Goal: Task Accomplishment & Management: Use online tool/utility

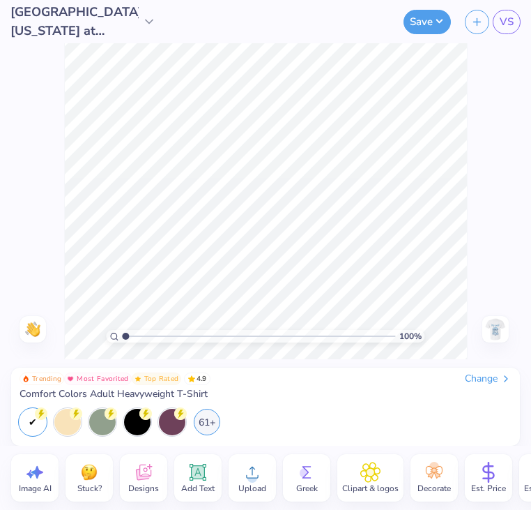
click at [498, 326] on img at bounding box center [496, 329] width 22 height 22
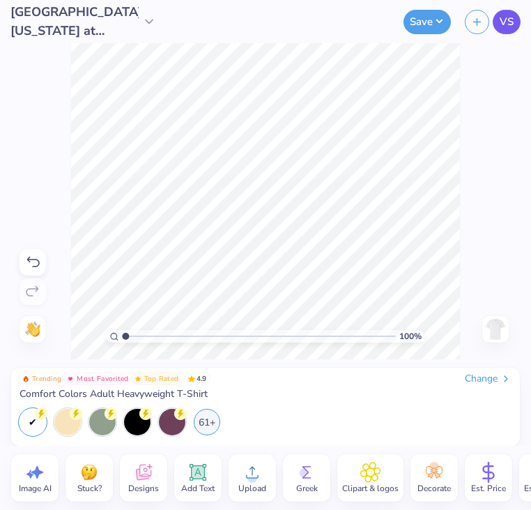
click at [507, 15] on span "VS" at bounding box center [507, 22] width 14 height 16
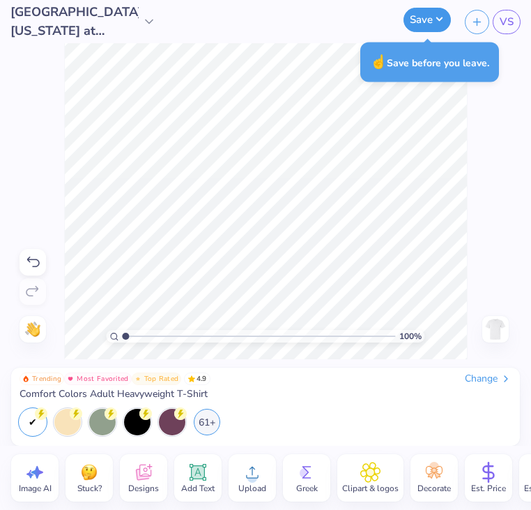
click at [429, 22] on button "Save" at bounding box center [427, 20] width 47 height 24
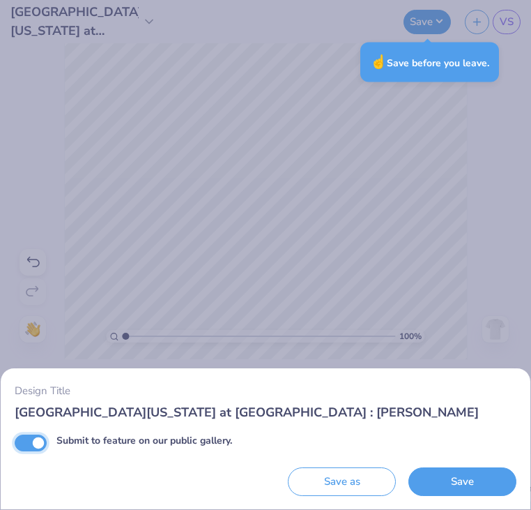
click at [38, 443] on input "Submit to feature on our public gallery." at bounding box center [31, 442] width 32 height 17
checkbox input "false"
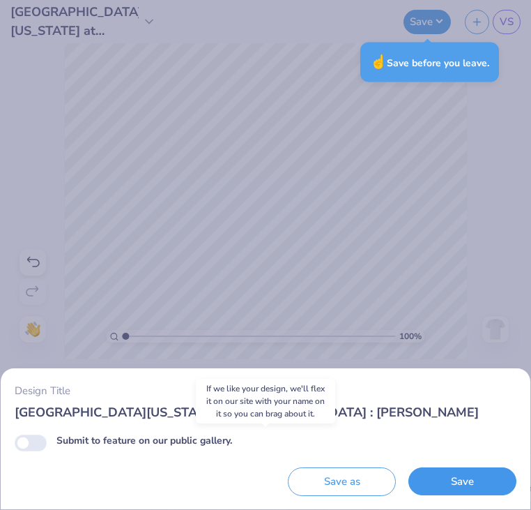
click at [487, 475] on button "Save" at bounding box center [463, 481] width 108 height 29
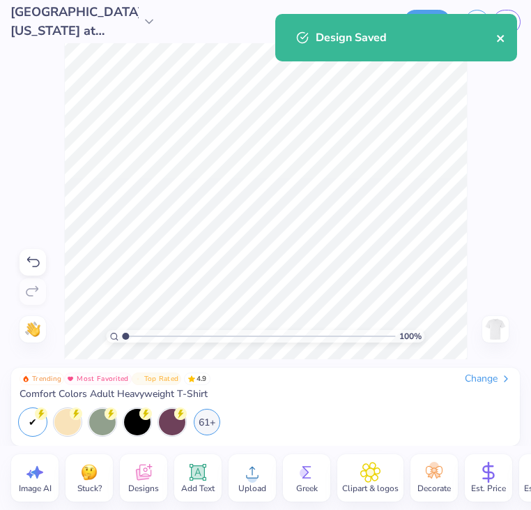
click at [503, 40] on icon "close" at bounding box center [501, 38] width 10 height 11
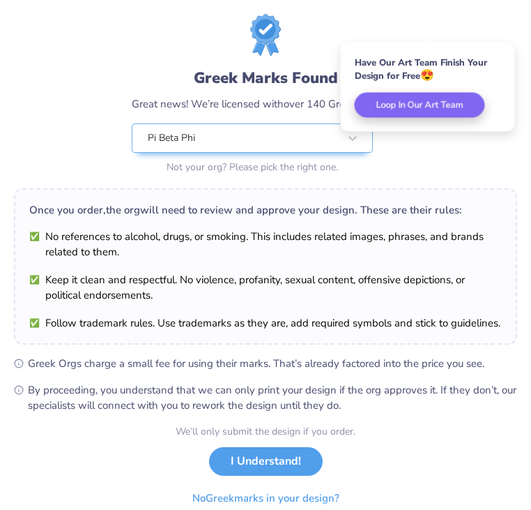
click at [507, 21] on div "Greek Marks Found Great news! We’re licensed with over 140 Greek Orgs. 🥳 Pi Bet…" at bounding box center [265, 95] width 503 height 163
click at [333, 283] on li "Keep it clean and respectful. No violence, profanity, sexual content, offensive…" at bounding box center [265, 287] width 473 height 31
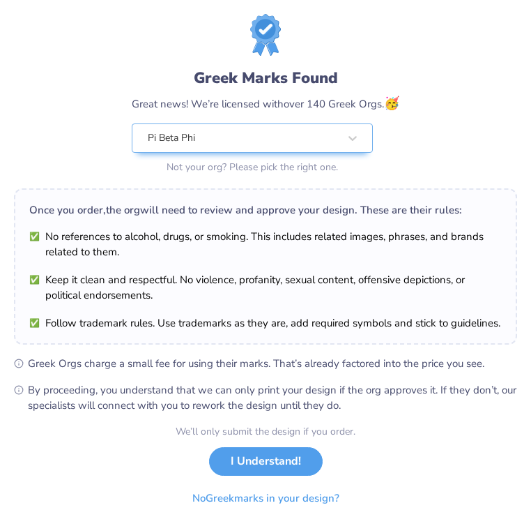
scroll to position [16, 0]
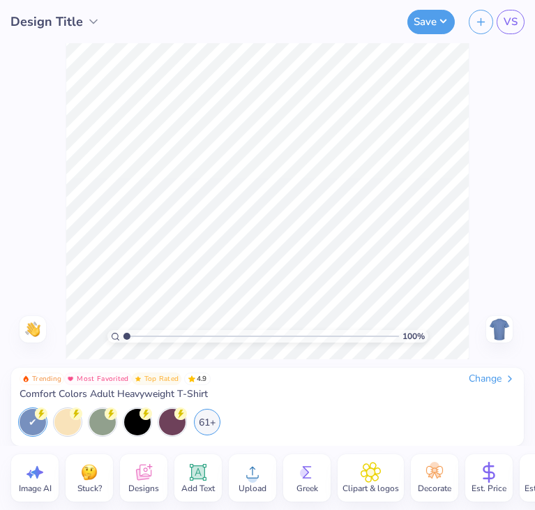
click at [192, 391] on span "Comfort Colors Adult Heavyweight T-Shirt" at bounding box center [114, 394] width 188 height 13
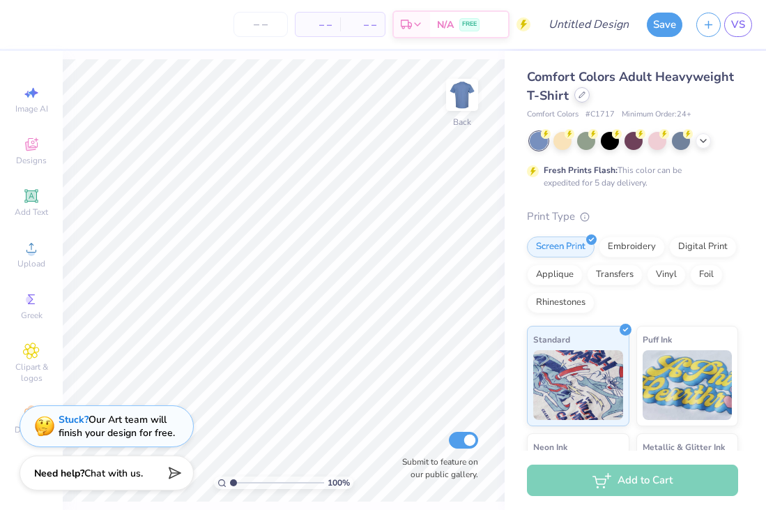
click at [577, 97] on div at bounding box center [581, 94] width 15 height 15
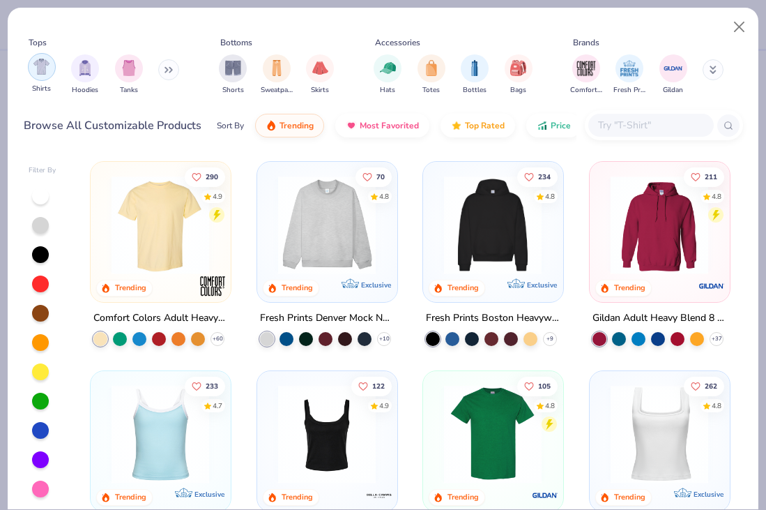
click at [40, 75] on div "filter for Shirts" at bounding box center [42, 67] width 28 height 28
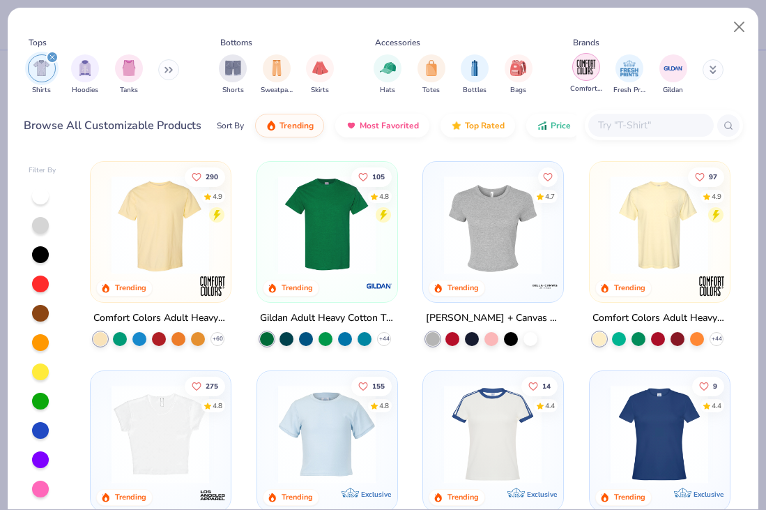
click at [577, 70] on img "filter for Comfort Colors" at bounding box center [586, 66] width 21 height 21
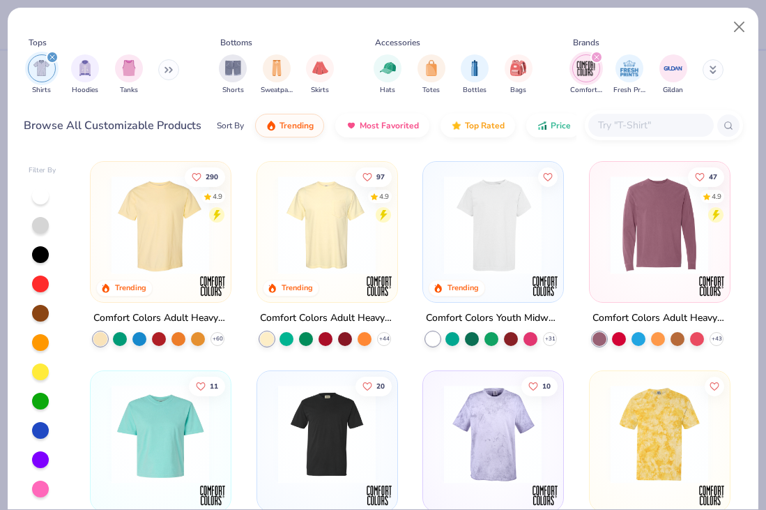
click at [325, 231] on img at bounding box center [327, 225] width 112 height 98
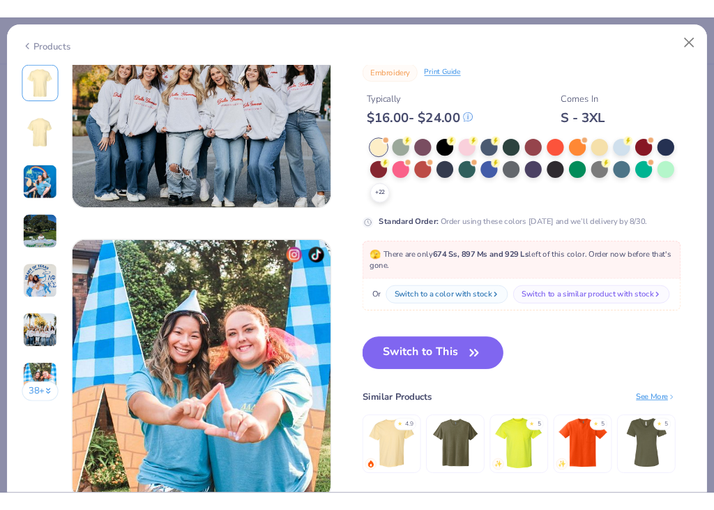
scroll to position [1664, 0]
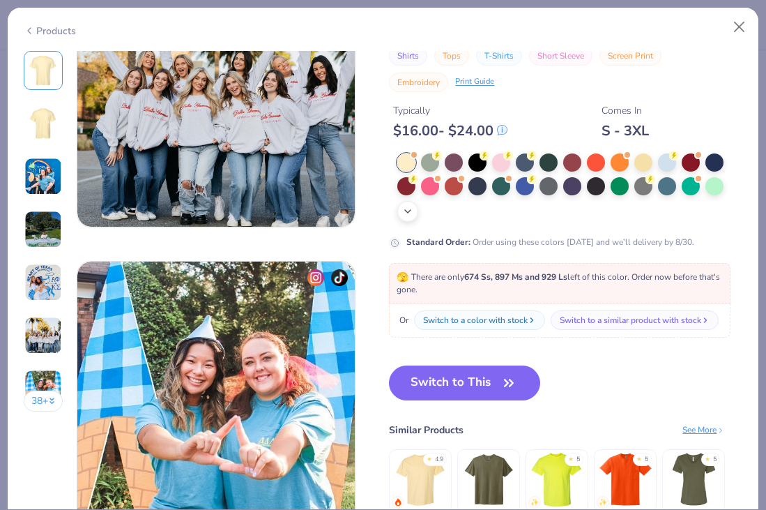
click at [409, 208] on icon at bounding box center [407, 211] width 11 height 11
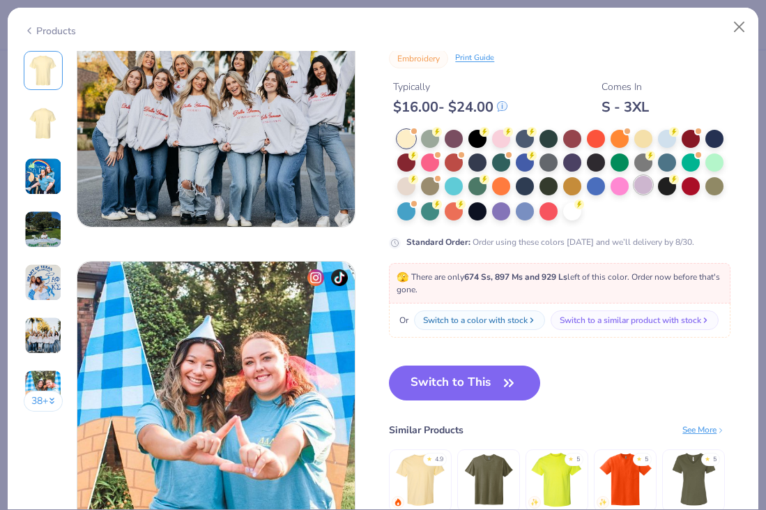
click at [646, 183] on div at bounding box center [643, 185] width 18 height 18
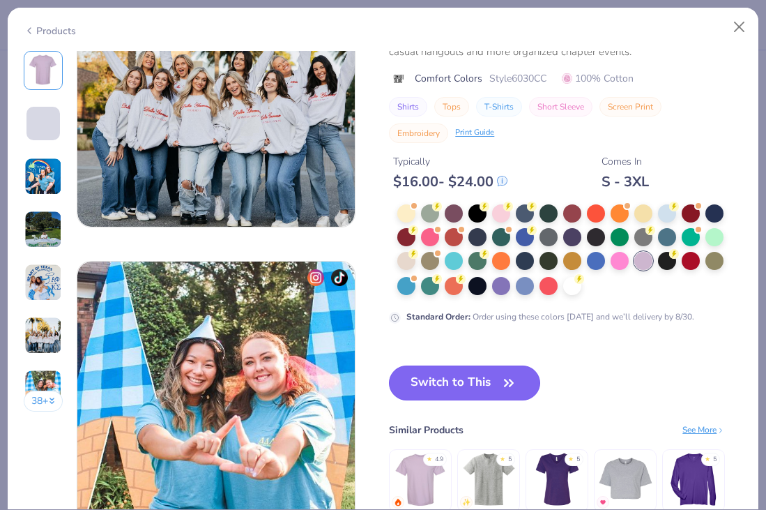
click at [478, 386] on button "Switch to This" at bounding box center [464, 382] width 151 height 35
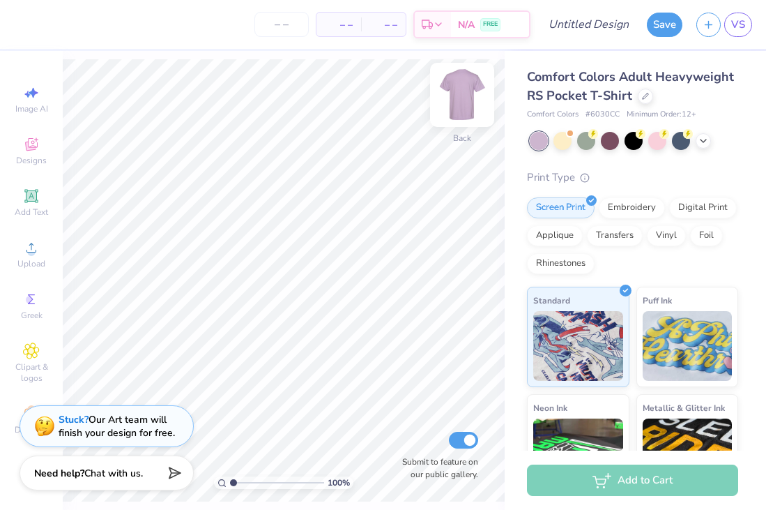
click at [473, 95] on img at bounding box center [462, 95] width 56 height 56
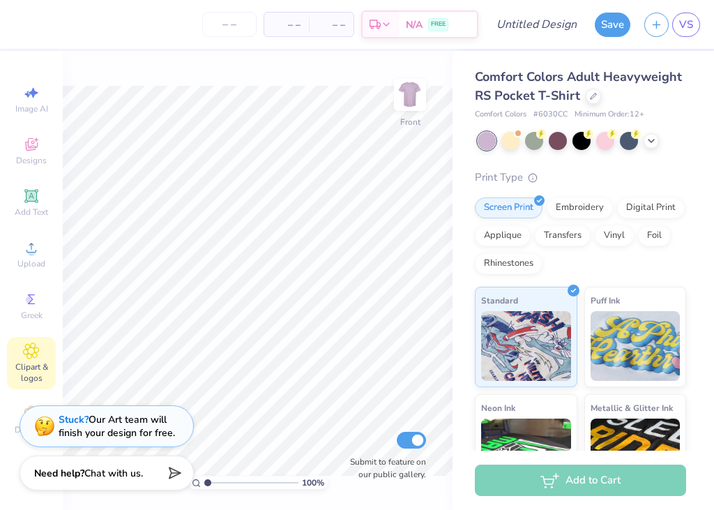
click at [33, 365] on span "Clipart & logos" at bounding box center [31, 372] width 49 height 22
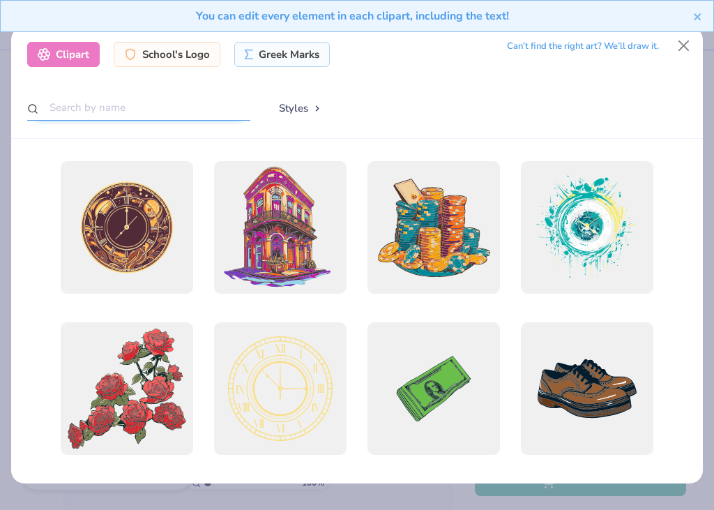
click at [207, 107] on input "text" at bounding box center [138, 108] width 223 height 26
type input "dice"
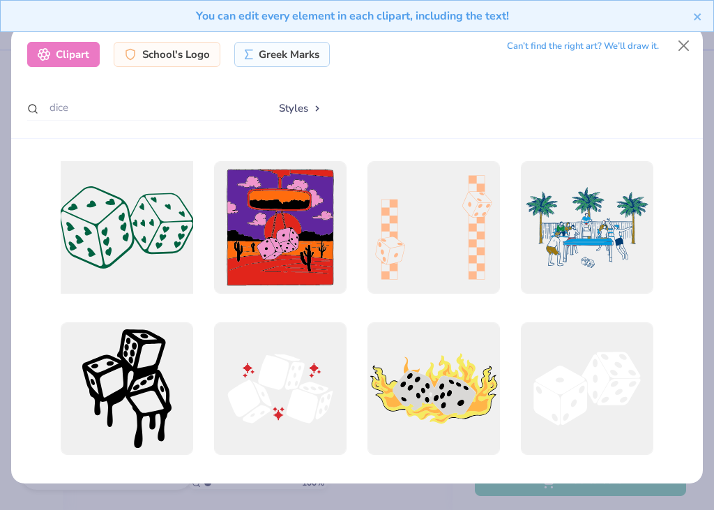
click at [154, 223] on div at bounding box center [127, 228] width 146 height 146
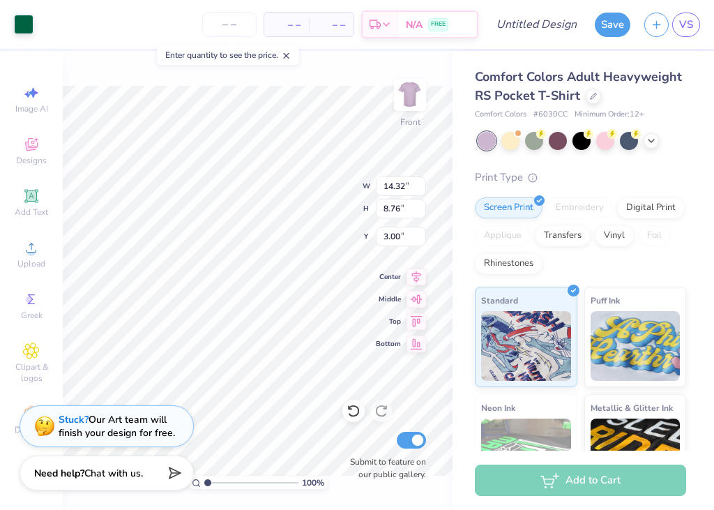
type input "7.57"
type input "4.63"
type input "7.13"
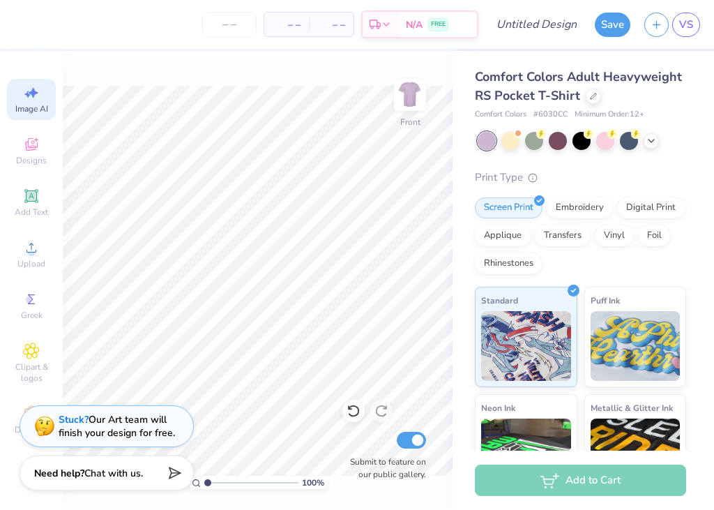
click at [23, 98] on icon at bounding box center [31, 92] width 17 height 17
select select "4"
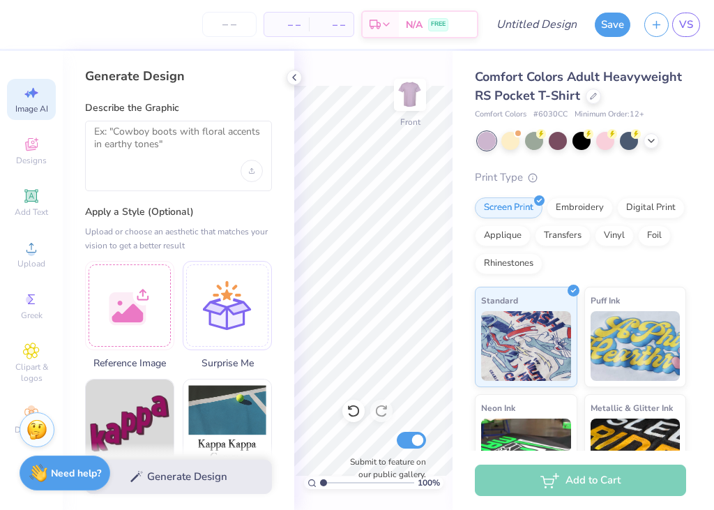
click at [197, 160] on div at bounding box center [178, 156] width 187 height 70
click at [162, 144] on textarea at bounding box center [178, 142] width 169 height 35
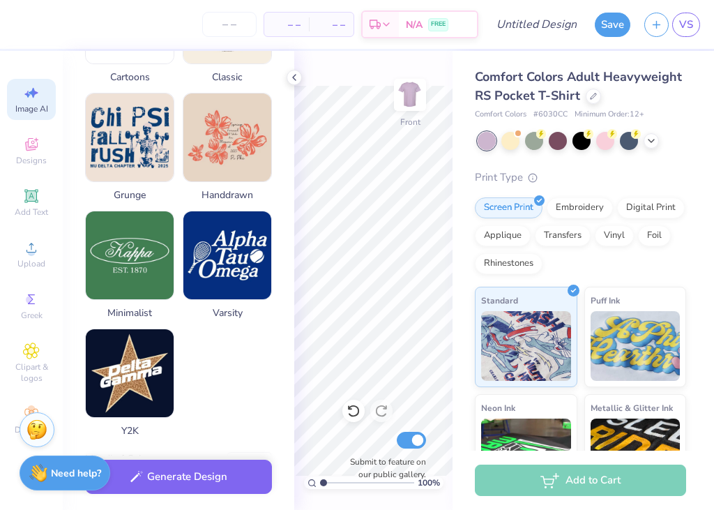
scroll to position [761, 0]
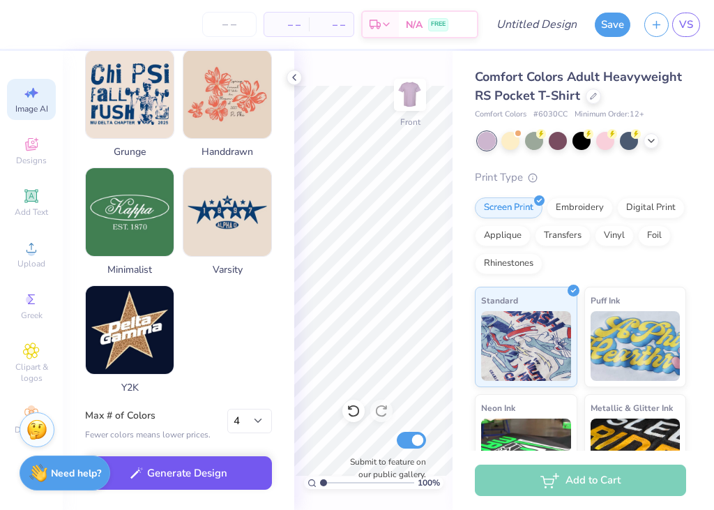
type textarea "dice. three of them. but on the top part of the dice each one has a symbol. the…"
click at [209, 475] on button "Generate Design" at bounding box center [178, 473] width 187 height 34
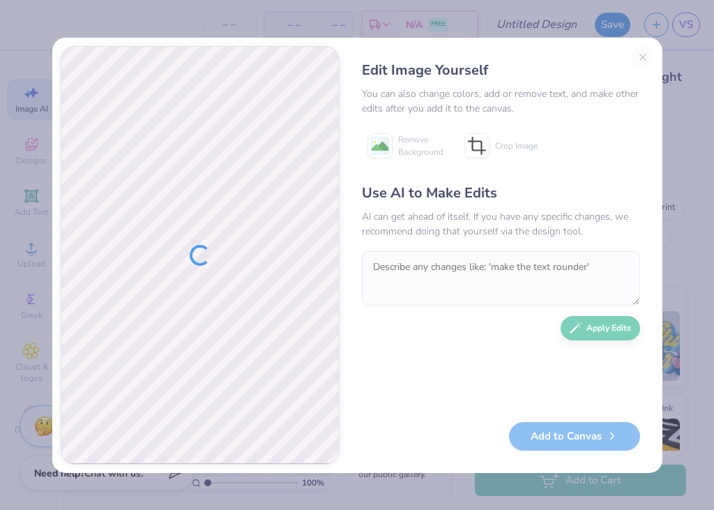
click at [644, 57] on div "Edit Image Yourself You can also change colors, add or remove text, and make ot…" at bounding box center [501, 255] width 306 height 418
click at [639, 54] on div "Edit Image Yourself You can also change colors, add or remove text, and make ot…" at bounding box center [501, 255] width 306 height 418
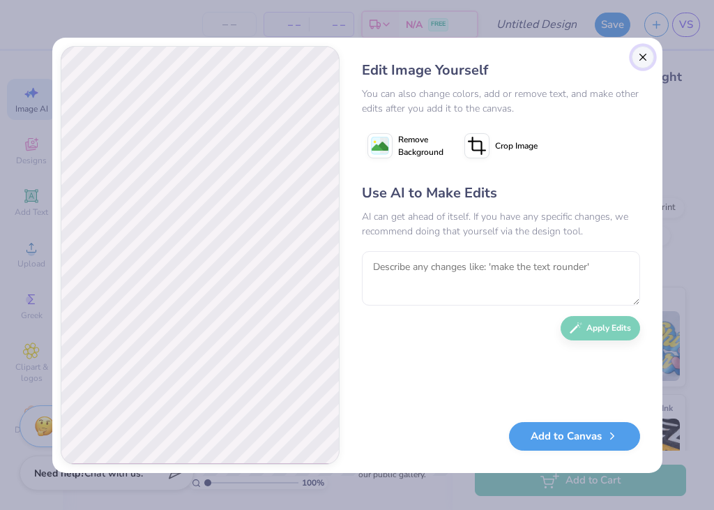
click at [642, 58] on button "Close" at bounding box center [643, 57] width 22 height 22
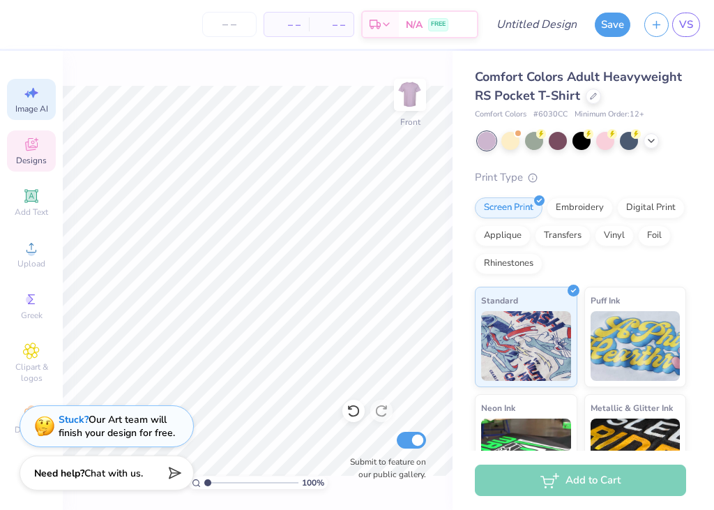
click at [23, 139] on icon at bounding box center [31, 144] width 17 height 17
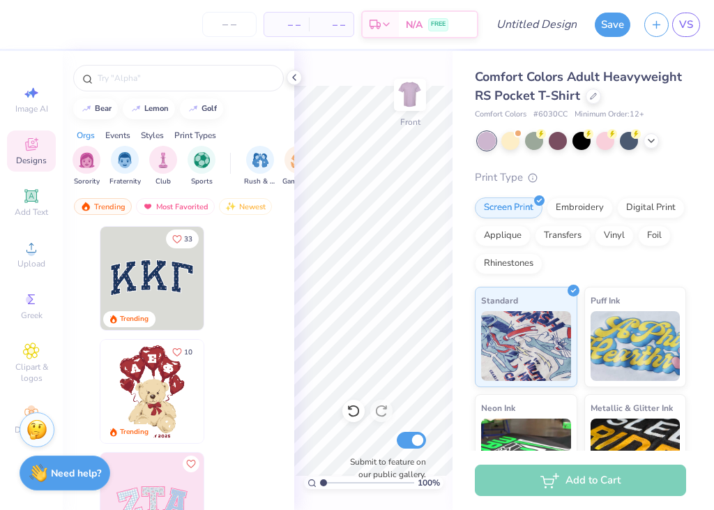
scroll to position [0, 0]
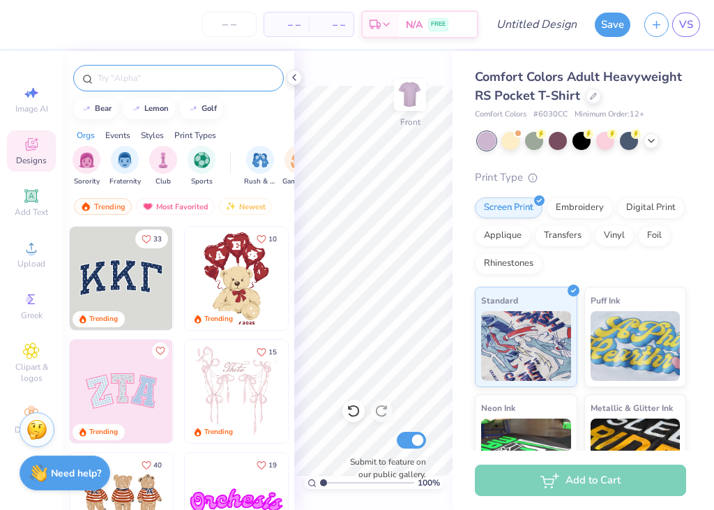
click at [176, 80] on input "text" at bounding box center [185, 78] width 178 height 14
type input "d"
type input "dice"
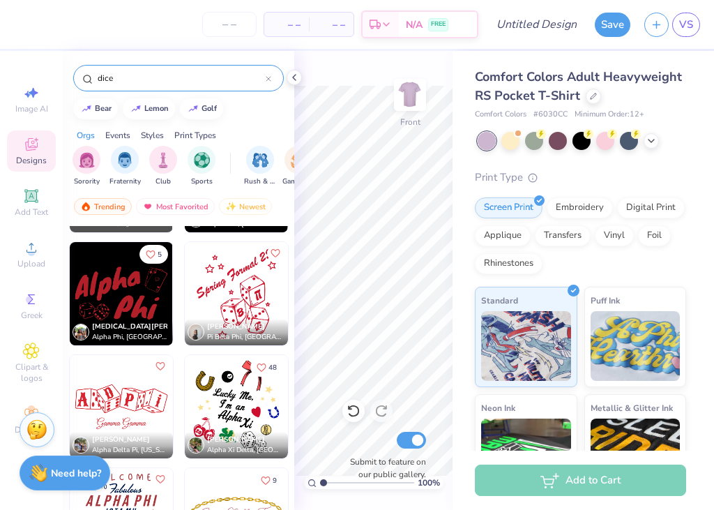
scroll to position [773, 0]
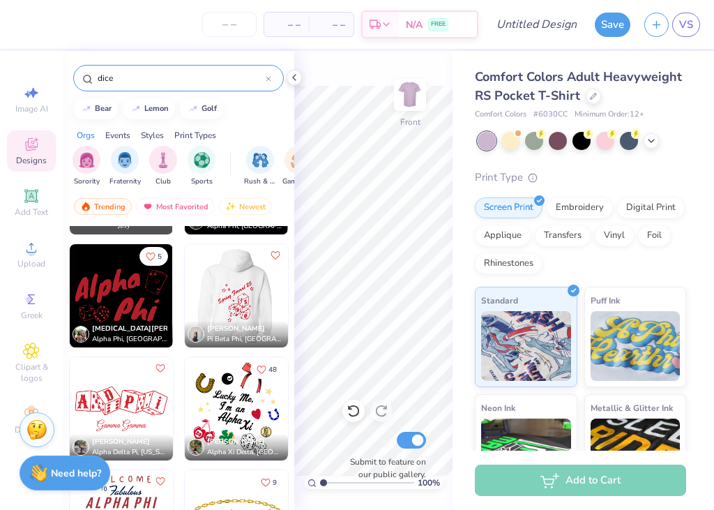
click at [247, 279] on img at bounding box center [235, 295] width 103 height 103
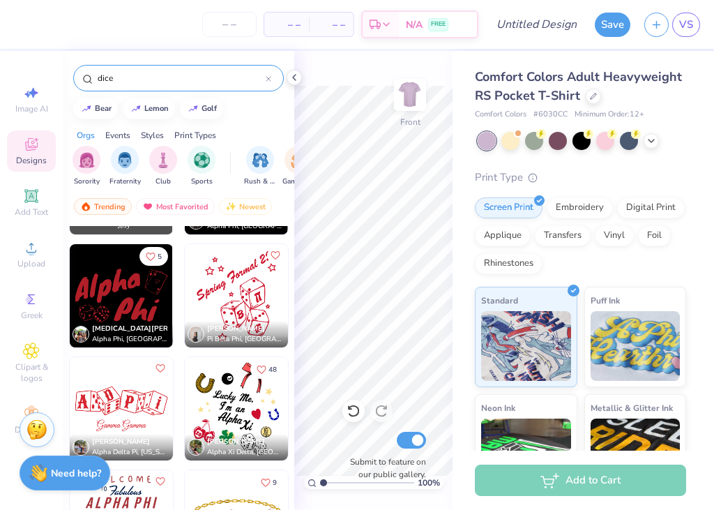
click at [118, 409] on img at bounding box center [121, 408] width 103 height 103
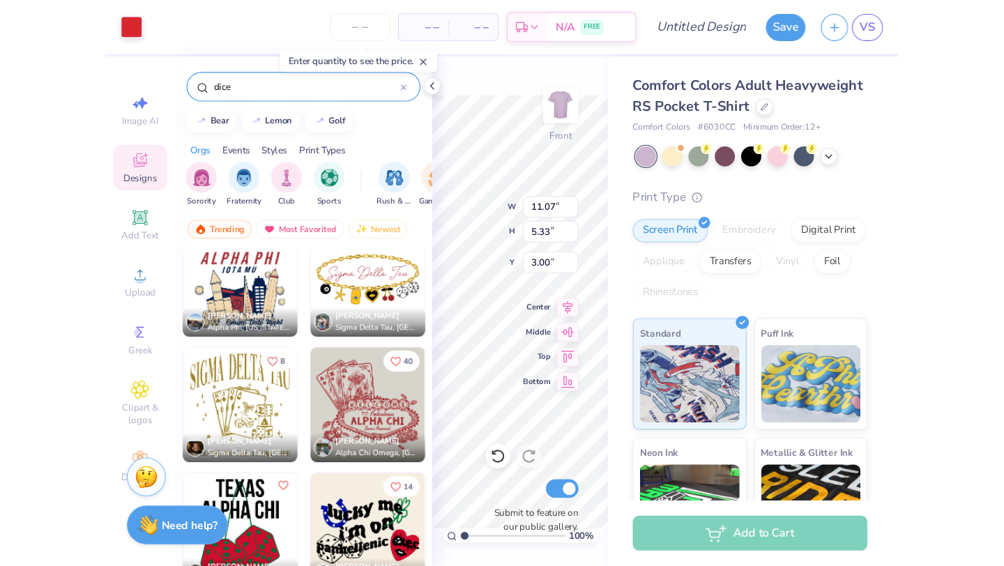
scroll to position [1044, 0]
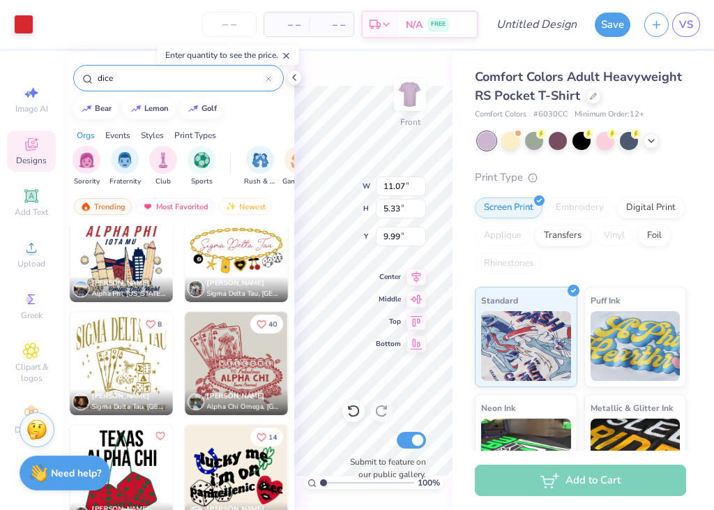
type input "9.99"
click at [294, 75] on polyline at bounding box center [294, 78] width 3 height 6
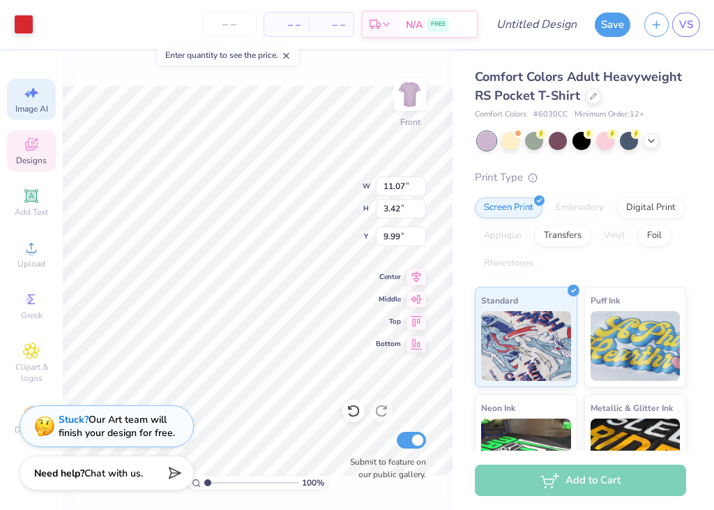
click at [25, 88] on icon at bounding box center [31, 92] width 17 height 17
select select "4"
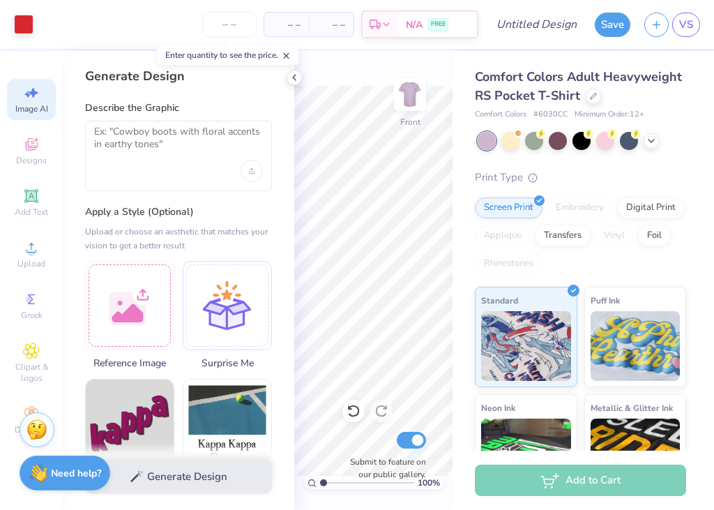
click at [157, 138] on div "Art colors – – Per Item – – Total Est. Delivery N/A FREE Design Title Save VS I…" at bounding box center [357, 255] width 714 height 510
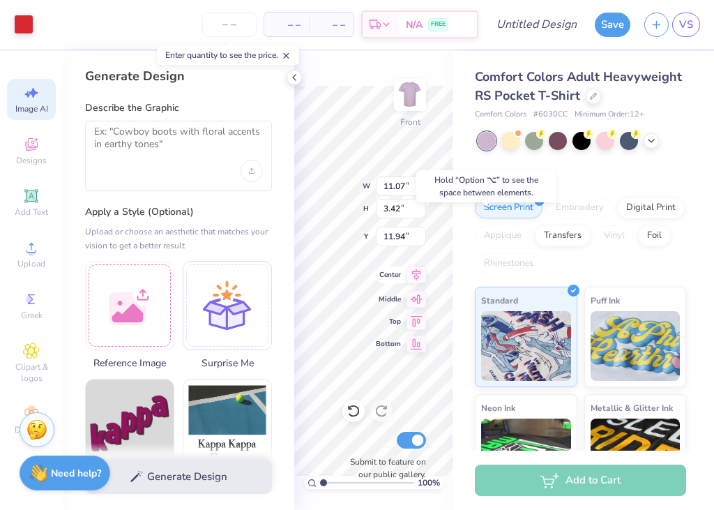
type input "11.94"
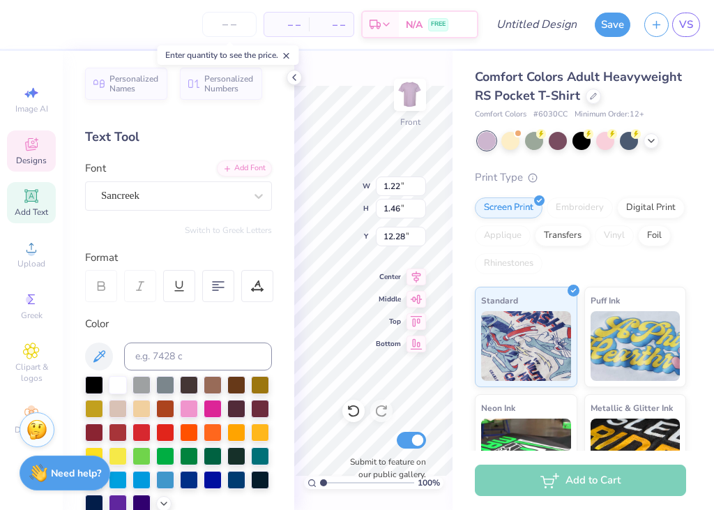
type input "10.44"
type input "6.58"
click at [297, 77] on icon at bounding box center [294, 77] width 11 height 11
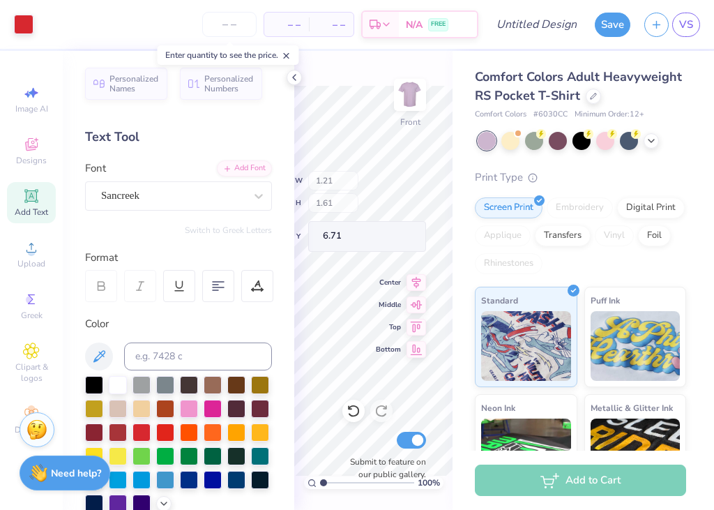
type input "6.71"
click at [295, 72] on icon at bounding box center [294, 77] width 11 height 11
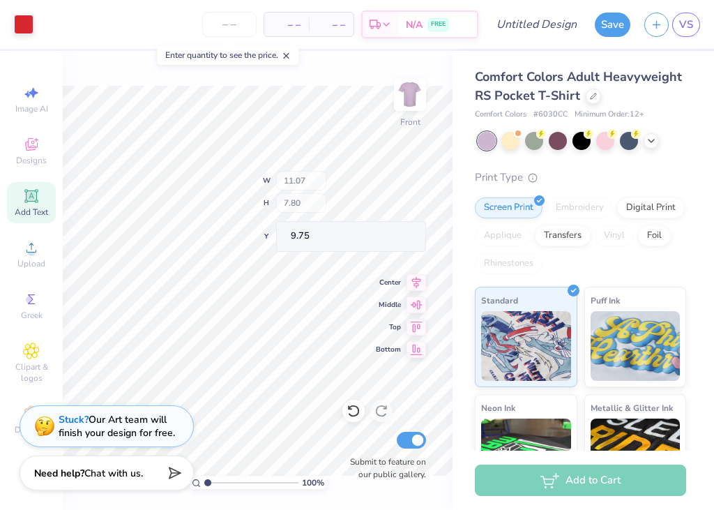
click at [336, 182] on div "100 % Front W 11.07 H 7.80 Y 7.52 Center Middle Top Bottom Submit to feature on…" at bounding box center [258, 280] width 390 height 459
type input "9.75"
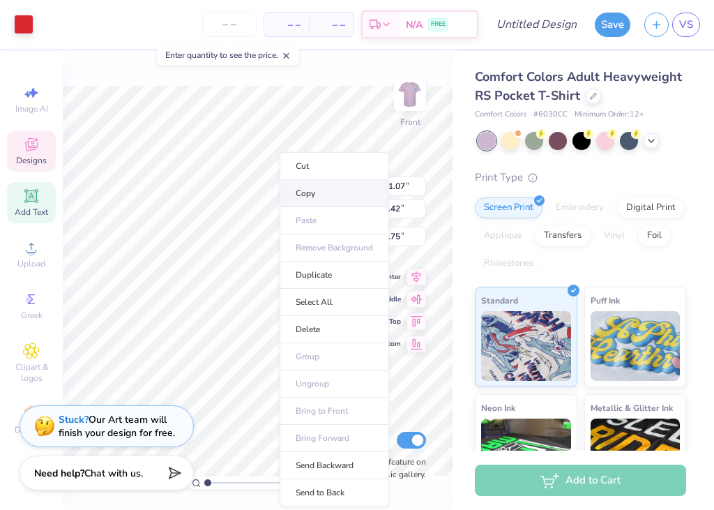
click at [322, 190] on li "Copy" at bounding box center [334, 193] width 109 height 27
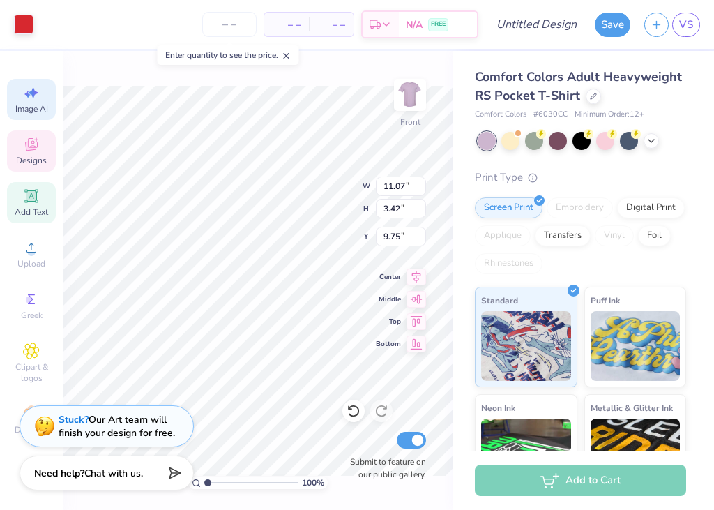
click at [24, 94] on icon at bounding box center [31, 92] width 17 height 17
select select "4"
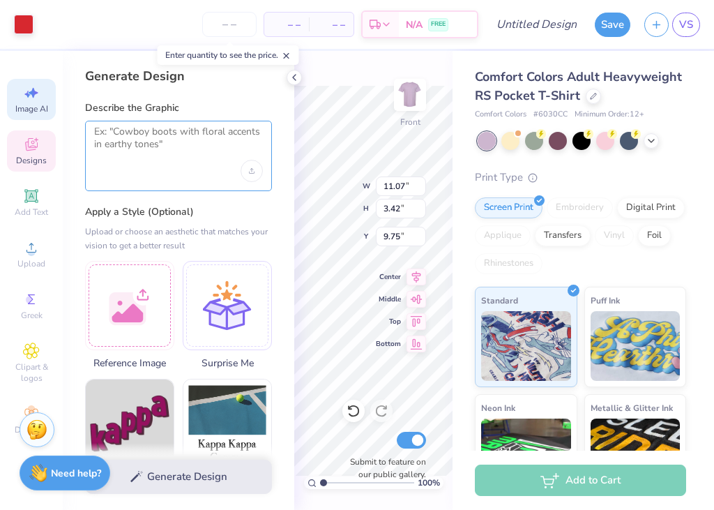
click at [153, 149] on textarea at bounding box center [178, 142] width 169 height 35
click at [154, 149] on textarea at bounding box center [178, 142] width 169 height 35
paste textarea "KRISTIN WILSON"
type textarea "KRISTIN WILSON"
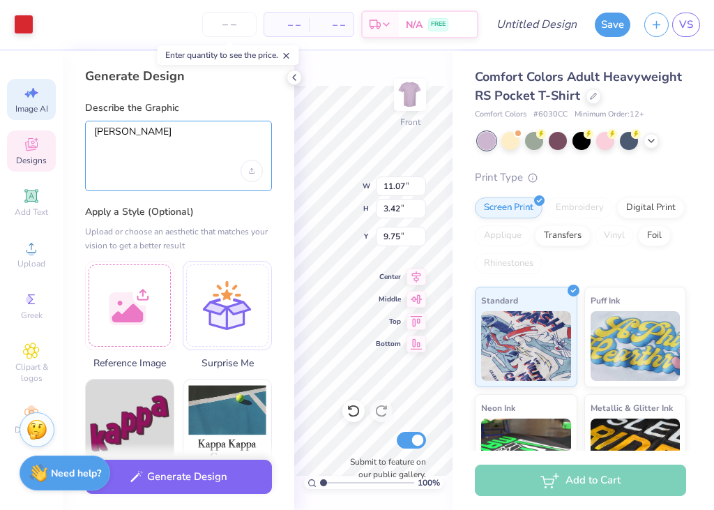
drag, startPoint x: 192, startPoint y: 137, endPoint x: 76, endPoint y: 125, distance: 116.3
click at [76, 130] on div "Generate Design Describe the Graphic KRISTIN WILSON Apply a Style (Optional) Up…" at bounding box center [178, 280] width 231 height 459
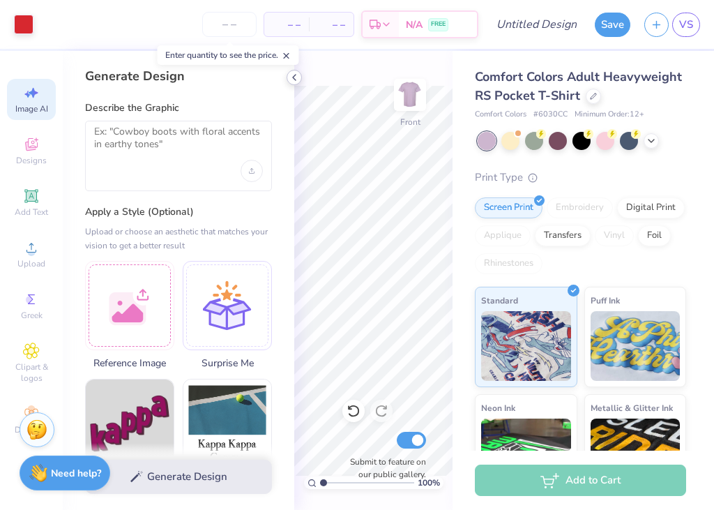
click at [295, 76] on icon at bounding box center [294, 77] width 11 height 11
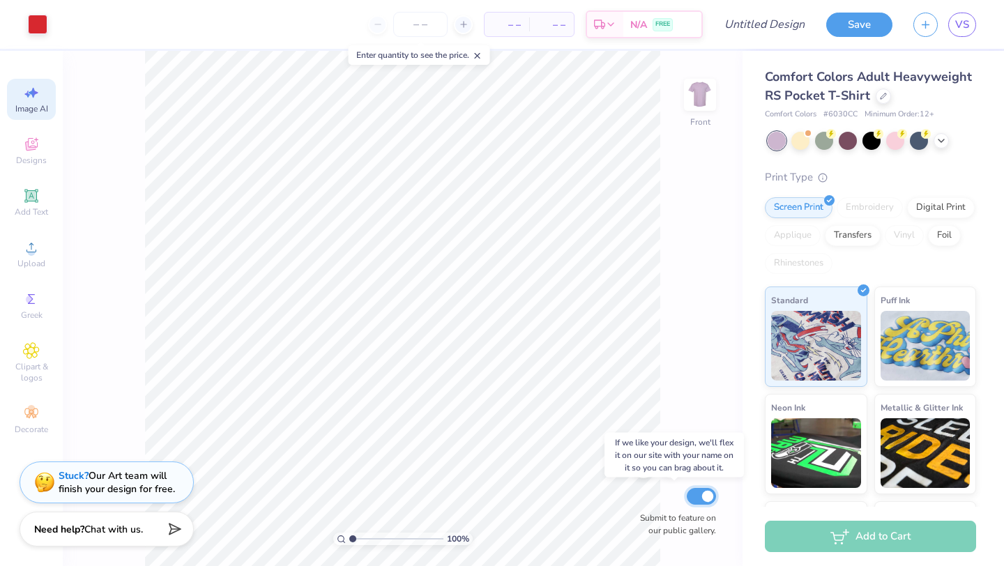
click at [703, 497] on input "Submit to feature on our public gallery." at bounding box center [701, 496] width 29 height 17
checkbox input "false"
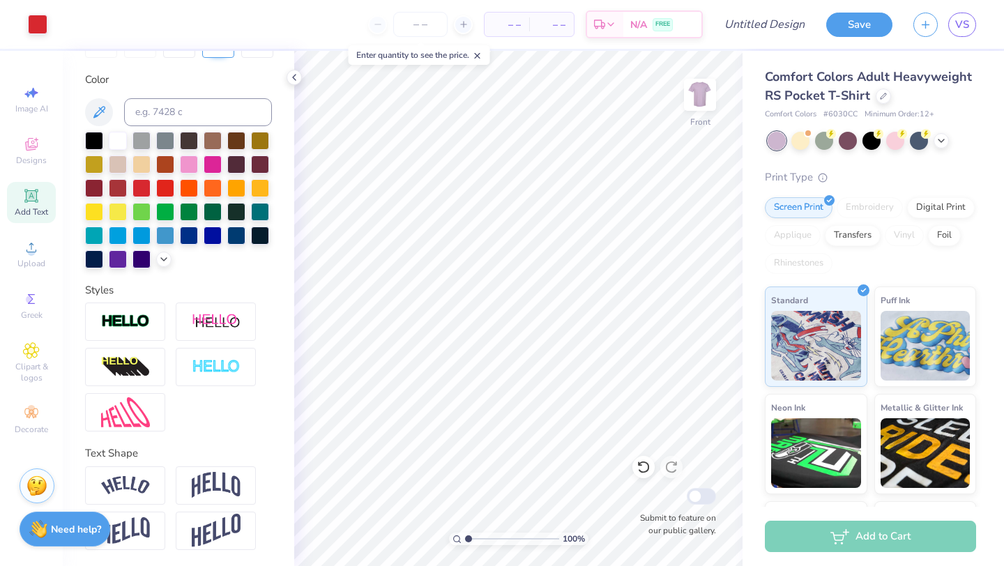
scroll to position [0, 0]
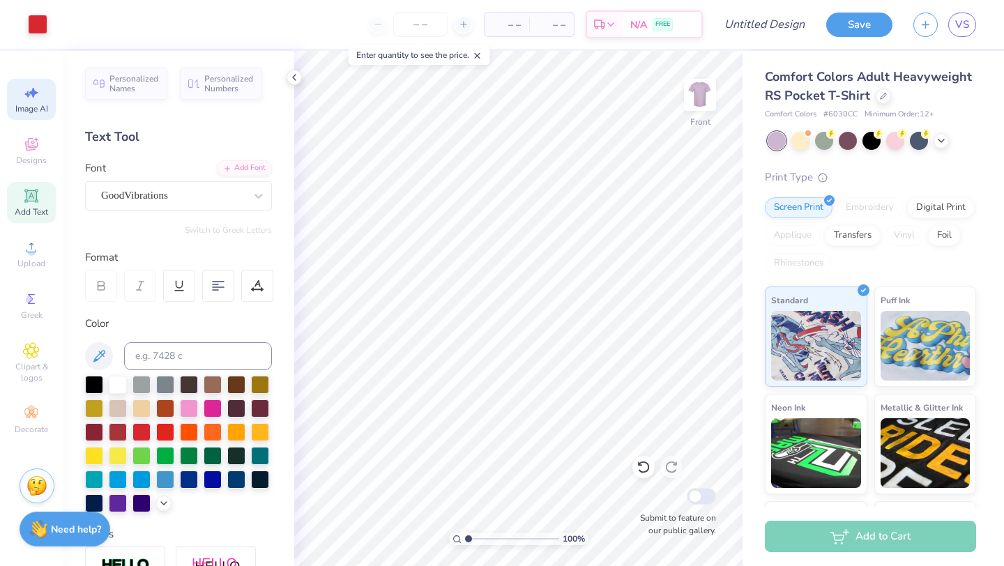
click at [26, 103] on span "Image AI" at bounding box center [31, 108] width 33 height 11
select select "4"
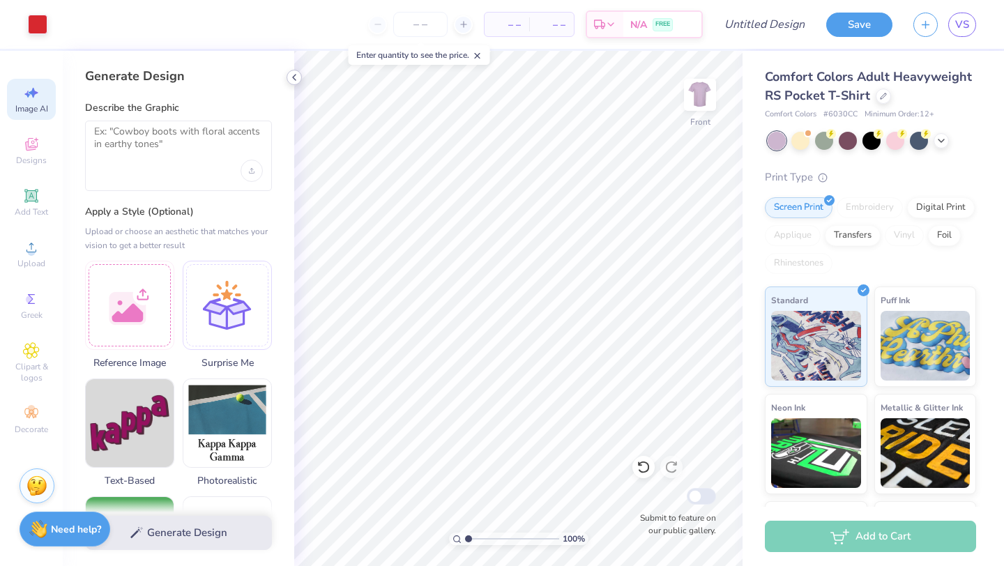
click at [287, 77] on div at bounding box center [294, 77] width 15 height 15
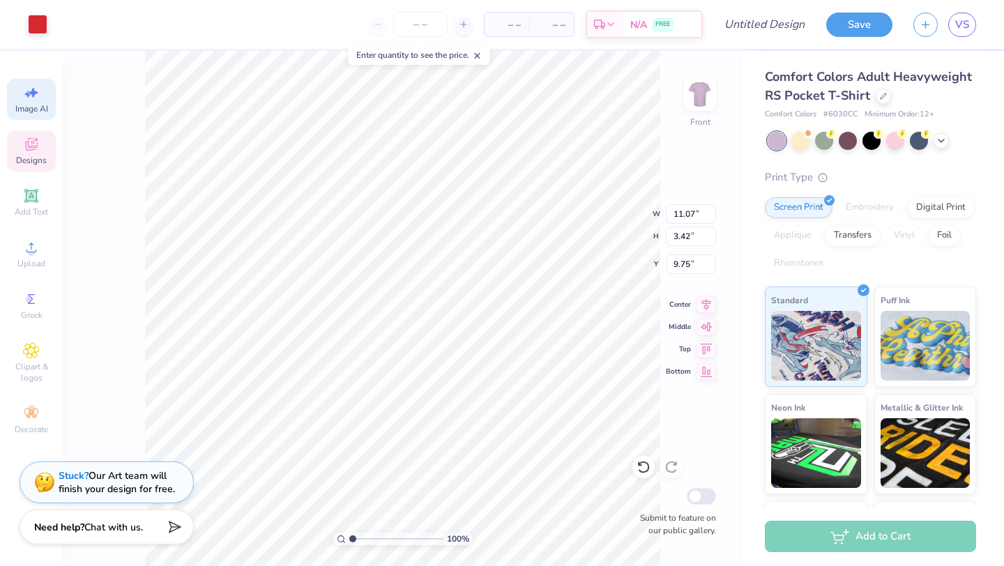
type input "9.52"
click at [897, 139] on div at bounding box center [895, 139] width 18 height 18
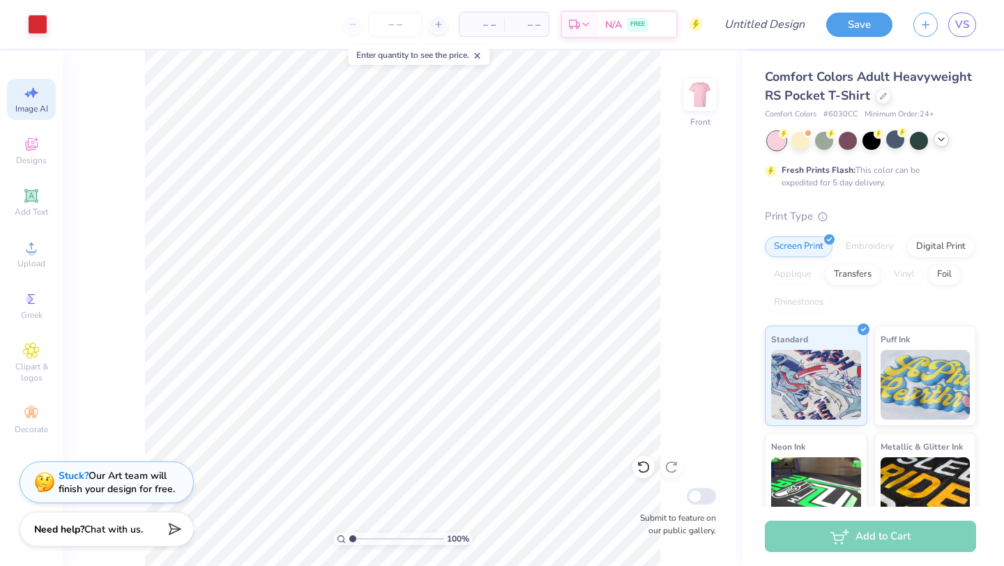
click at [908, 136] on icon at bounding box center [941, 139] width 11 height 11
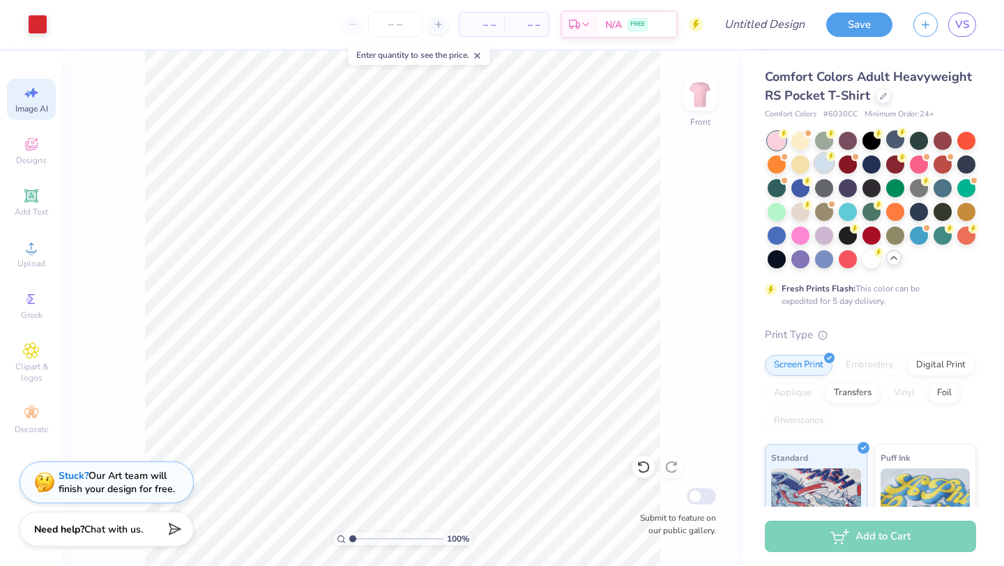
click at [828, 169] on div at bounding box center [824, 163] width 18 height 18
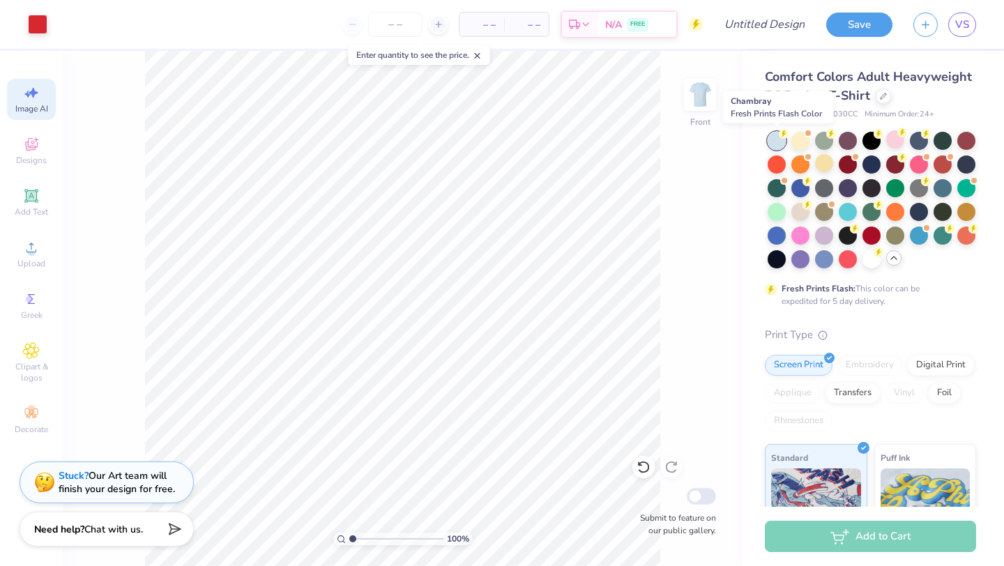
click at [775, 139] on div at bounding box center [777, 141] width 18 height 18
click at [823, 231] on div at bounding box center [824, 234] width 18 height 18
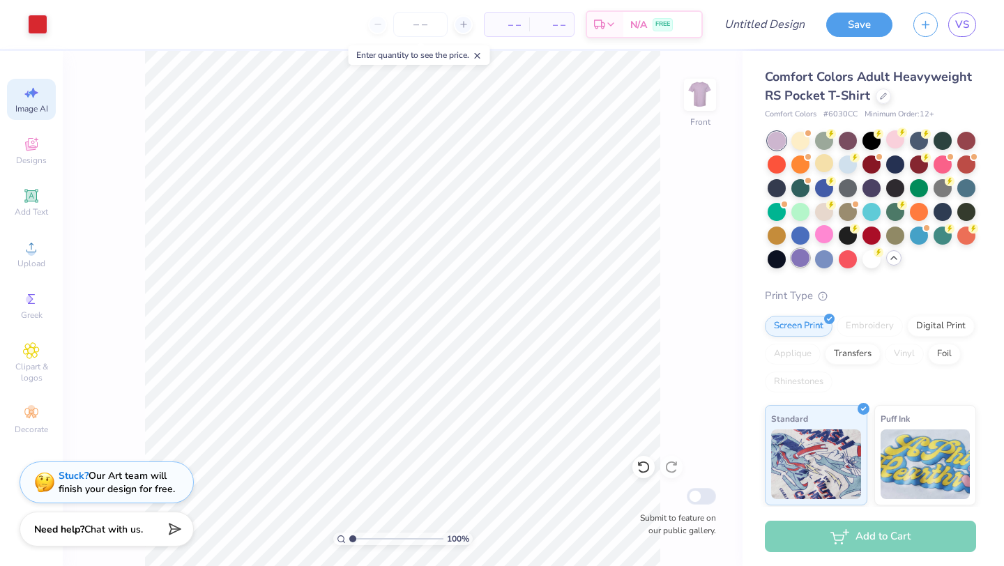
click at [804, 258] on div at bounding box center [800, 258] width 18 height 18
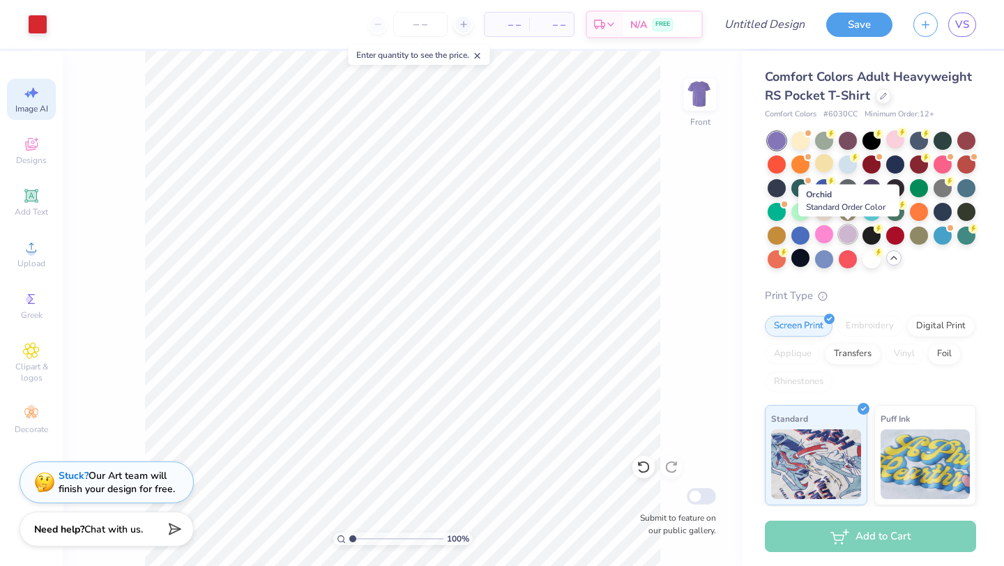
click at [848, 231] on div at bounding box center [848, 234] width 18 height 18
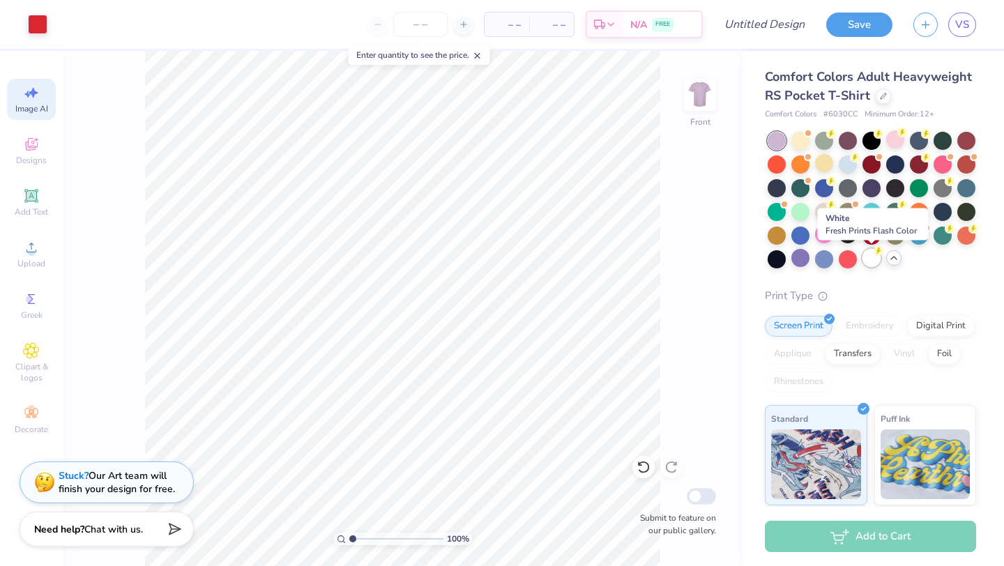
click at [875, 258] on div at bounding box center [871, 258] width 18 height 18
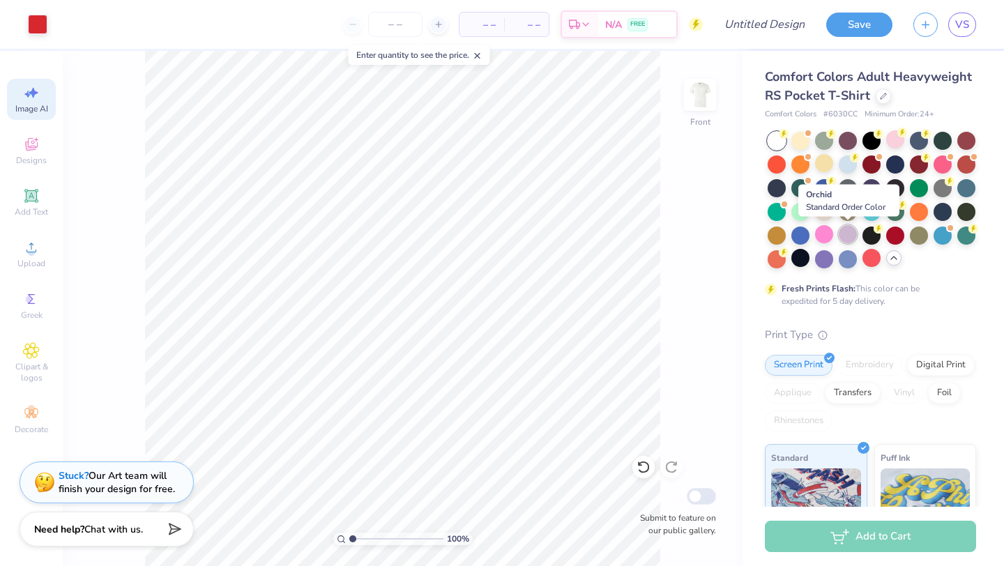
click at [847, 232] on div at bounding box center [848, 234] width 18 height 18
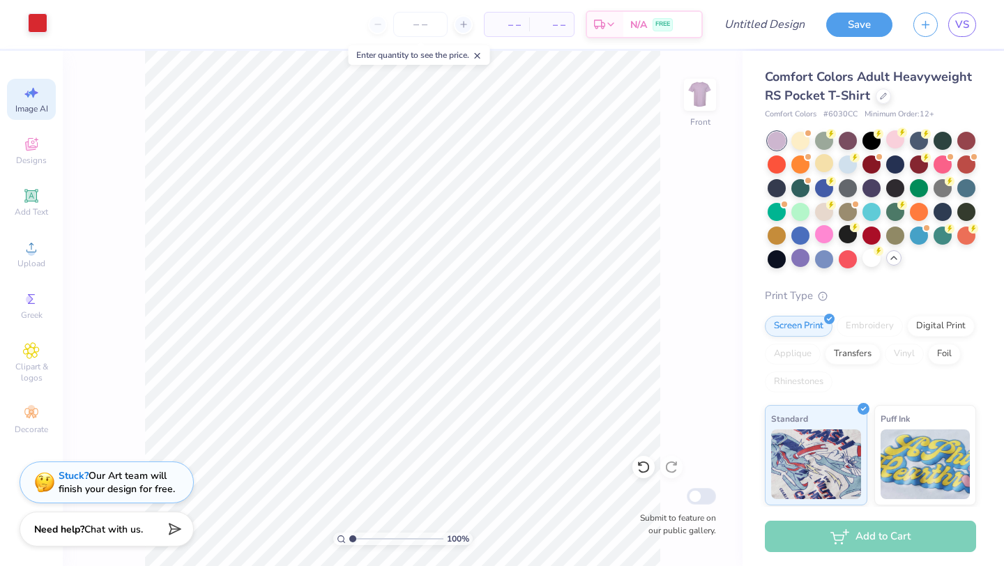
click at [30, 22] on div at bounding box center [38, 23] width 20 height 20
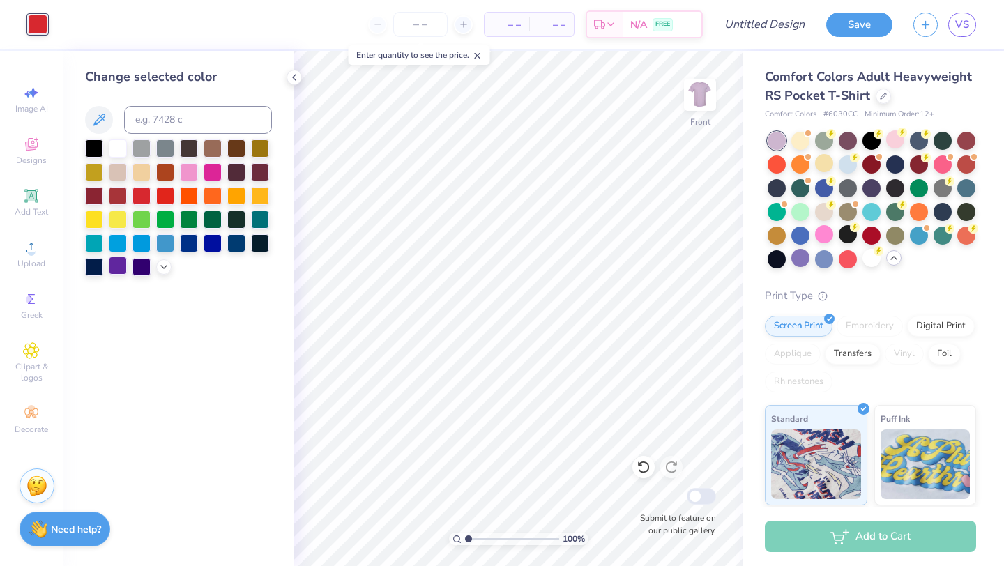
click at [117, 273] on div at bounding box center [118, 266] width 18 height 18
click at [142, 268] on div at bounding box center [141, 266] width 18 height 18
click at [115, 266] on div at bounding box center [118, 266] width 18 height 18
click at [211, 241] on div at bounding box center [213, 242] width 18 height 18
click at [874, 267] on div at bounding box center [871, 258] width 18 height 18
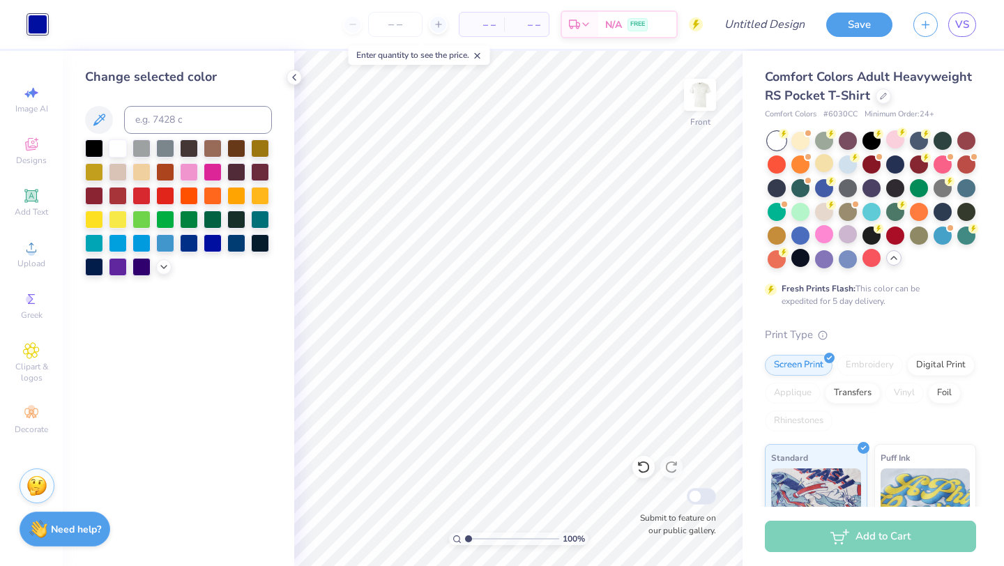
click at [774, 136] on div at bounding box center [777, 141] width 18 height 18
click at [882, 102] on div at bounding box center [883, 94] width 15 height 15
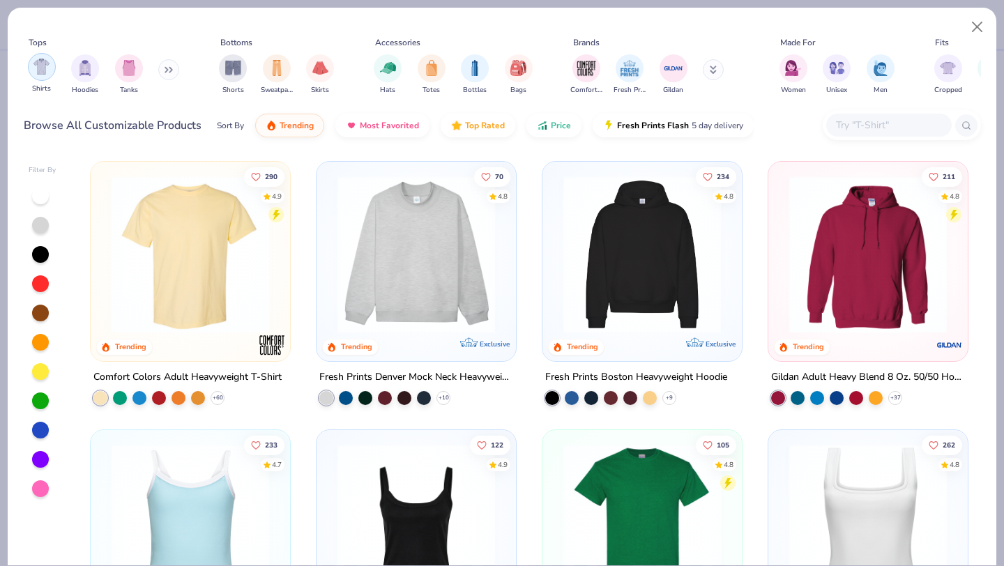
click at [43, 68] on img "filter for Shirts" at bounding box center [41, 67] width 16 height 16
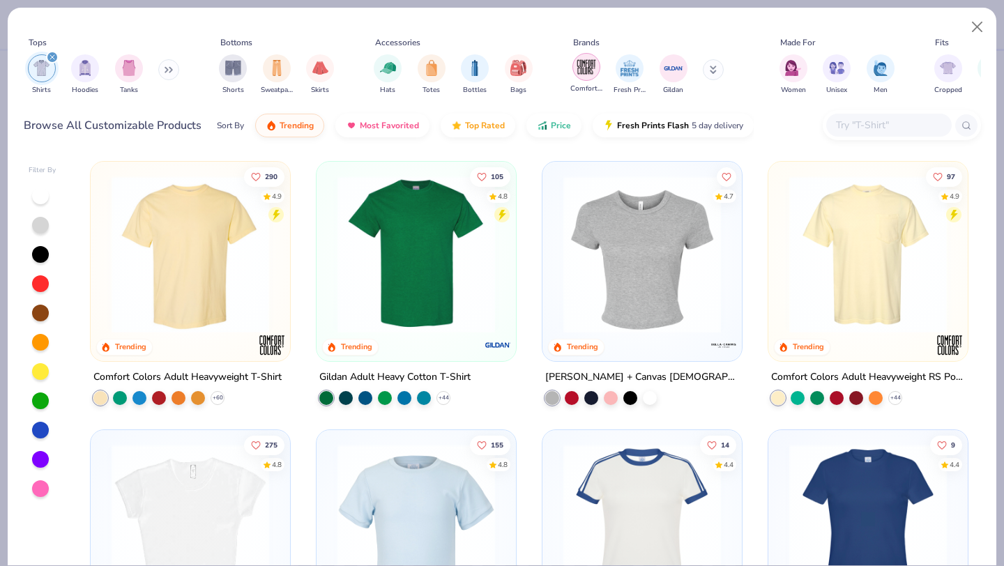
click at [581, 66] on img "filter for Comfort Colors" at bounding box center [586, 66] width 21 height 21
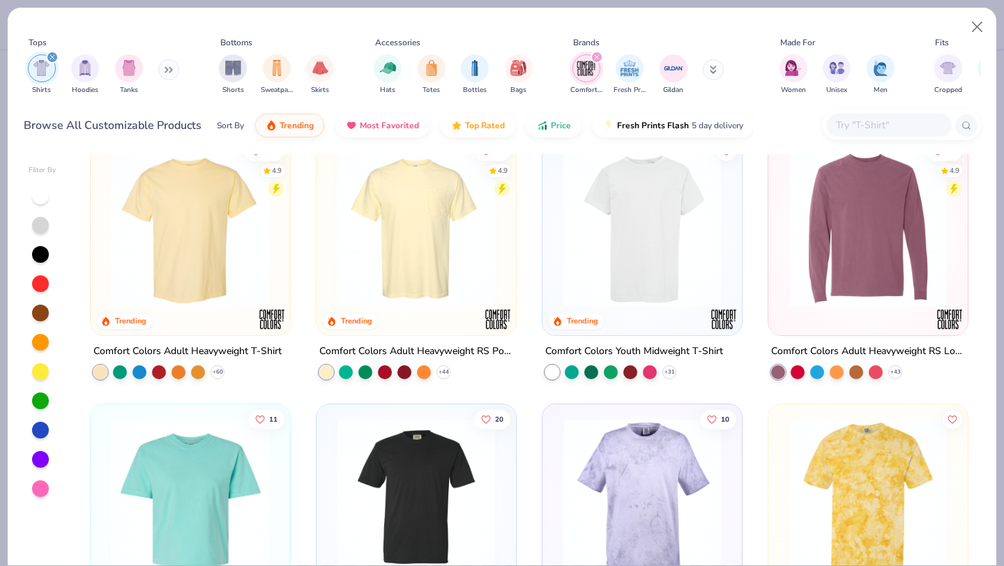
scroll to position [31, 0]
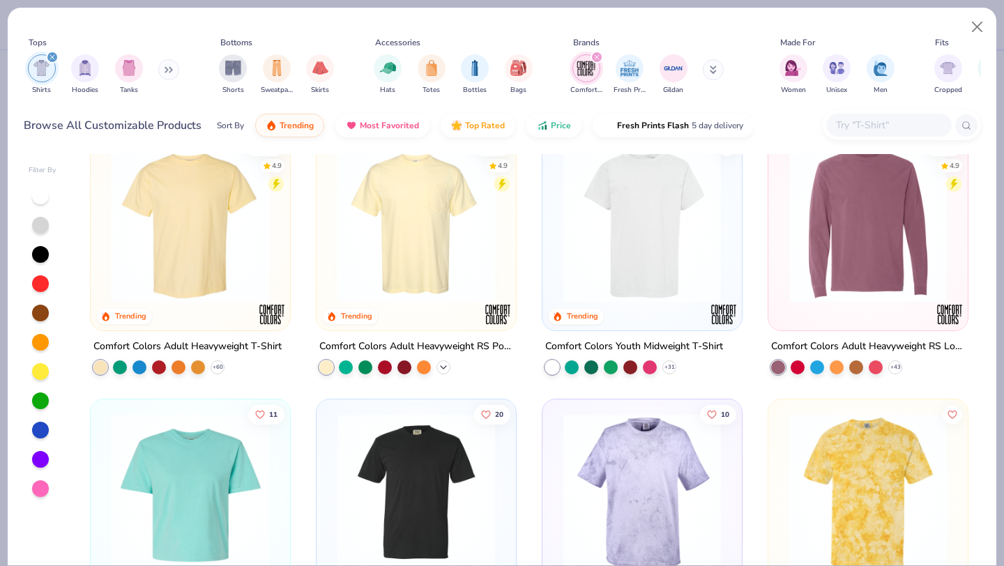
click at [446, 364] on icon at bounding box center [443, 367] width 11 height 11
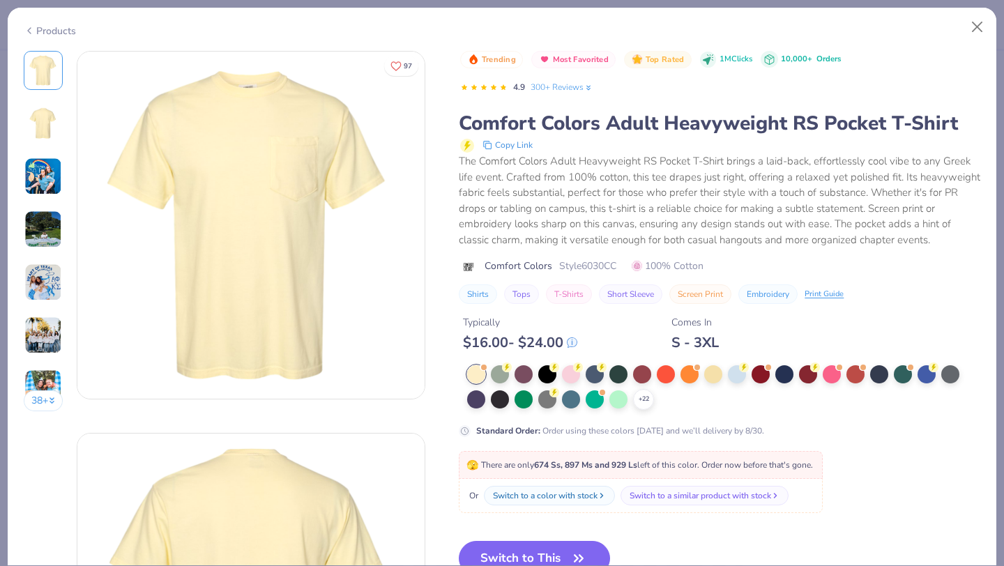
click at [655, 400] on div "+ 22" at bounding box center [723, 387] width 513 height 45
click at [641, 405] on div "+ 22" at bounding box center [643, 399] width 21 height 21
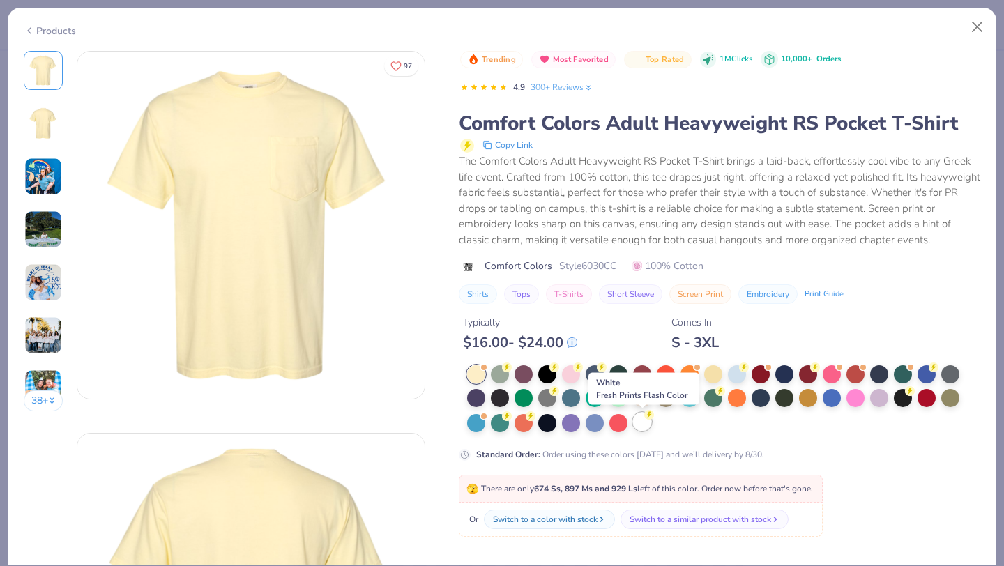
click at [645, 422] on div at bounding box center [642, 422] width 18 height 18
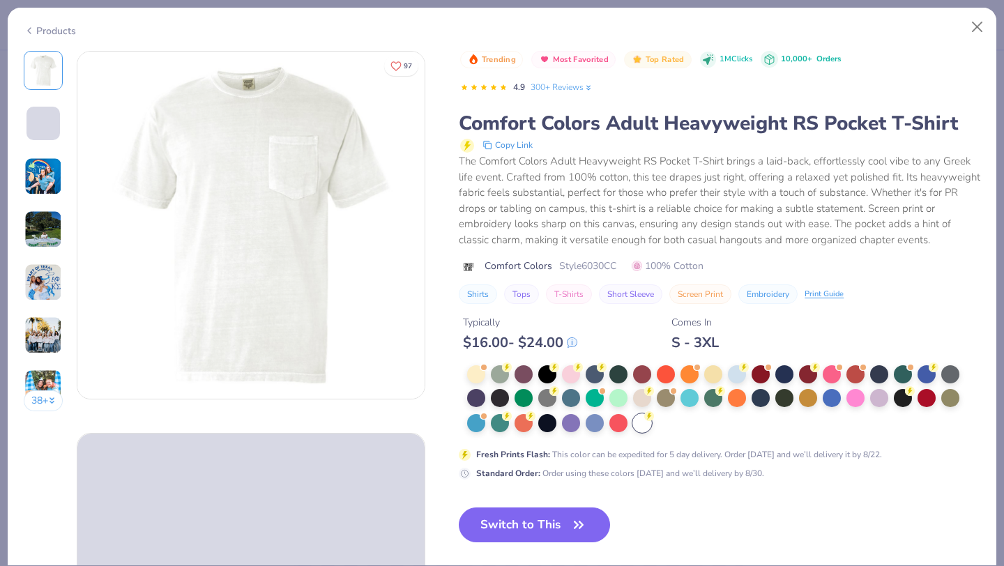
click at [26, 122] on span at bounding box center [42, 123] width 33 height 33
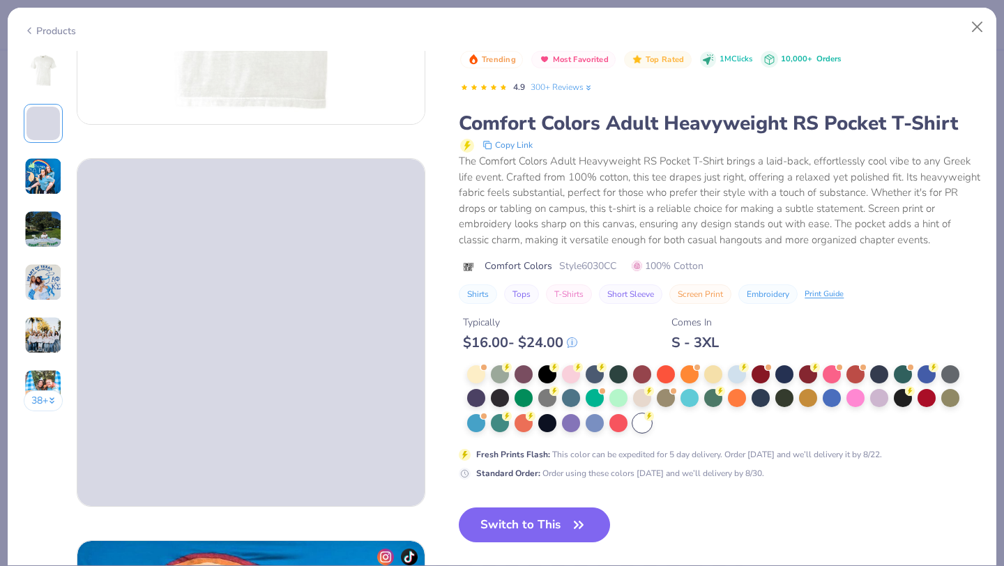
click at [45, 171] on img at bounding box center [43, 177] width 38 height 38
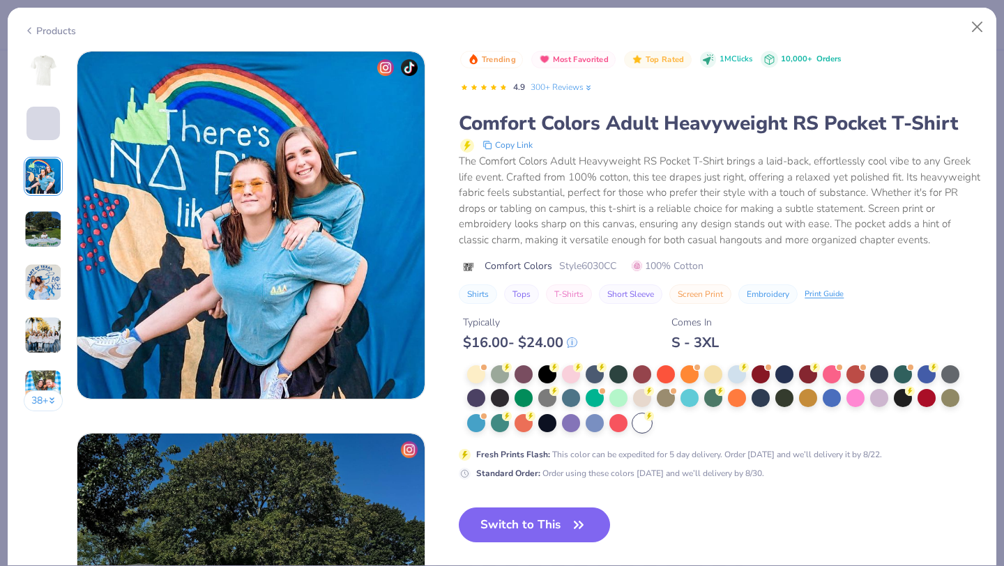
click at [50, 234] on img at bounding box center [43, 230] width 38 height 38
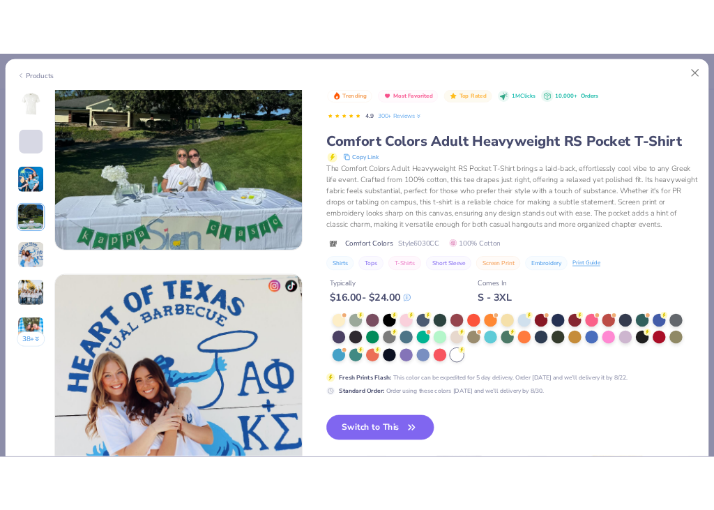
scroll to position [1311, 0]
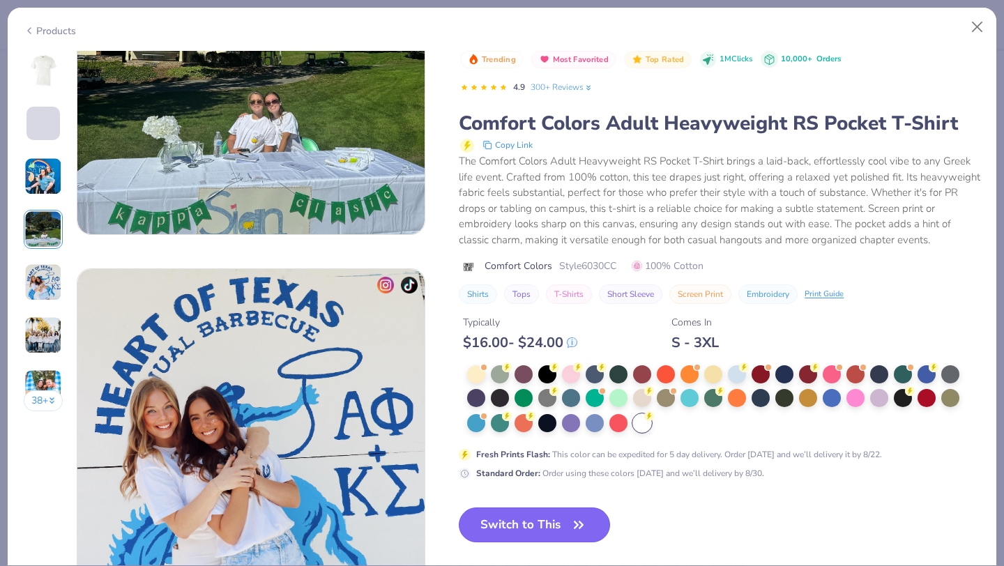
click at [575, 524] on icon "button" at bounding box center [579, 525] width 20 height 20
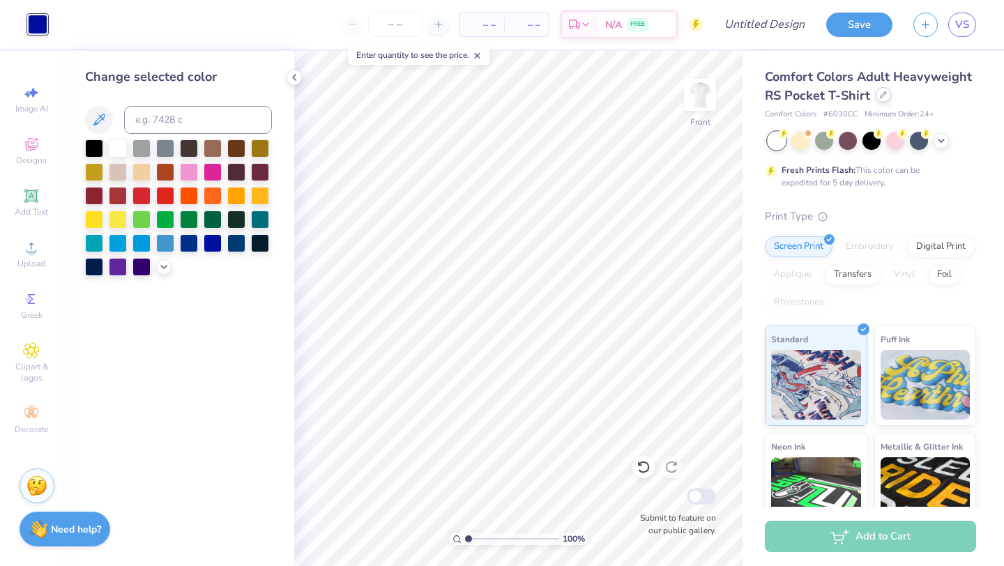
click at [881, 98] on div at bounding box center [883, 94] width 15 height 15
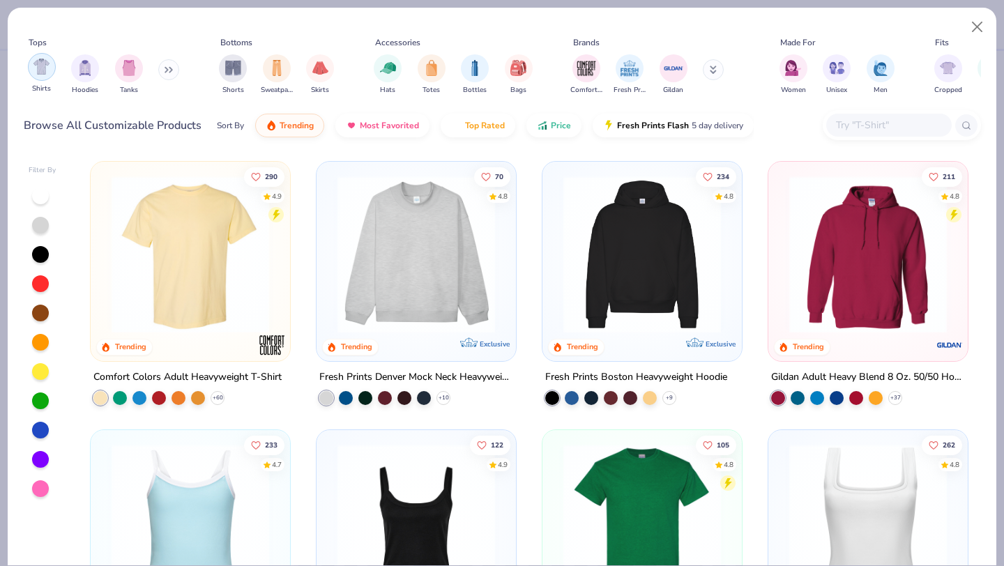
click at [47, 63] on img "filter for Shirts" at bounding box center [41, 67] width 16 height 16
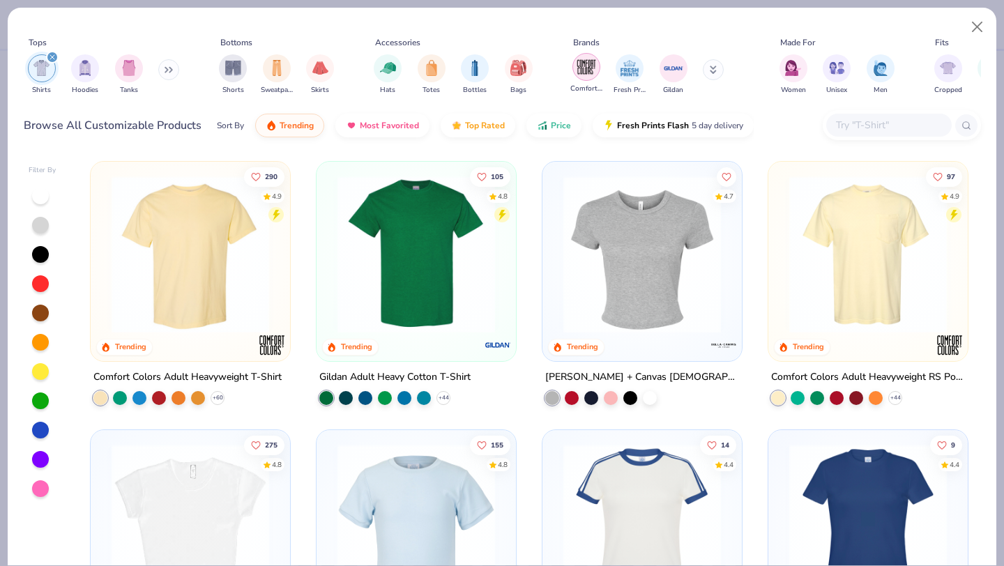
click at [584, 59] on img "filter for Comfort Colors" at bounding box center [586, 66] width 21 height 21
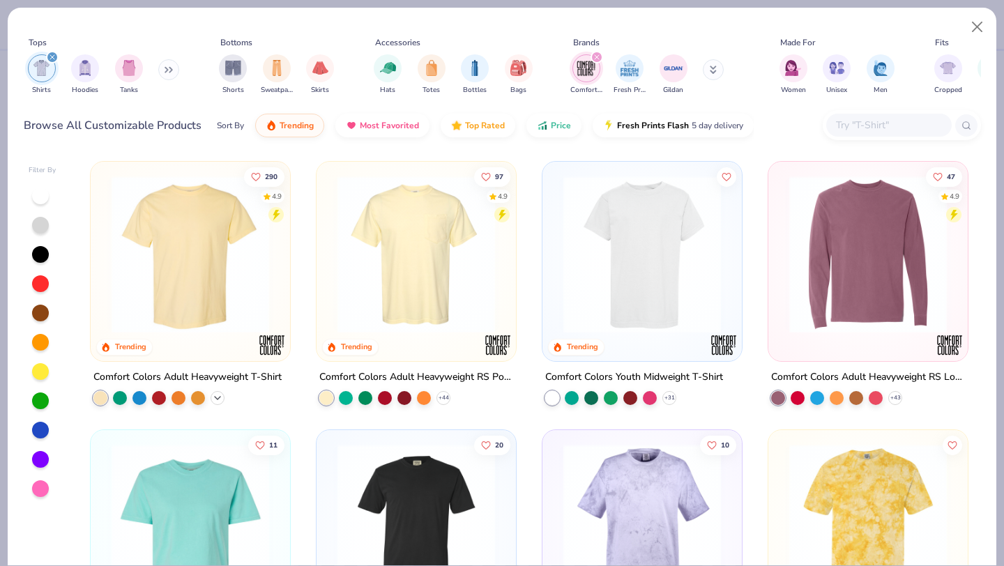
click at [213, 398] on icon at bounding box center [217, 398] width 11 height 11
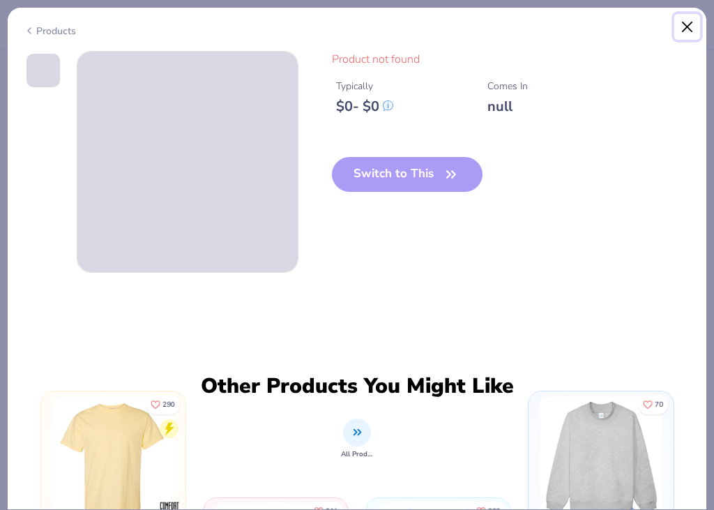
click at [687, 30] on button "Close" at bounding box center [687, 27] width 26 height 26
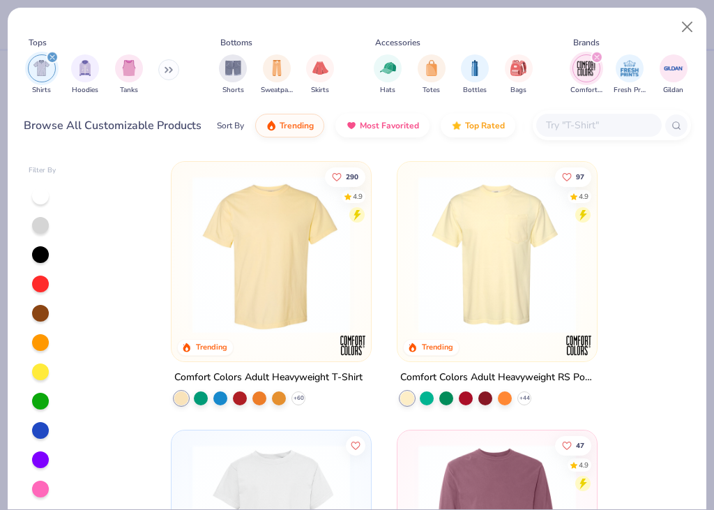
click at [265, 259] on img at bounding box center [271, 255] width 172 height 158
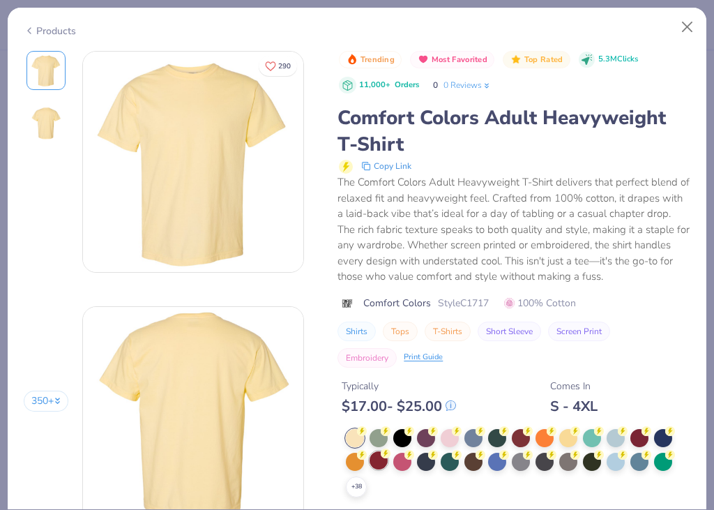
scroll to position [137, 0]
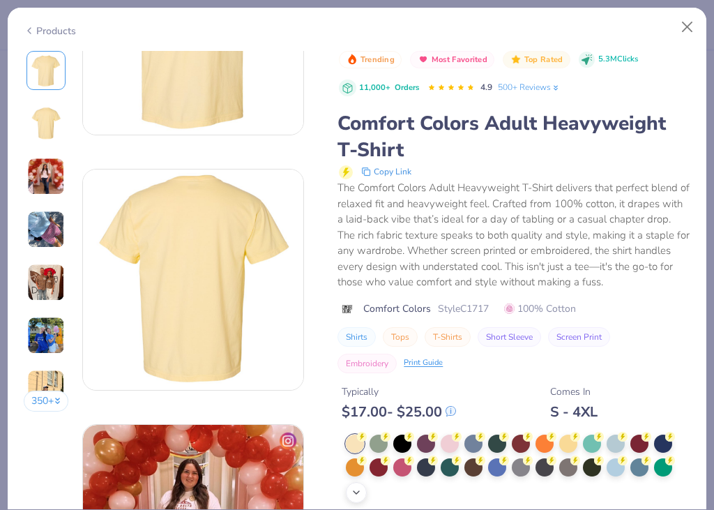
click at [353, 494] on icon at bounding box center [356, 492] width 11 height 11
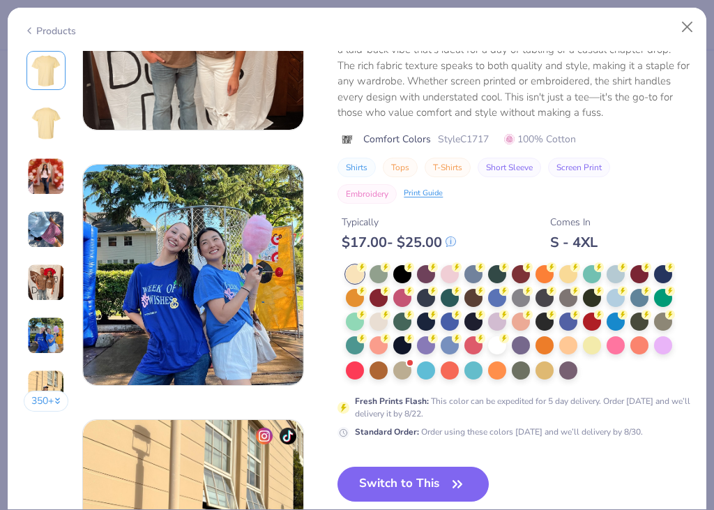
scroll to position [1174, 0]
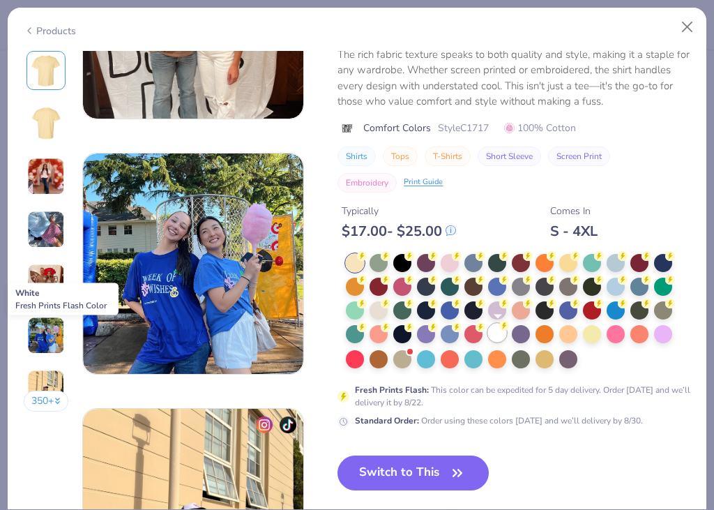
click at [495, 330] on div at bounding box center [497, 332] width 18 height 18
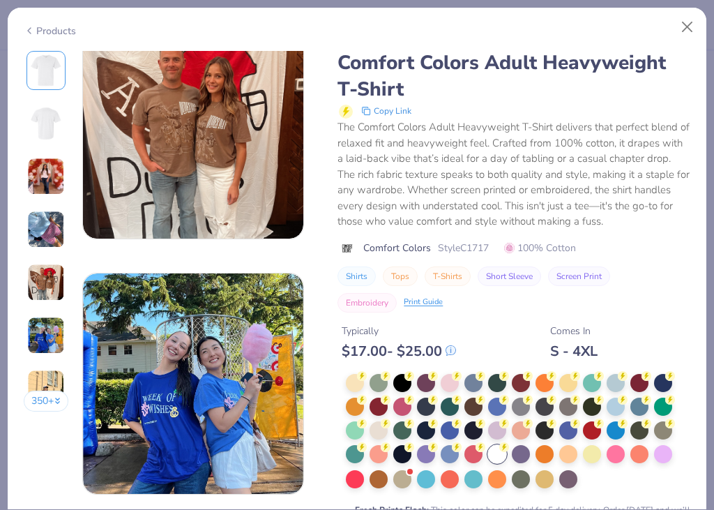
scroll to position [1513, 0]
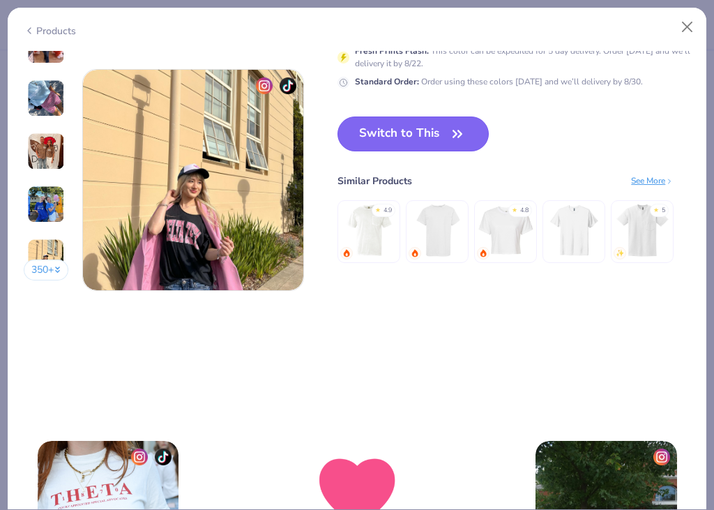
click at [441, 139] on button "Switch to This" at bounding box center [412, 133] width 151 height 35
click at [448, 128] on button "Switch to This" at bounding box center [412, 133] width 151 height 35
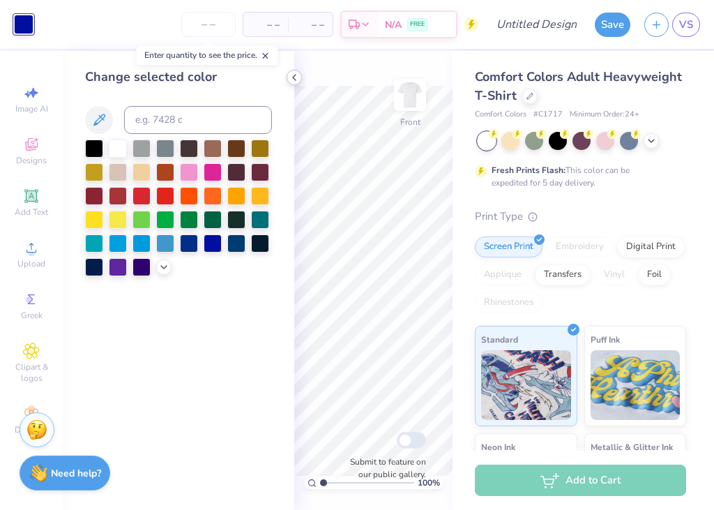
click at [297, 79] on icon at bounding box center [294, 77] width 11 height 11
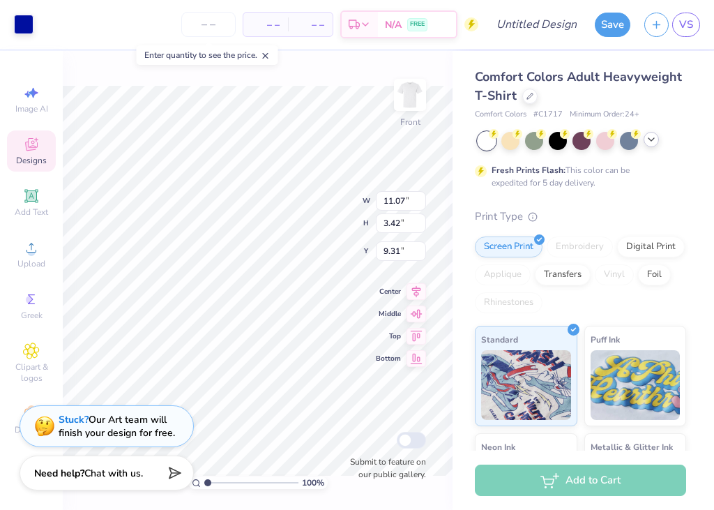
click at [655, 139] on icon at bounding box center [651, 139] width 11 height 11
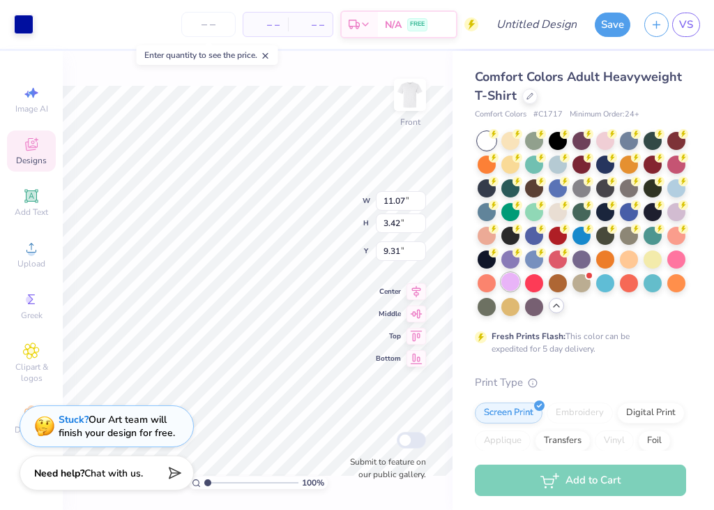
click at [506, 278] on div at bounding box center [510, 282] width 18 height 18
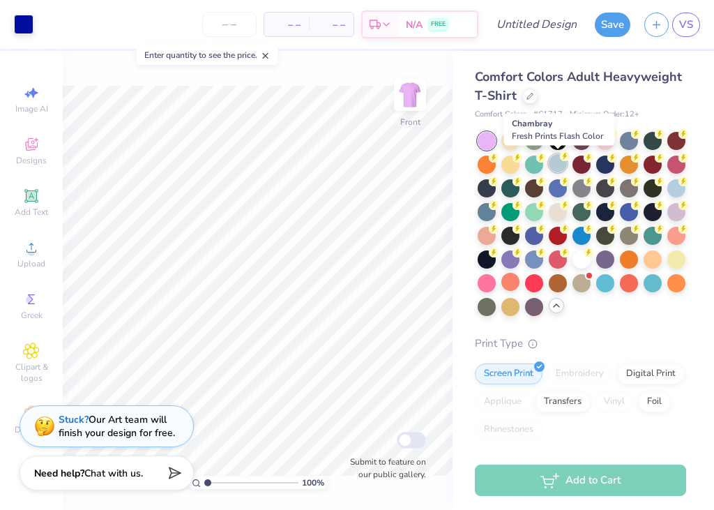
click at [556, 166] on div at bounding box center [558, 163] width 18 height 18
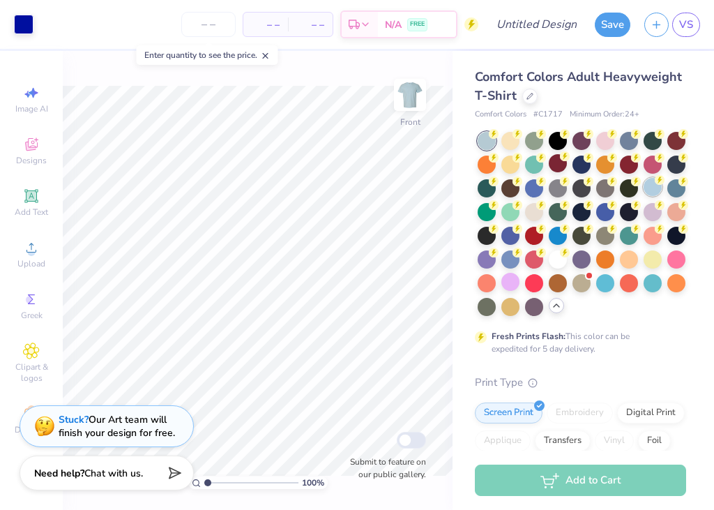
click at [659, 185] on div at bounding box center [653, 187] width 18 height 18
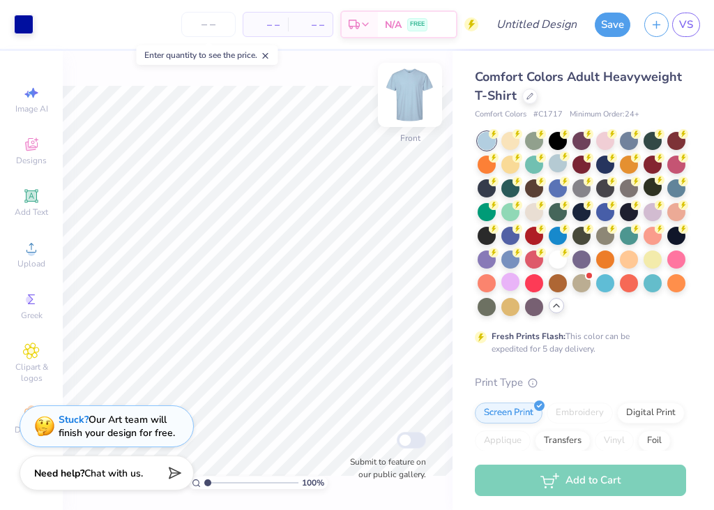
click at [406, 93] on img at bounding box center [410, 95] width 56 height 56
click at [409, 94] on img at bounding box center [410, 95] width 56 height 56
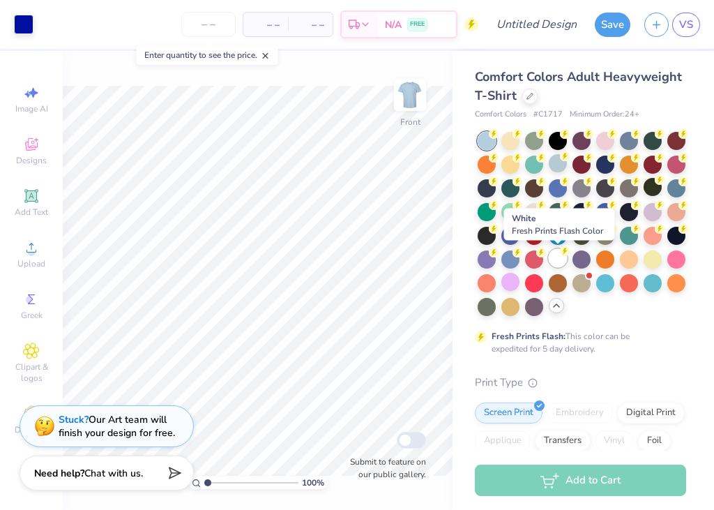
click at [563, 257] on div at bounding box center [558, 258] width 18 height 18
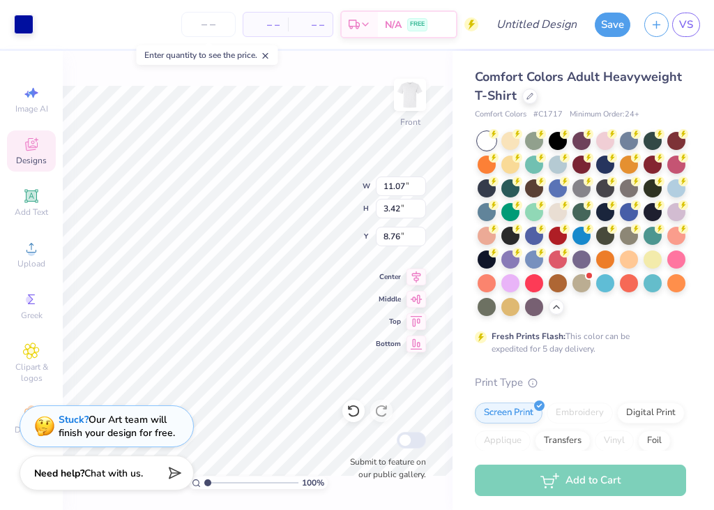
type input "8.76"
click at [678, 209] on div at bounding box center [676, 210] width 18 height 18
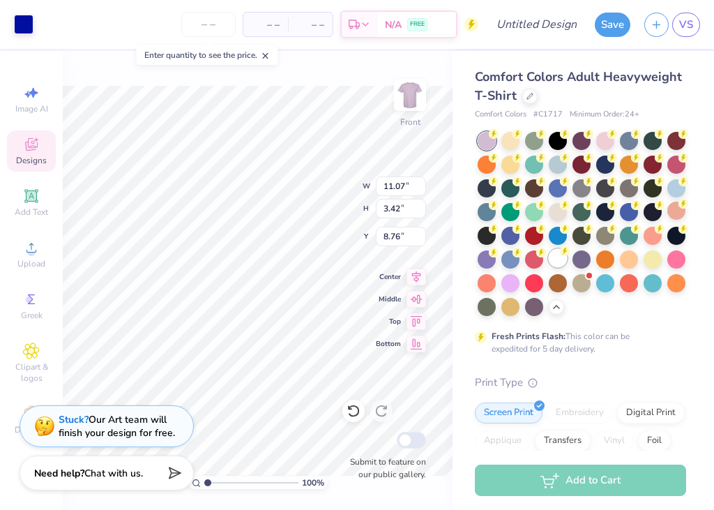
click at [563, 262] on div at bounding box center [558, 258] width 18 height 18
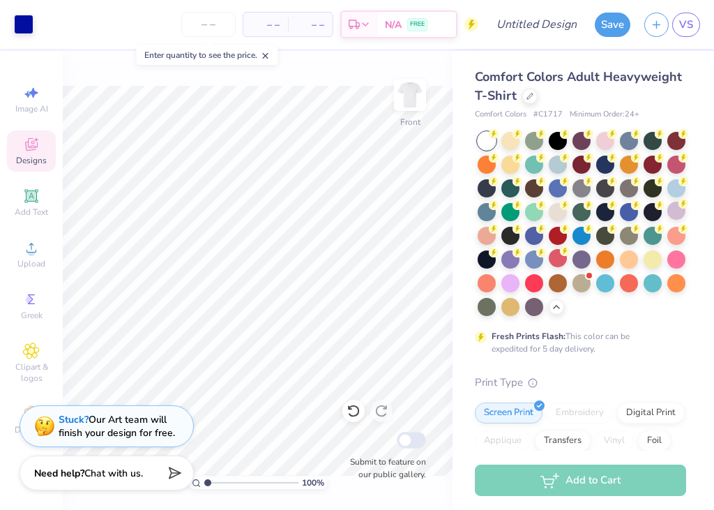
click at [33, 153] on div "Designs" at bounding box center [31, 150] width 49 height 41
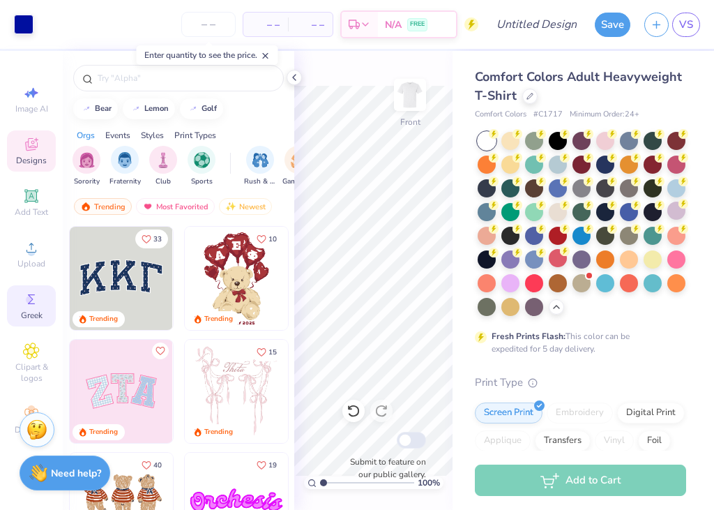
click at [37, 312] on span "Greek" at bounding box center [32, 315] width 22 height 11
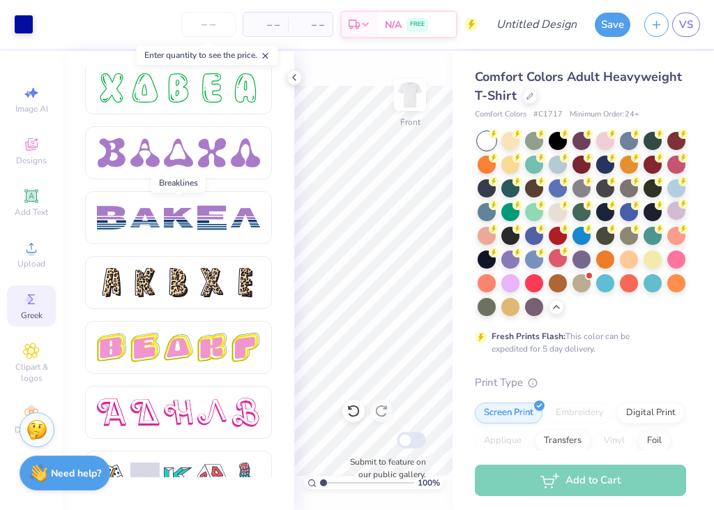
scroll to position [2105, 0]
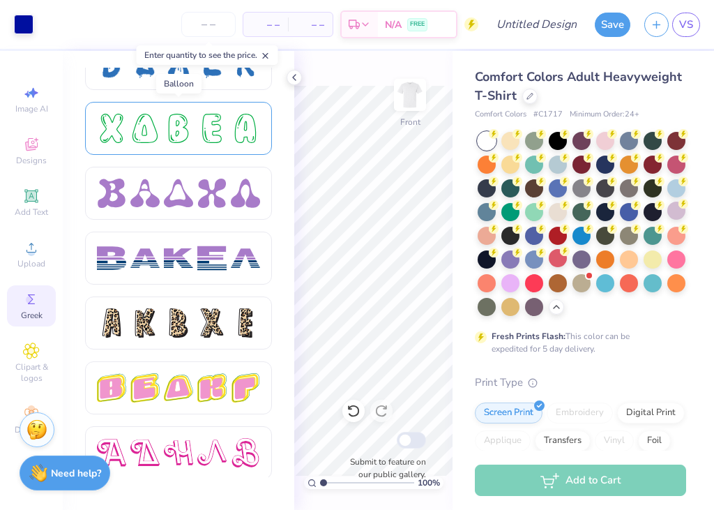
click at [203, 135] on div at bounding box center [211, 128] width 29 height 29
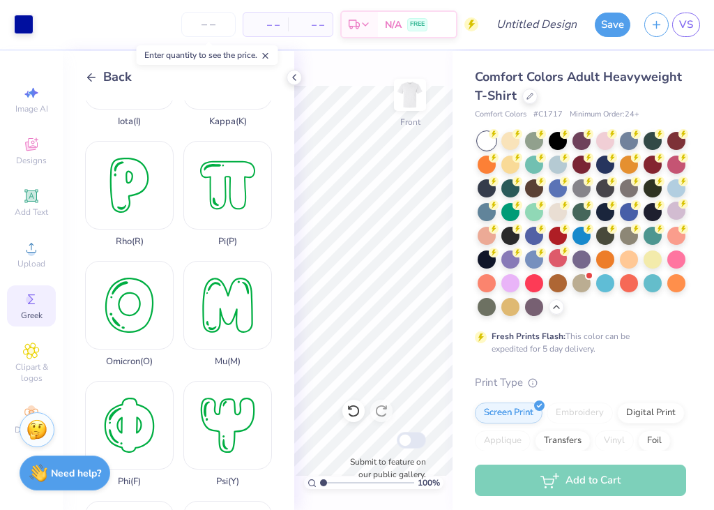
scroll to position [563, 0]
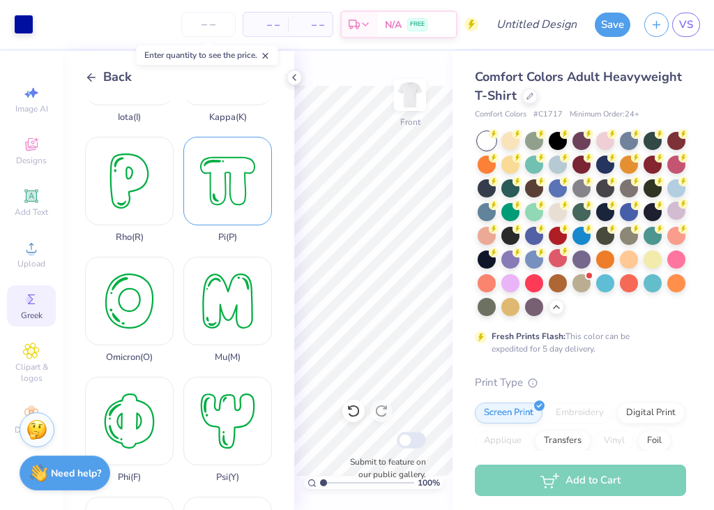
click at [231, 180] on div "Pi ( P )" at bounding box center [227, 190] width 89 height 106
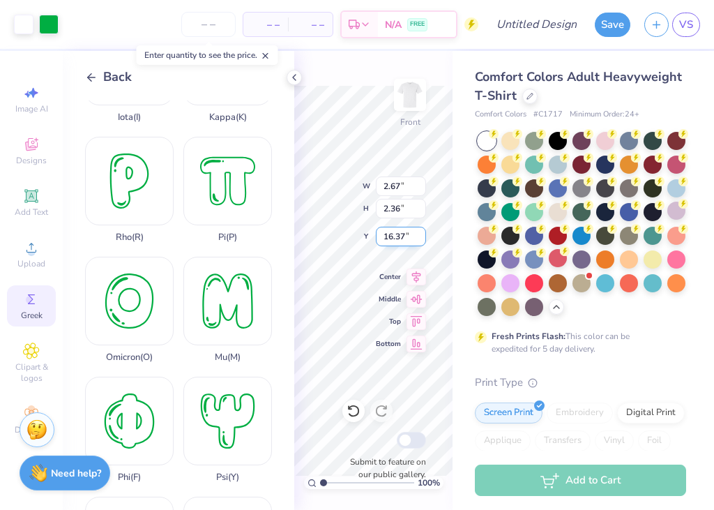
type input "2.67"
type input "2.36"
type input "16.37"
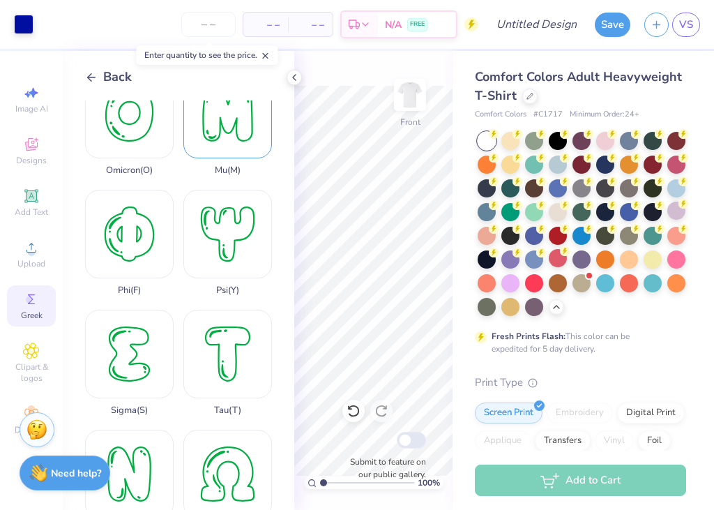
scroll to position [1033, 0]
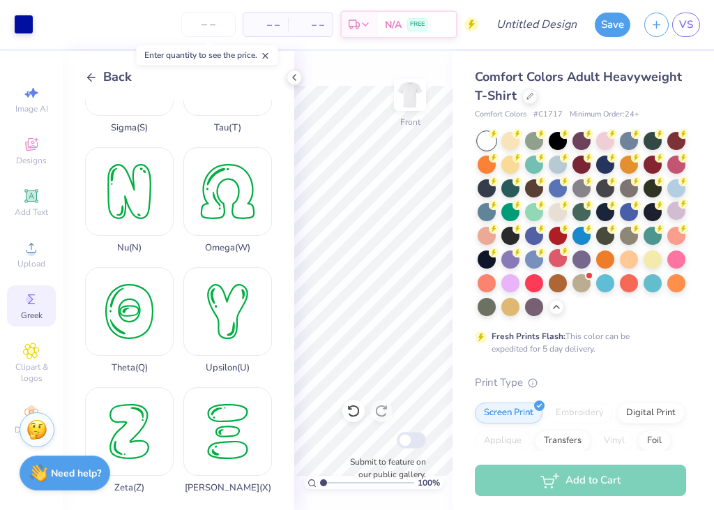
click at [89, 79] on icon at bounding box center [91, 77] width 13 height 13
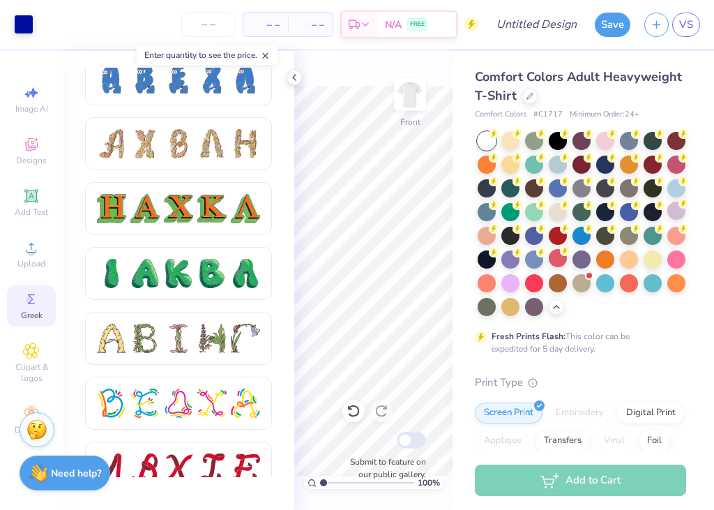
scroll to position [1435, 0]
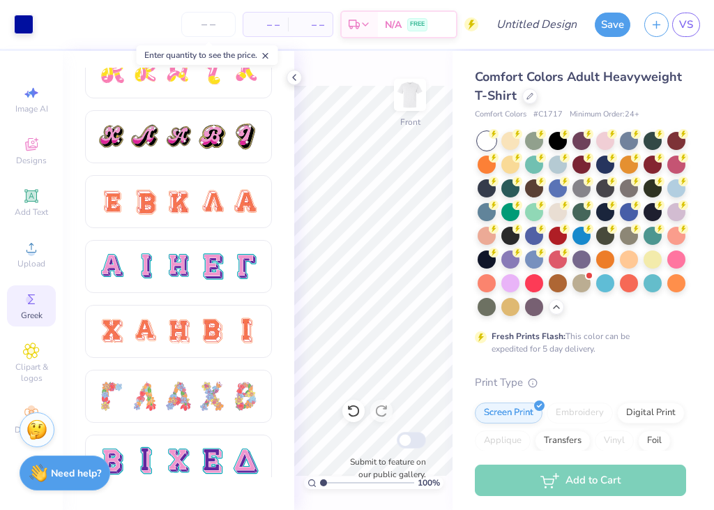
scroll to position [816, 0]
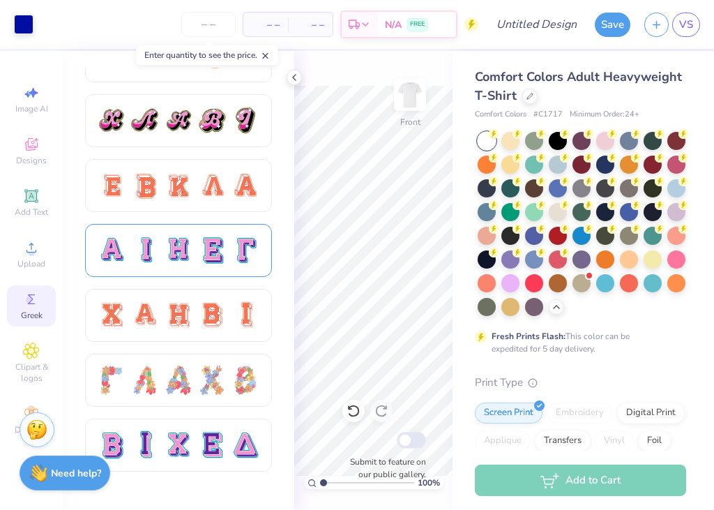
click at [144, 251] on div at bounding box center [144, 250] width 29 height 29
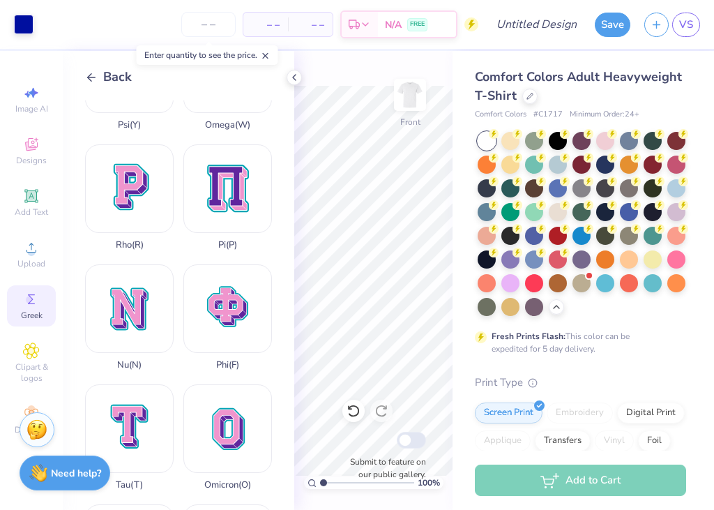
scroll to position [800, 0]
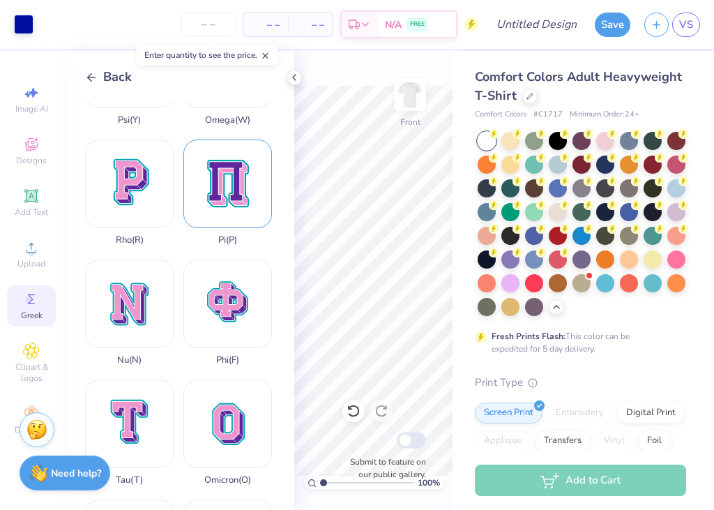
click at [234, 179] on div "Pi ( P )" at bounding box center [227, 192] width 89 height 106
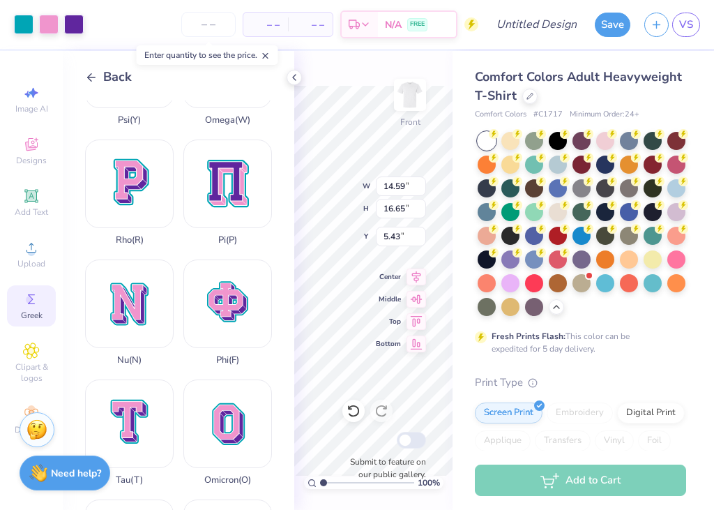
click at [287, 70] on div "Back" at bounding box center [189, 77] width 209 height 19
click at [291, 75] on icon at bounding box center [294, 77] width 11 height 11
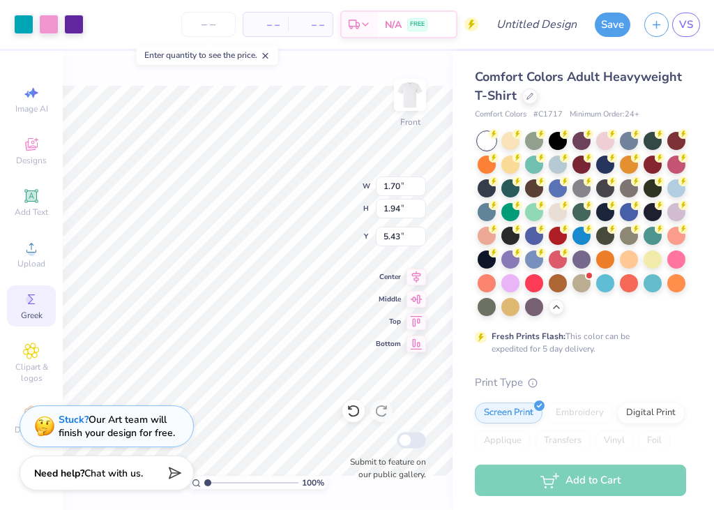
type input "1.70"
type input "1.94"
click at [31, 22] on div at bounding box center [24, 23] width 20 height 20
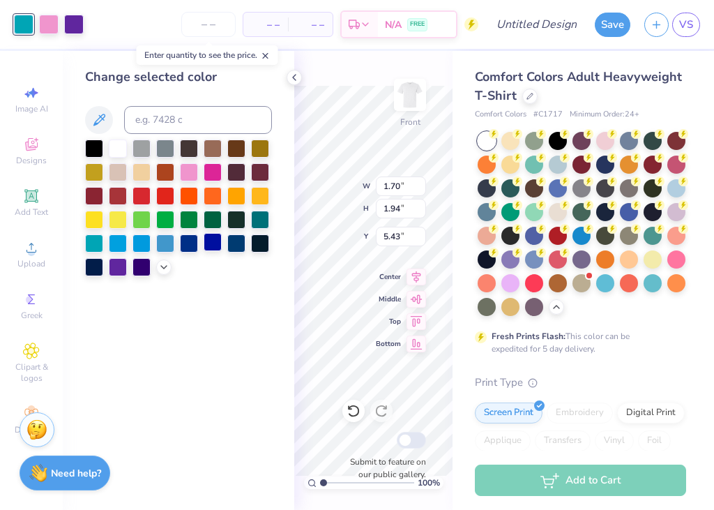
click at [206, 243] on div at bounding box center [213, 242] width 18 height 18
click at [43, 26] on div at bounding box center [49, 23] width 20 height 20
click at [211, 243] on div at bounding box center [213, 242] width 18 height 18
click at [47, 20] on div at bounding box center [49, 23] width 20 height 20
click at [211, 241] on div at bounding box center [213, 242] width 18 height 18
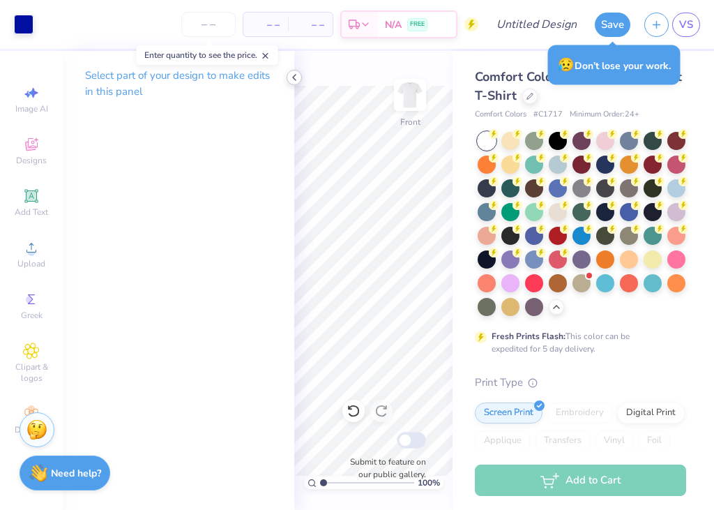
click at [295, 74] on icon at bounding box center [294, 77] width 11 height 11
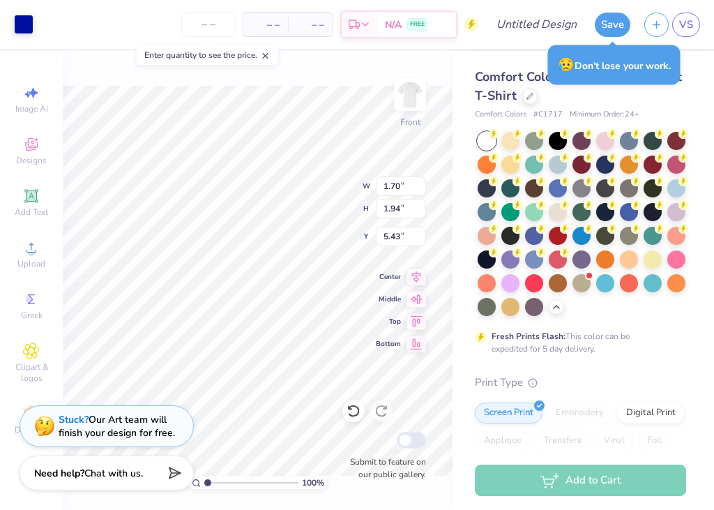
type input "9.50"
type input "0.93"
type input "1.06"
type input "10.39"
type input "9.94"
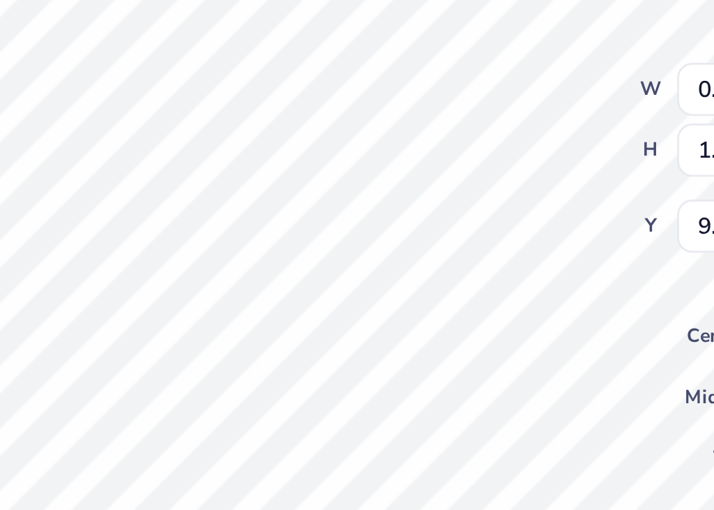
type input "1.04"
type input "1.18"
type input "9.81"
type input "1.10"
type input "1.25"
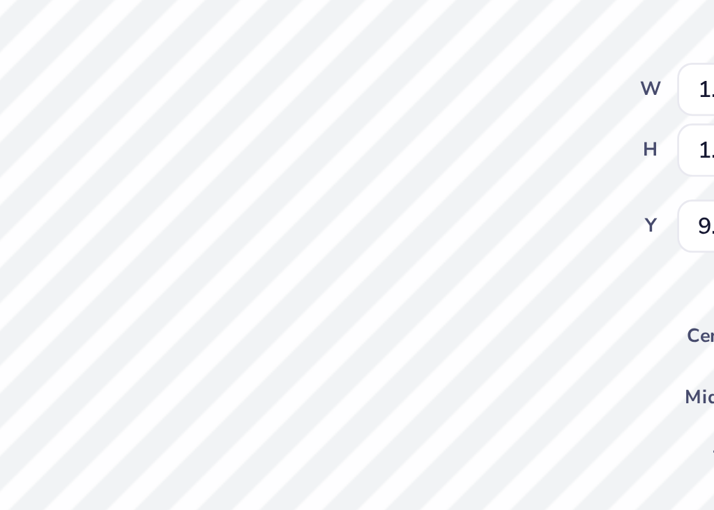
type input "9.85"
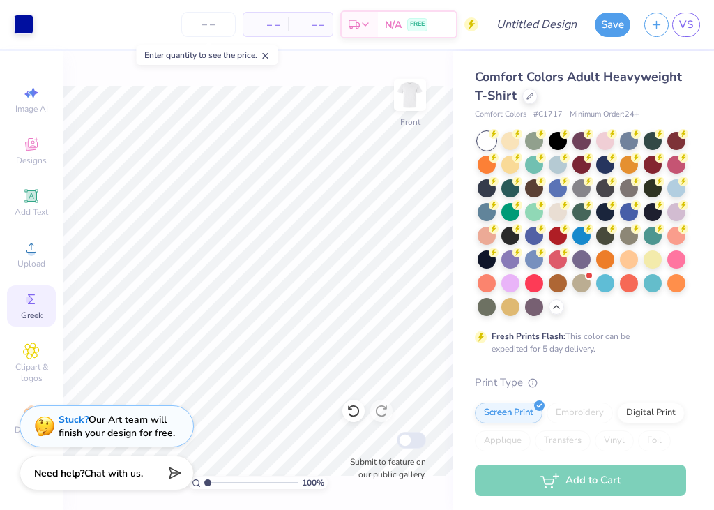
click at [31, 310] on span "Greek" at bounding box center [32, 315] width 22 height 11
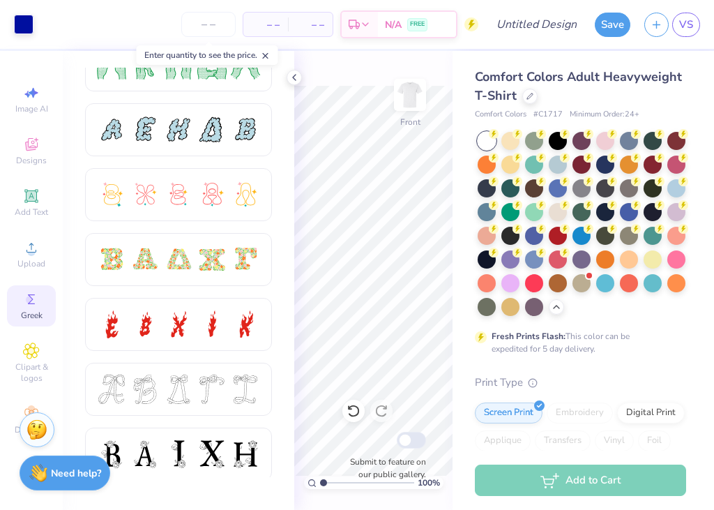
scroll to position [289, 0]
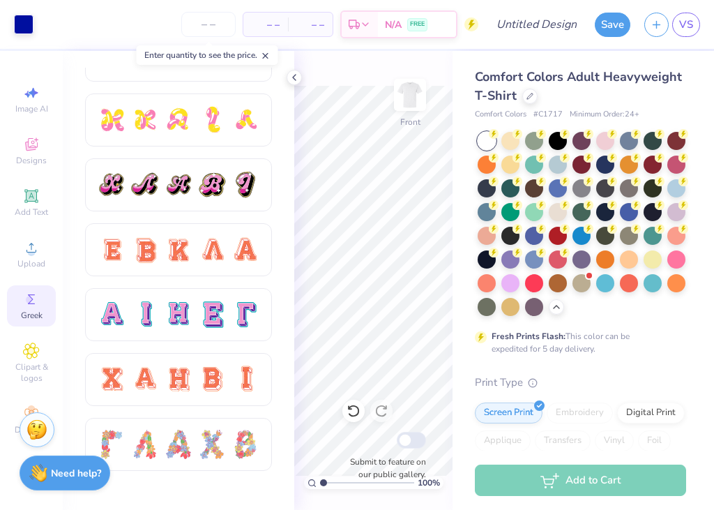
scroll to position [757, 0]
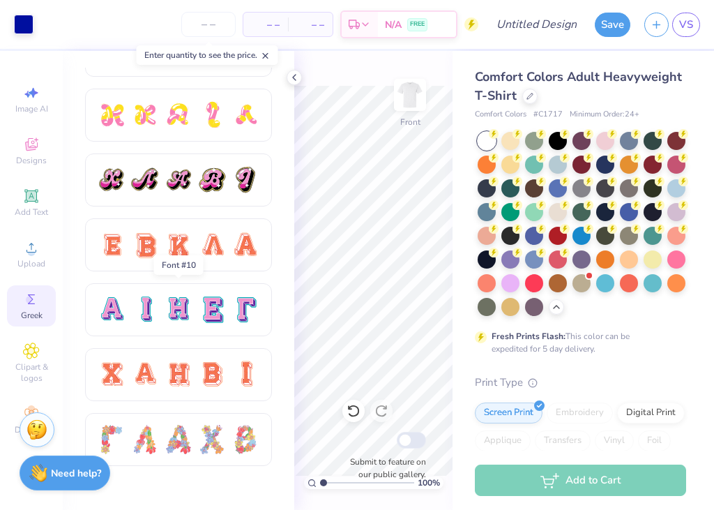
click at [182, 310] on div at bounding box center [178, 309] width 29 height 29
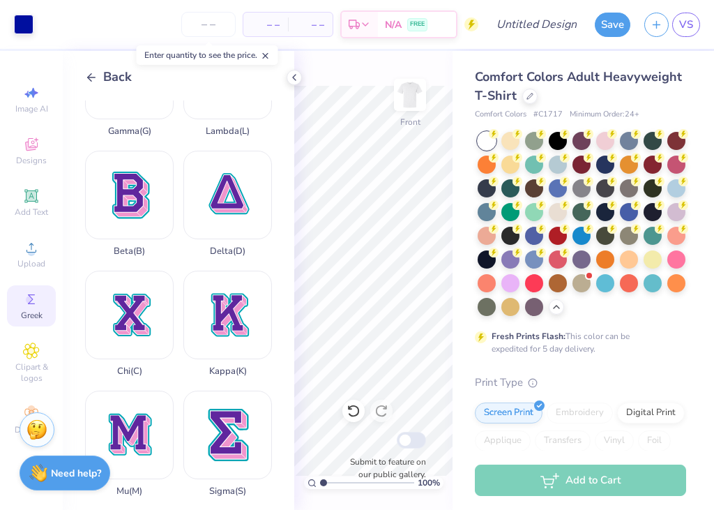
scroll to position [345, 0]
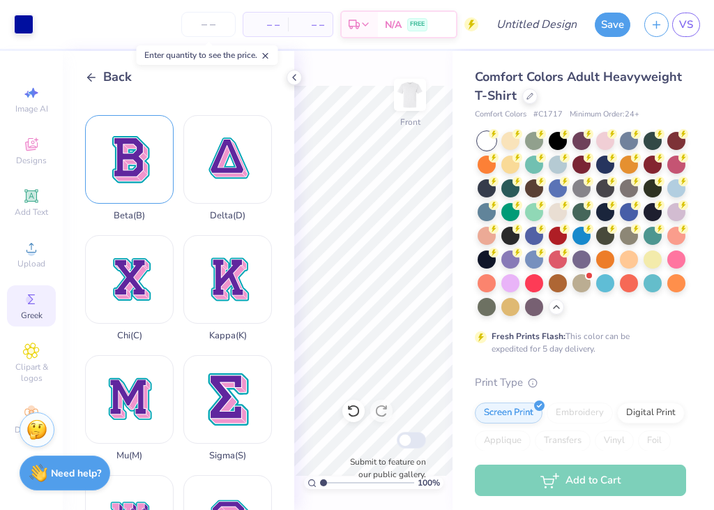
click at [124, 147] on div "Beta ( B )" at bounding box center [129, 168] width 89 height 106
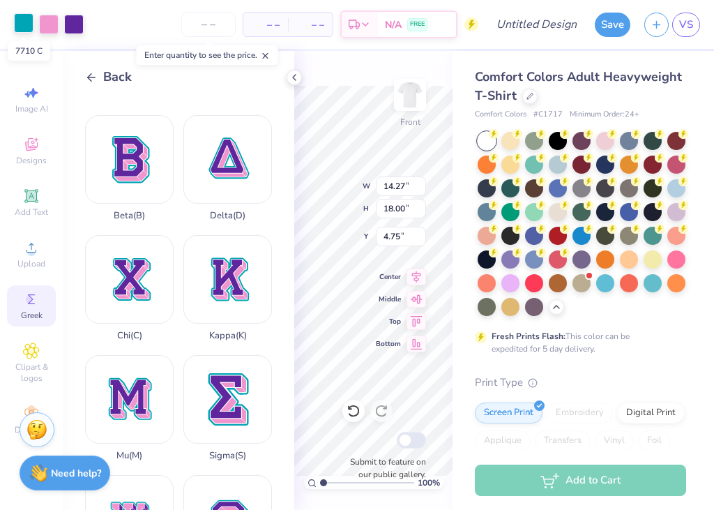
click at [30, 27] on div at bounding box center [24, 23] width 20 height 20
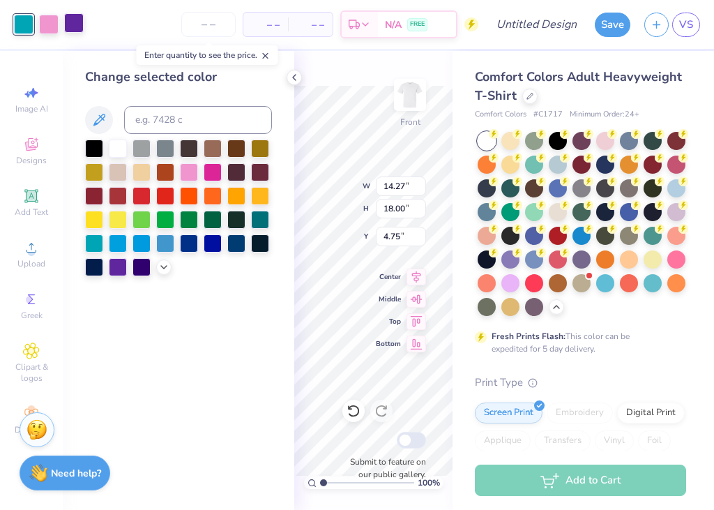
drag, startPoint x: 211, startPoint y: 244, endPoint x: 70, endPoint y: 19, distance: 265.6
click at [211, 244] on div at bounding box center [213, 243] width 18 height 18
click at [47, 28] on div at bounding box center [49, 23] width 20 height 20
click at [209, 247] on div at bounding box center [213, 242] width 18 height 18
click at [45, 21] on div at bounding box center [49, 23] width 20 height 20
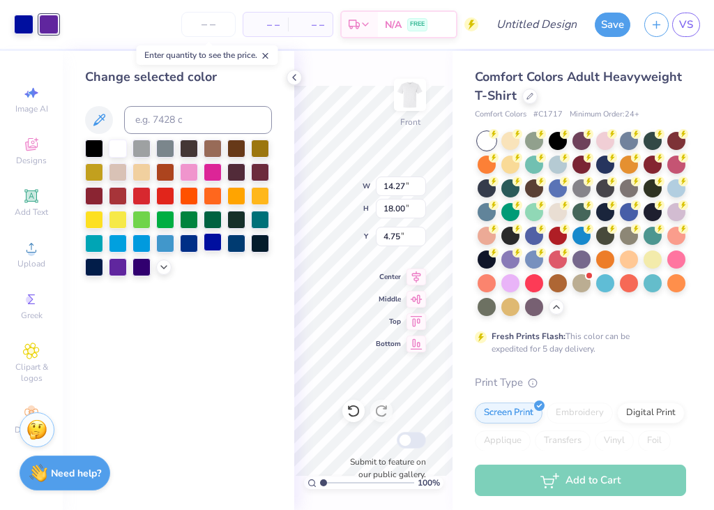
click at [212, 248] on div at bounding box center [213, 242] width 18 height 18
click at [289, 81] on icon at bounding box center [294, 77] width 11 height 11
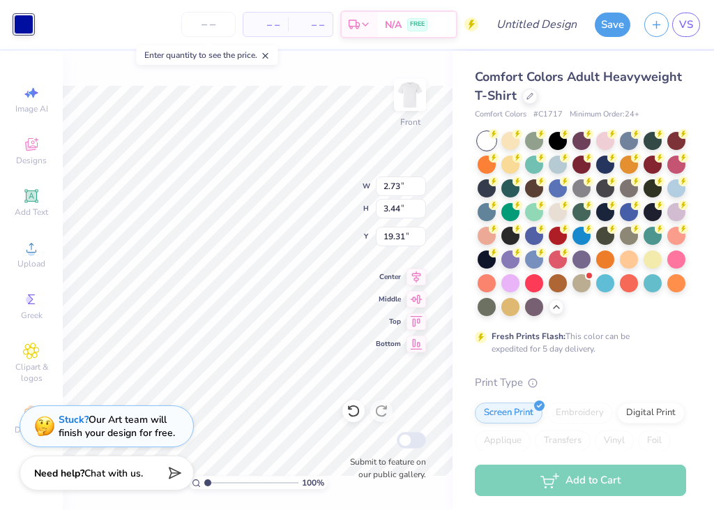
type input "2.73"
type input "3.44"
type input "8.12"
type input "1.12"
type input "1.41"
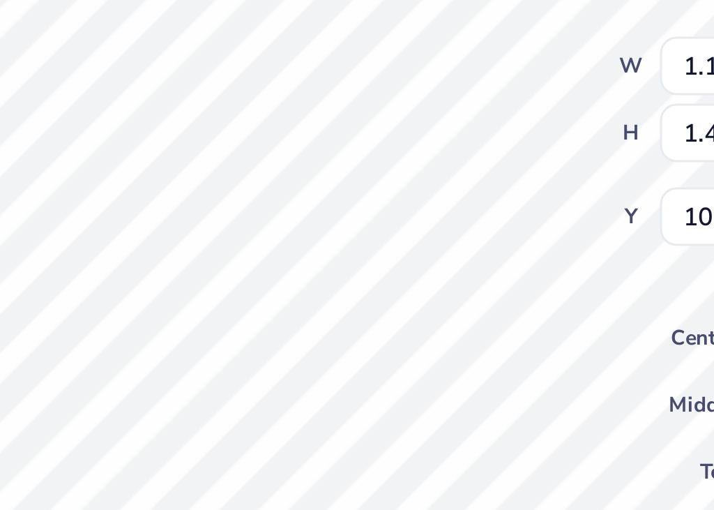
type input "9.06"
type input "1.52"
type input "1.50"
type input "1.38"
type input "1.37"
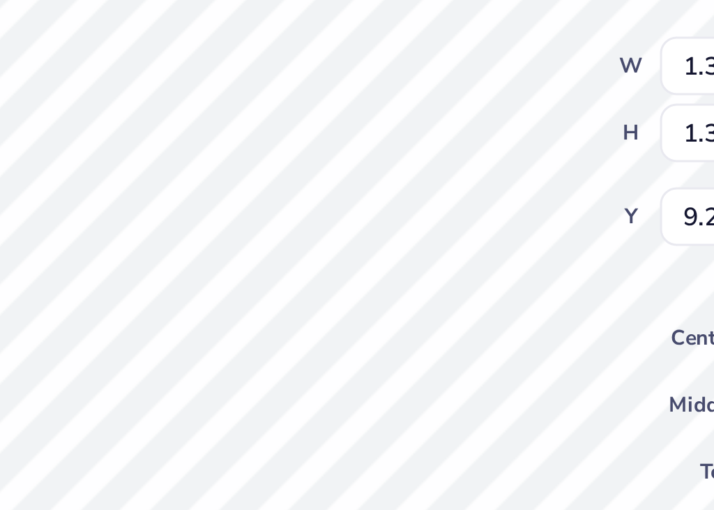
type input "9.10"
type input "1.15"
type input "1.14"
type input "9.28"
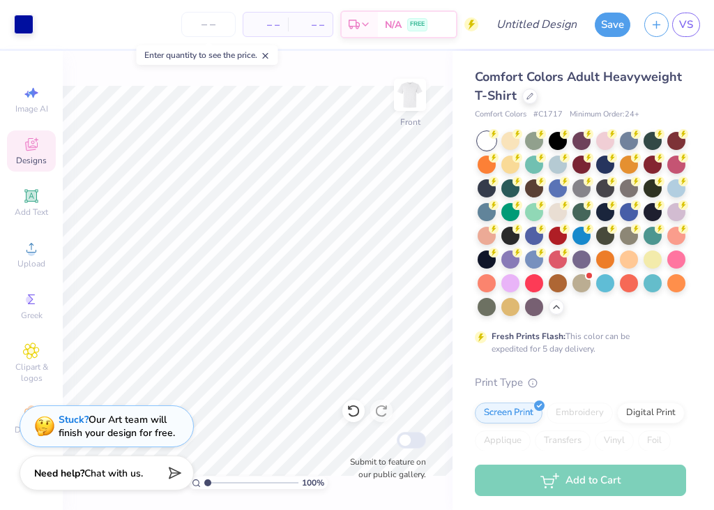
click at [31, 151] on icon at bounding box center [31, 144] width 17 height 17
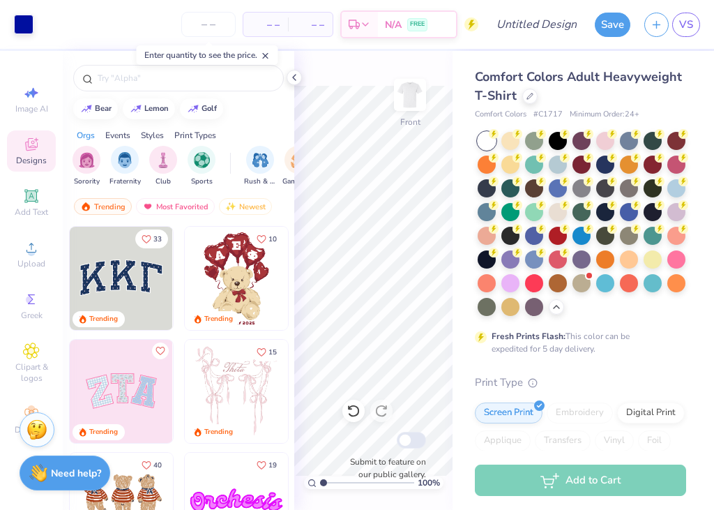
click at [38, 151] on icon at bounding box center [31, 144] width 17 height 17
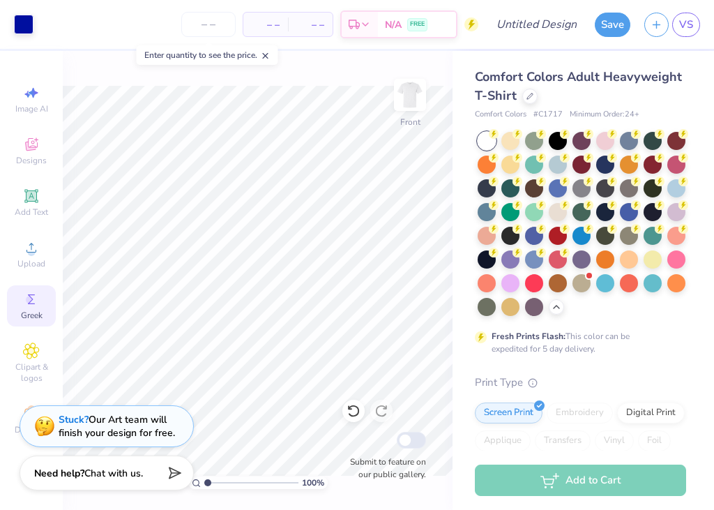
click at [36, 303] on icon at bounding box center [31, 299] width 17 height 17
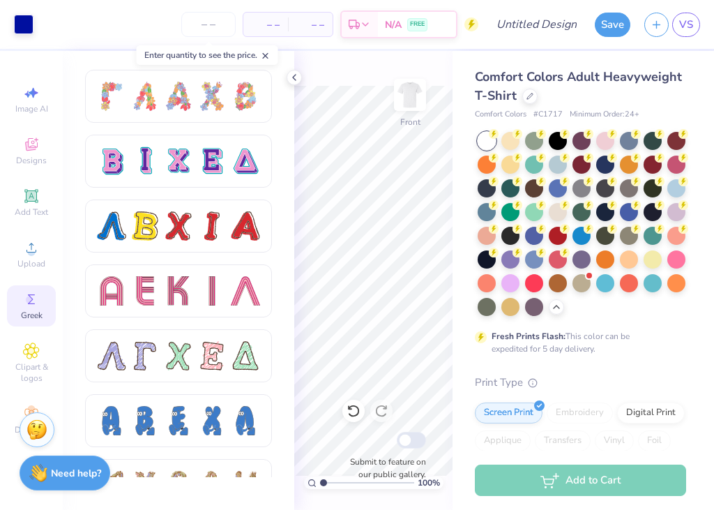
scroll to position [1096, 0]
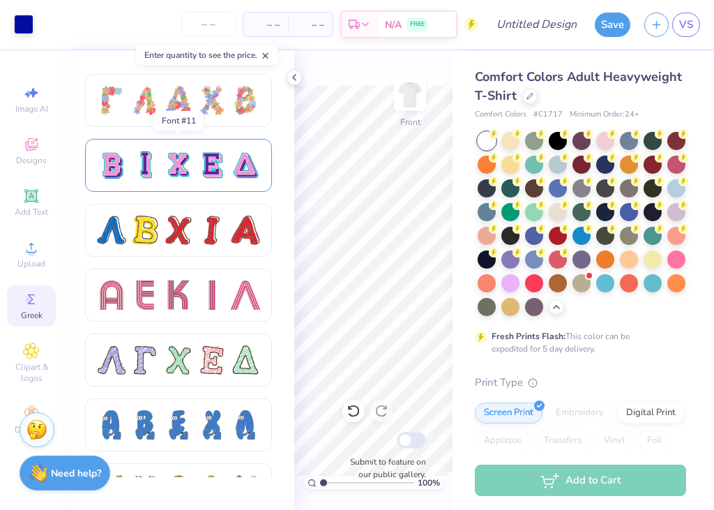
click at [190, 161] on div at bounding box center [178, 165] width 29 height 29
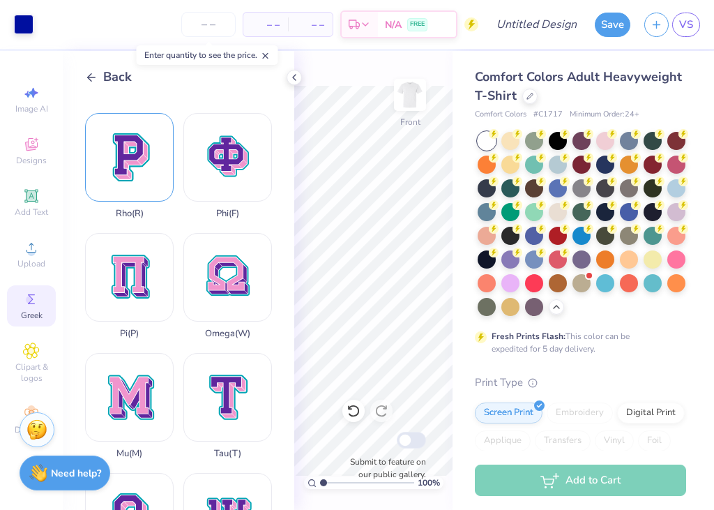
scroll to position [592, 0]
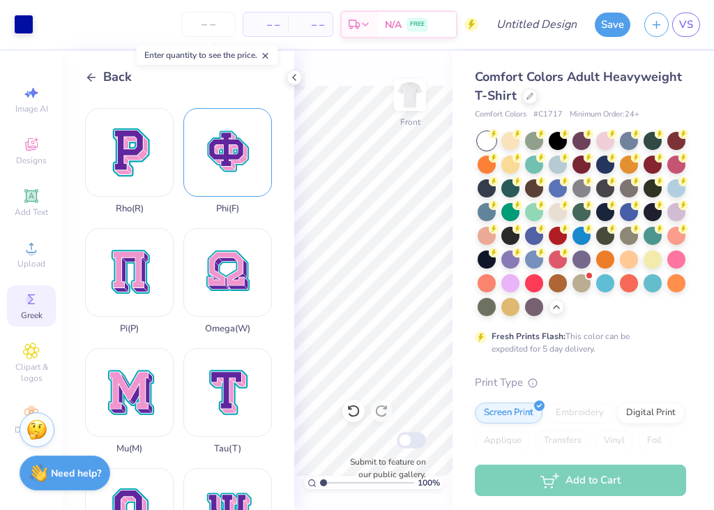
click at [231, 142] on div "Phi ( F )" at bounding box center [227, 161] width 89 height 106
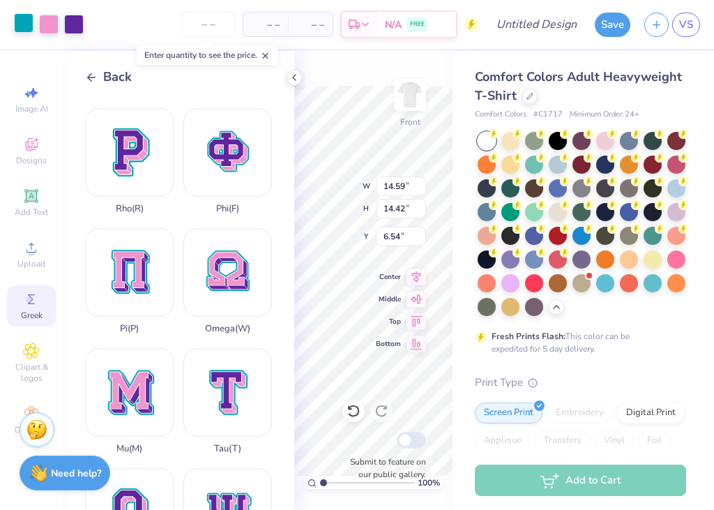
click at [33, 25] on div at bounding box center [24, 23] width 20 height 20
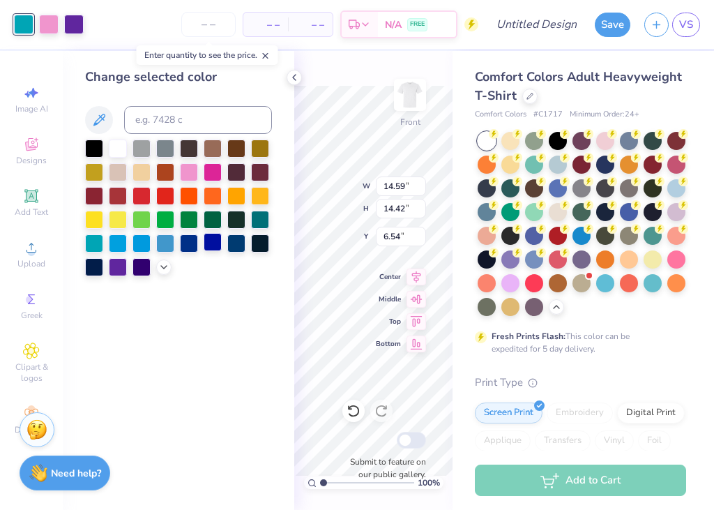
click at [210, 244] on div at bounding box center [213, 242] width 18 height 18
click at [50, 27] on div at bounding box center [49, 23] width 20 height 20
click at [219, 247] on div at bounding box center [213, 242] width 18 height 18
click at [63, 17] on div "Art colors – – Per Item – – Total Est. Delivery N/A FREE Design Title Save VS" at bounding box center [357, 24] width 714 height 49
click at [51, 23] on div at bounding box center [49, 23] width 20 height 20
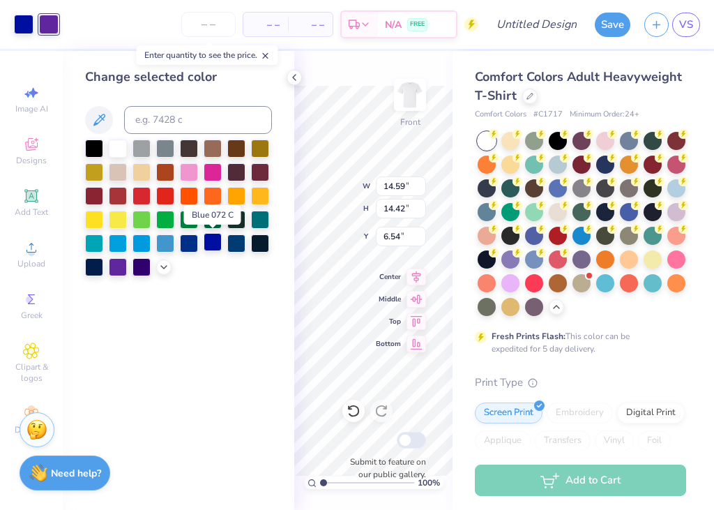
click at [213, 241] on div at bounding box center [213, 242] width 18 height 18
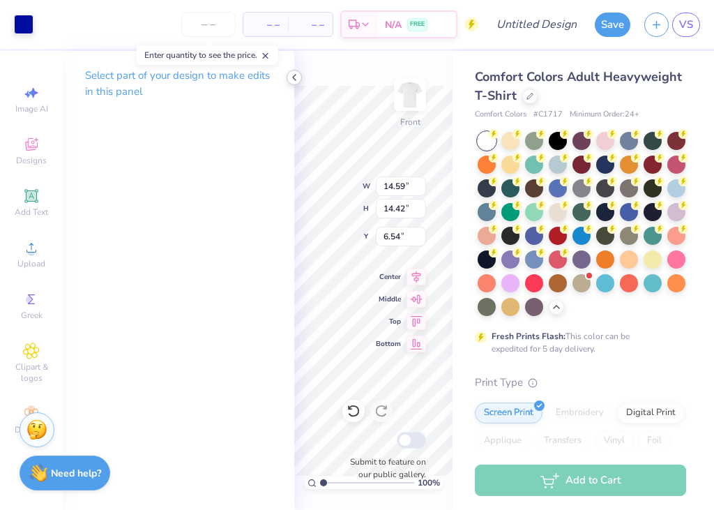
click at [296, 73] on icon at bounding box center [294, 77] width 11 height 11
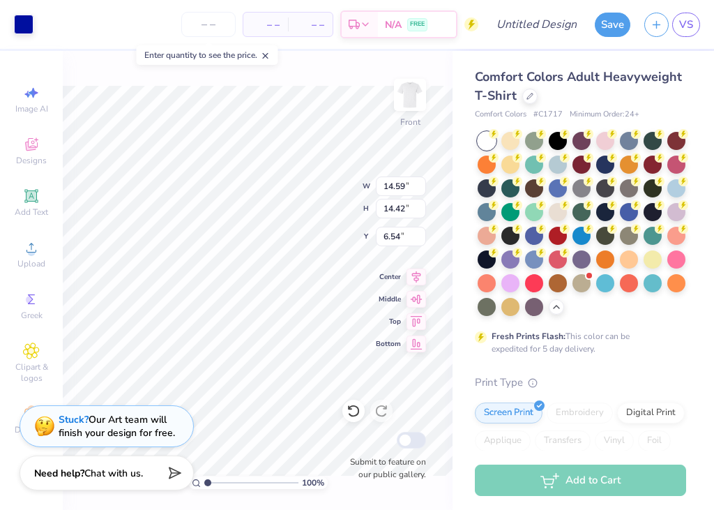
type input "3.04"
type input "3.01"
type input "8.91"
type input "1.87"
type input "1.84"
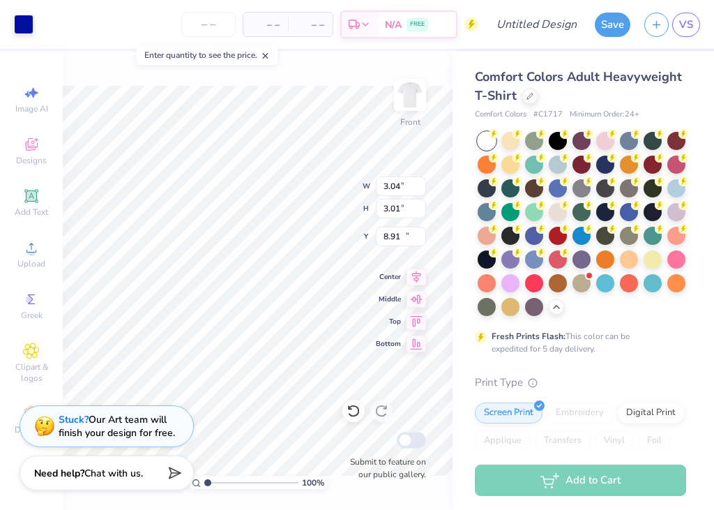
type input "10.08"
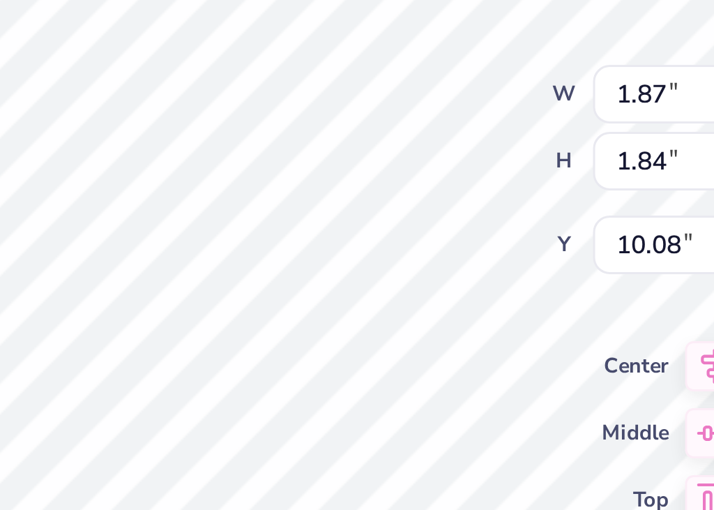
type input "1.49"
type input "1.47"
type input "9.85"
type input "1.50"
type input "1.55"
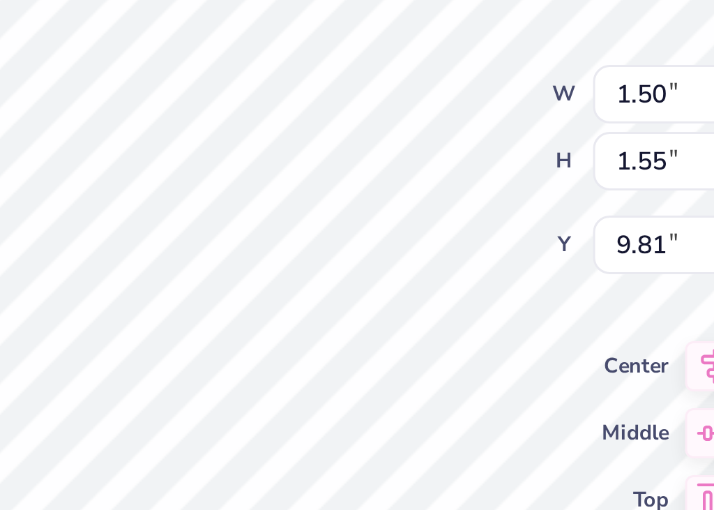
type input "9.64"
type input "1.24"
type input "1.28"
type input "9.93"
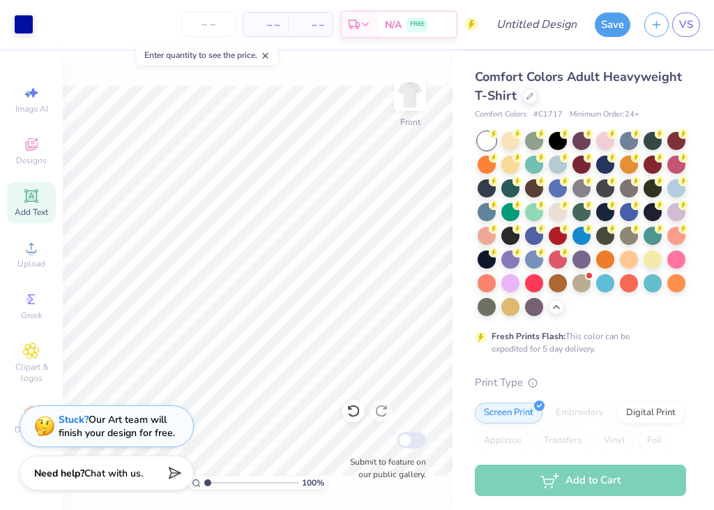
click at [36, 204] on icon at bounding box center [31, 196] width 17 height 17
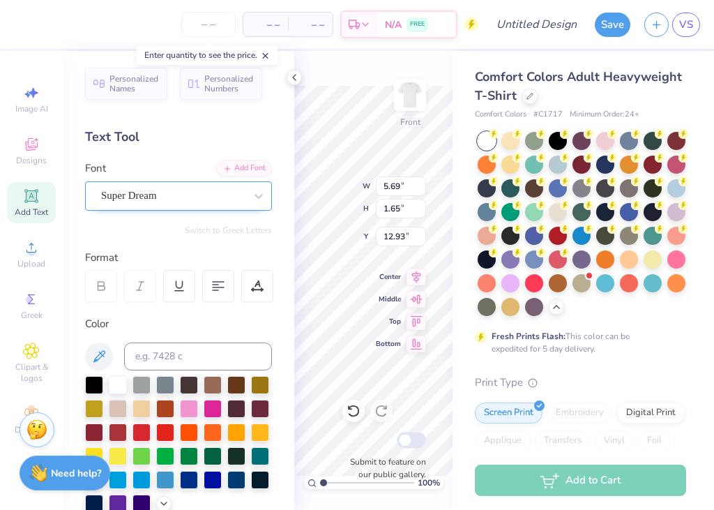
click at [178, 199] on div "Super Dream" at bounding box center [173, 196] width 146 height 22
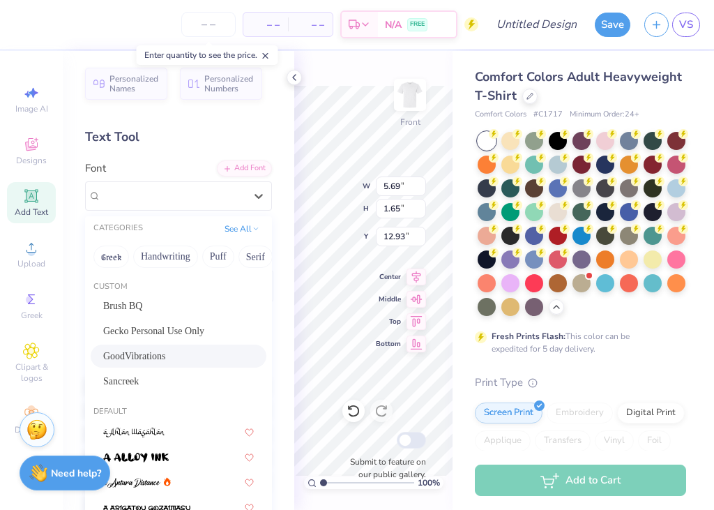
click at [156, 351] on div "GoodVibrations" at bounding box center [178, 356] width 151 height 15
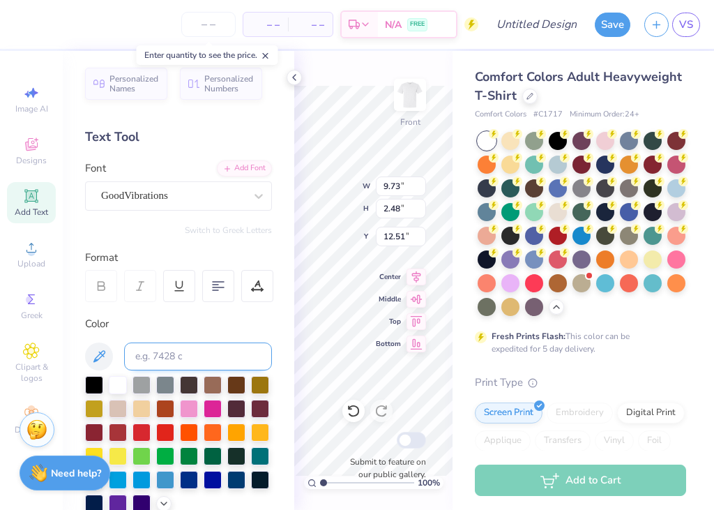
type input "9.73"
type input "2.48"
type input "12.51"
type textarea "always lucky..."
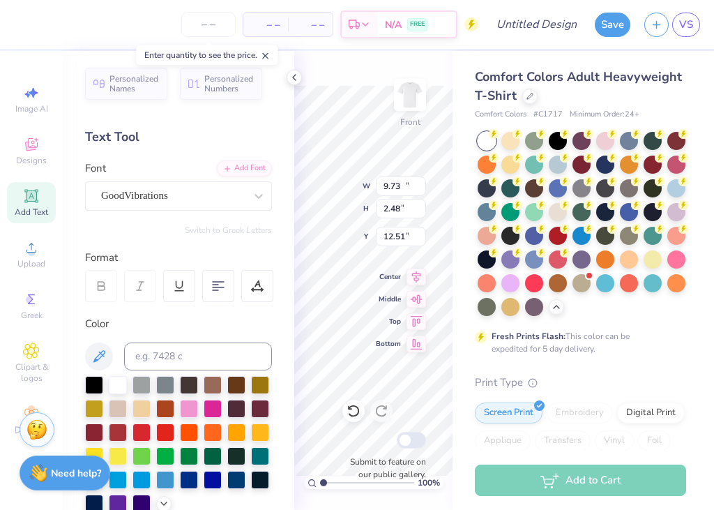
type input "10.46"
type input "2.22"
type input "12.64"
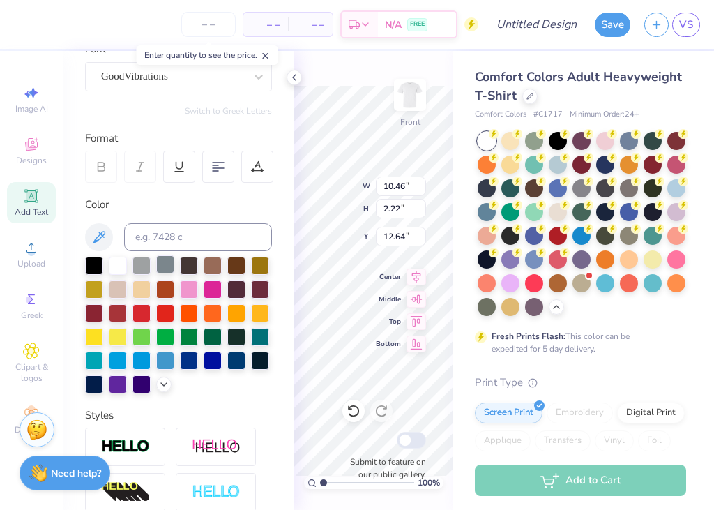
scroll to position [139, 0]
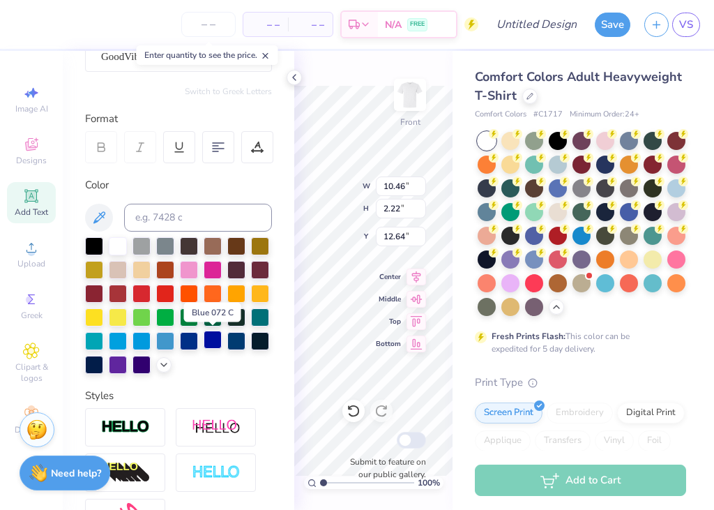
click at [213, 339] on div at bounding box center [213, 339] width 18 height 18
click at [377, 182] on div "100 % Front W 10.46 10.46 " H 2.22 2.22 " Y 12.64 12.64 " Center Middle Top Bot…" at bounding box center [373, 280] width 158 height 459
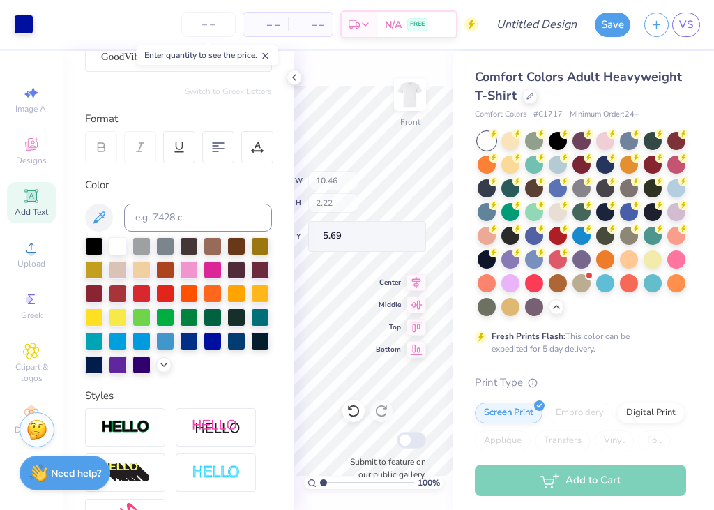
type input "5.69"
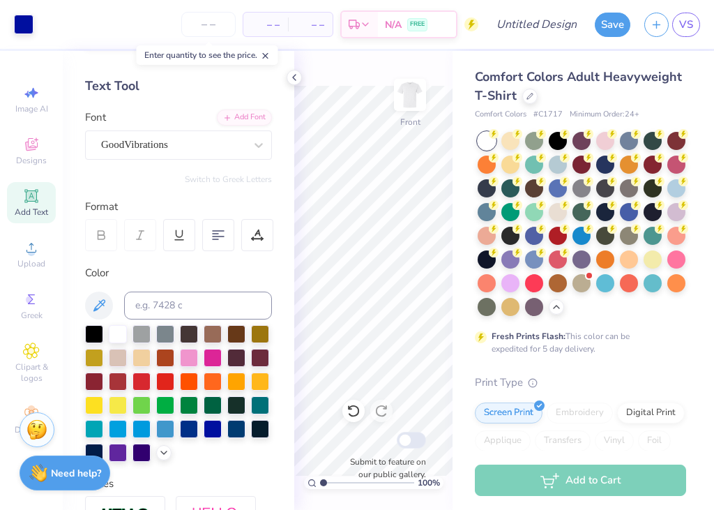
scroll to position [68, 0]
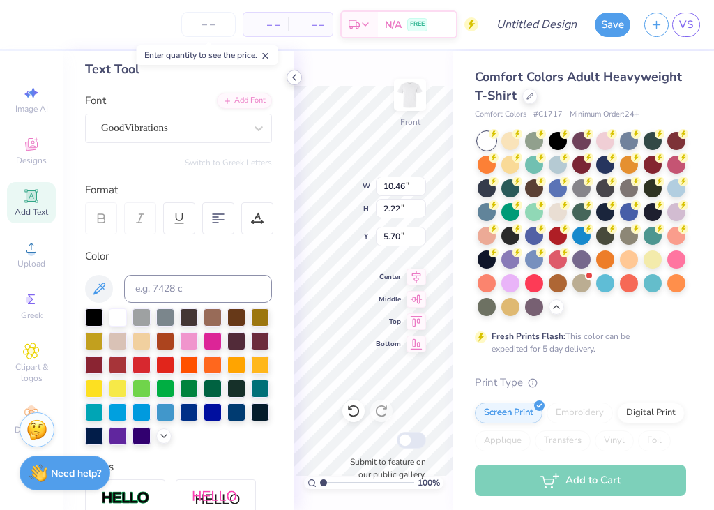
click at [294, 73] on icon at bounding box center [294, 77] width 11 height 11
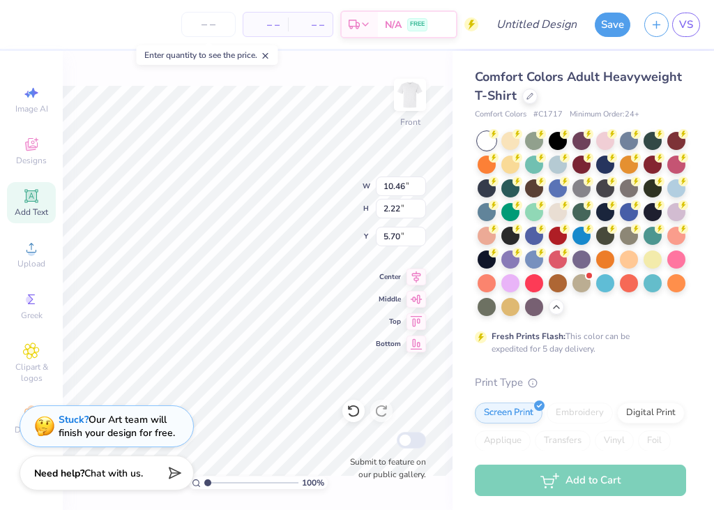
click at [328, 185] on div "100 % Front W 10.46 10.46 " H 2.22 2.22 " Y 5.70 5.70 " Center Middle Top Botto…" at bounding box center [258, 280] width 390 height 459
type input "5.60"
type input "1.19"
type input "6.73"
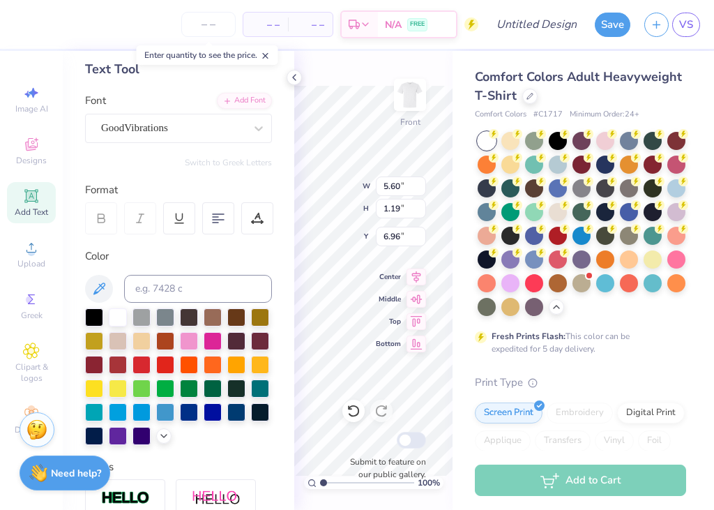
type input "6.96"
click at [296, 78] on icon at bounding box center [294, 77] width 11 height 11
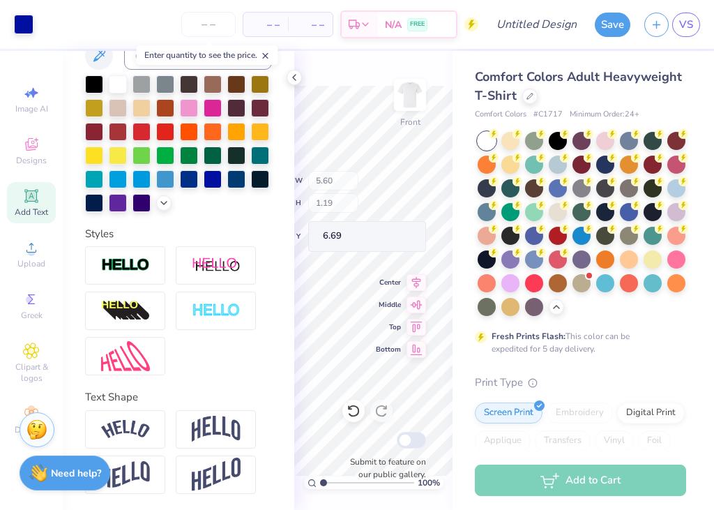
type input "7.22"
click at [292, 81] on icon at bounding box center [294, 77] width 11 height 11
type textarea "always lucky to be a..."
click at [384, 208] on div "100 % Front Submit to feature on our public gallery." at bounding box center [373, 280] width 158 height 459
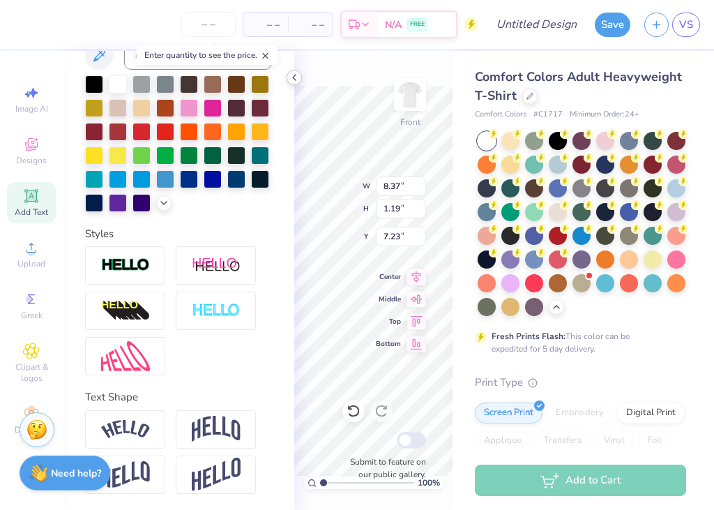
click at [294, 76] on polyline at bounding box center [294, 78] width 3 height 6
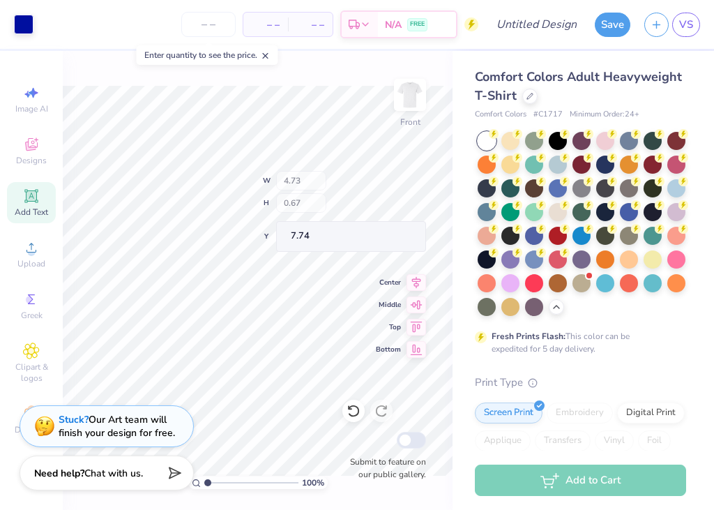
type input "4.73"
type input "0.67"
type input "7.74"
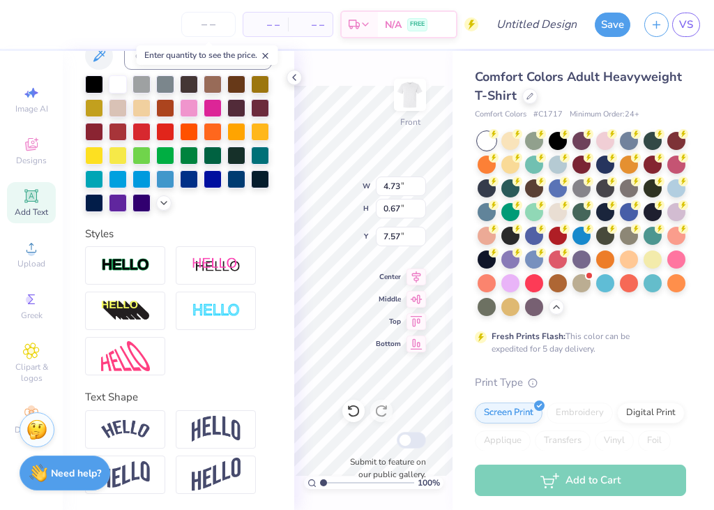
type input "7.57"
type input "5.81"
type input "0.82"
type input "7.42"
click at [296, 75] on icon at bounding box center [294, 77] width 11 height 11
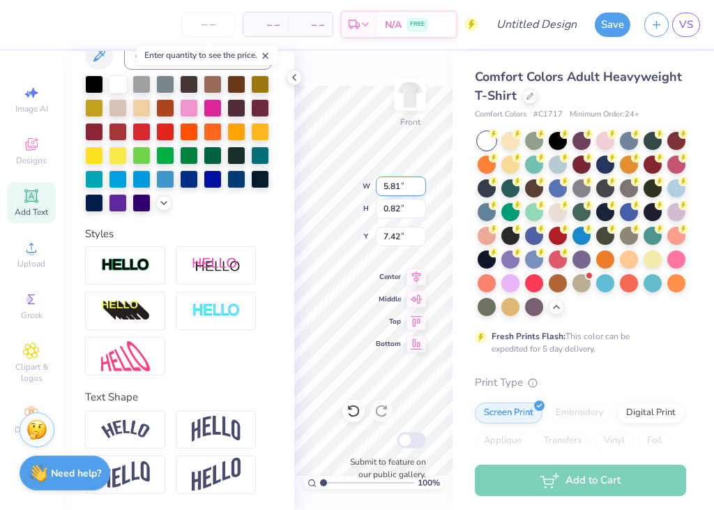
click at [381, 192] on div "100 % Front W 5.81 5.81 " H 0.82 0.82 " Y 7.42 7.42 " Center Middle Top Bottom …" at bounding box center [373, 280] width 158 height 459
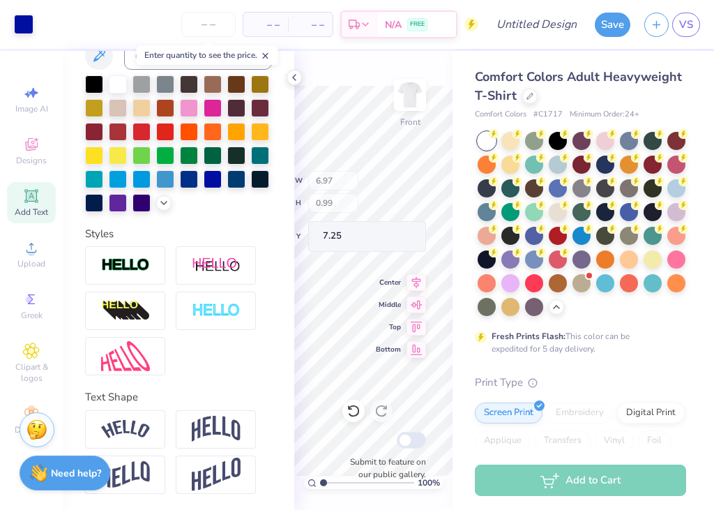
type input "6.97"
type input "0.99"
type input "7.25"
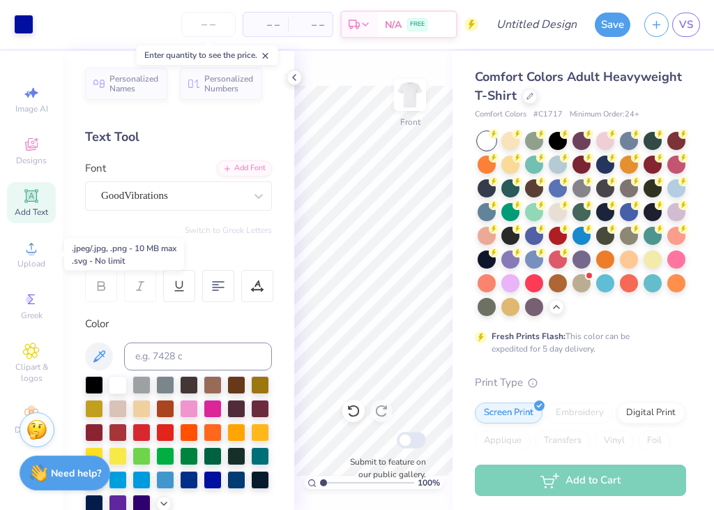
scroll to position [300, 0]
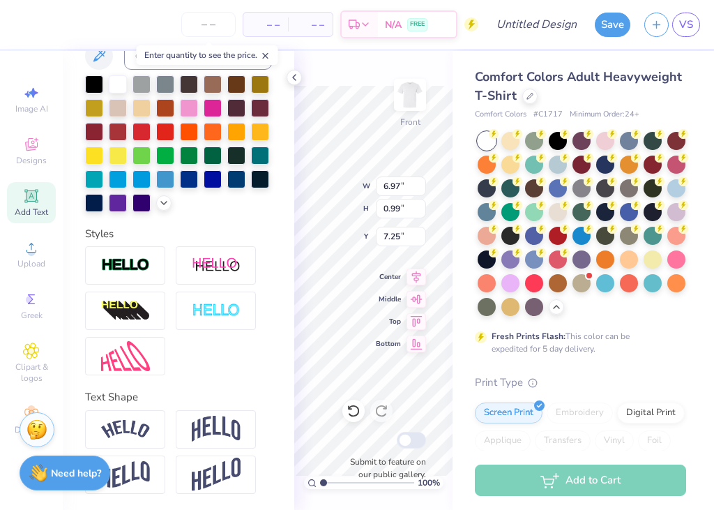
click at [356, 209] on div "100 % Front W 6.97 6.97 " H 0.99 0.99 " Y 7.25 7.25 " Center Middle Top Bottom …" at bounding box center [373, 280] width 158 height 459
click at [291, 77] on icon at bounding box center [294, 77] width 11 height 11
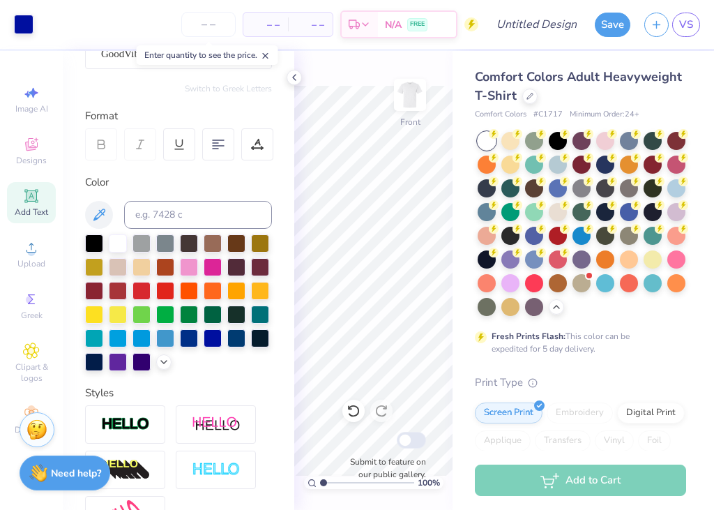
scroll to position [0, 0]
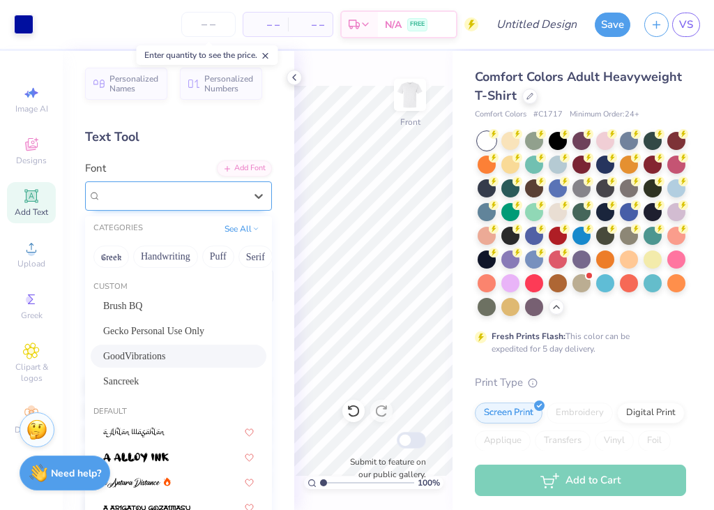
click at [181, 196] on div "GoodVibrations" at bounding box center [173, 196] width 146 height 22
click at [177, 352] on div "GoodVibrations" at bounding box center [178, 356] width 151 height 15
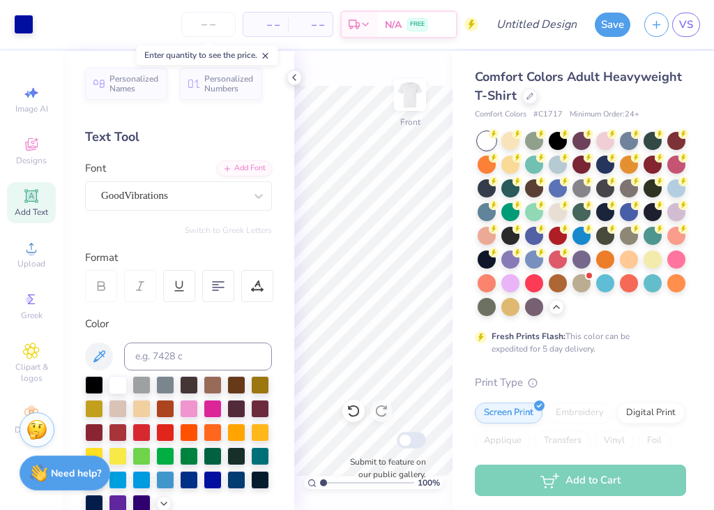
drag, startPoint x: 26, startPoint y: 193, endPoint x: 196, endPoint y: 287, distance: 194.1
click at [26, 194] on icon at bounding box center [30, 195] width 13 height 13
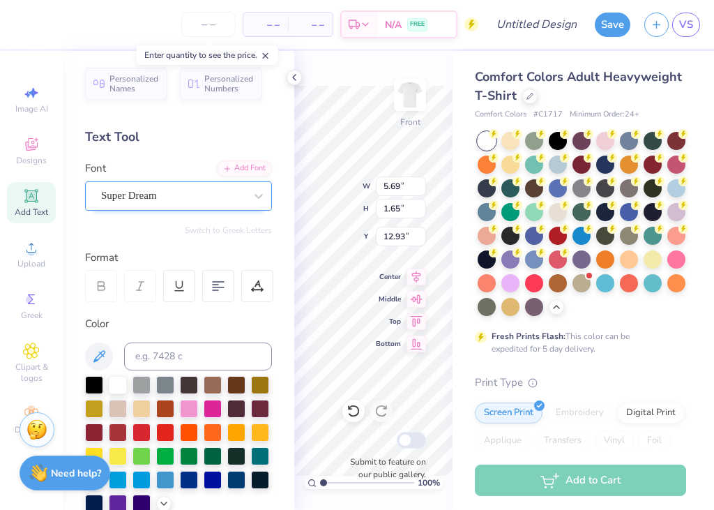
click at [213, 197] on div "Super Dream" at bounding box center [173, 196] width 146 height 22
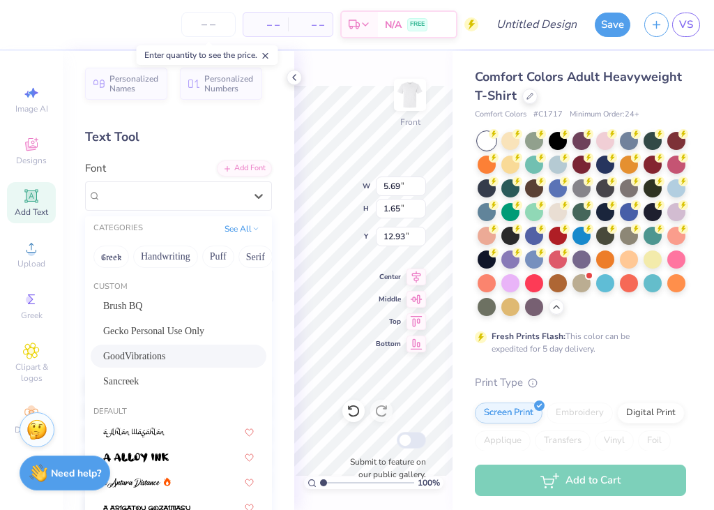
click at [165, 355] on div "GoodVibrations" at bounding box center [178, 356] width 151 height 15
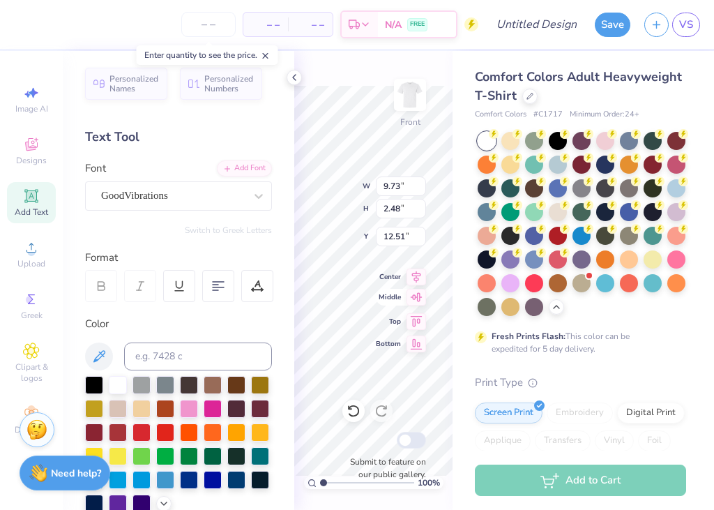
type input "9.73"
type input "2.48"
type input "12.51"
type textarea "new member cocktail 2025"
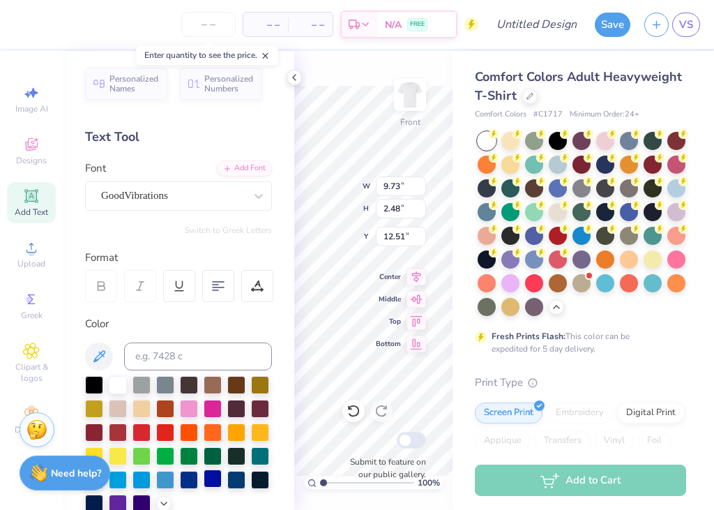
click at [210, 476] on div at bounding box center [213, 478] width 18 height 18
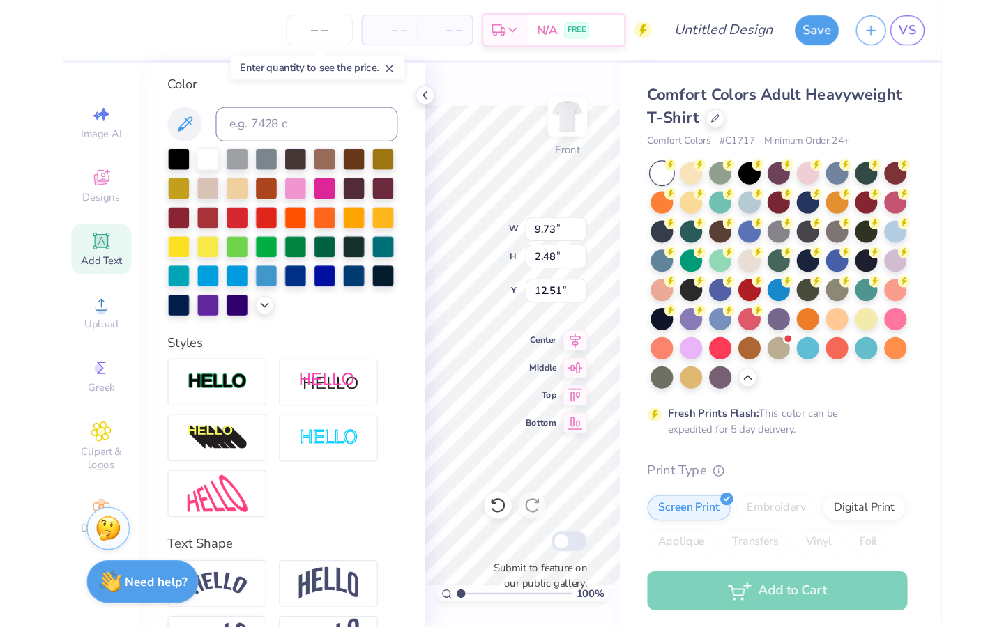
scroll to position [300, 0]
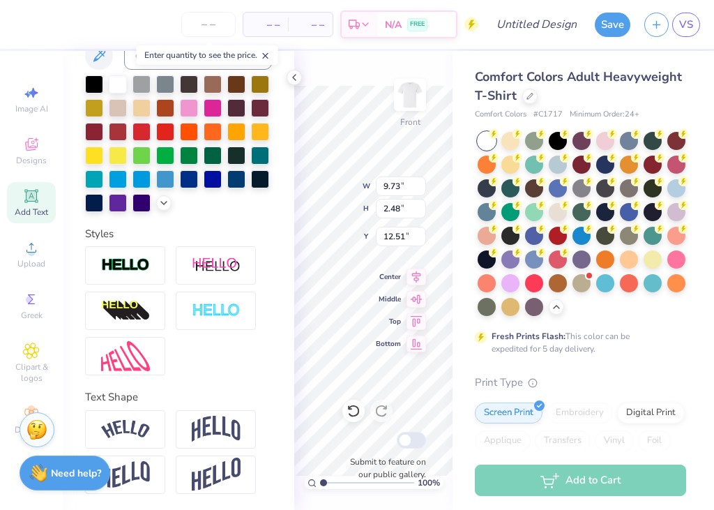
click at [296, 77] on icon at bounding box center [294, 77] width 11 height 11
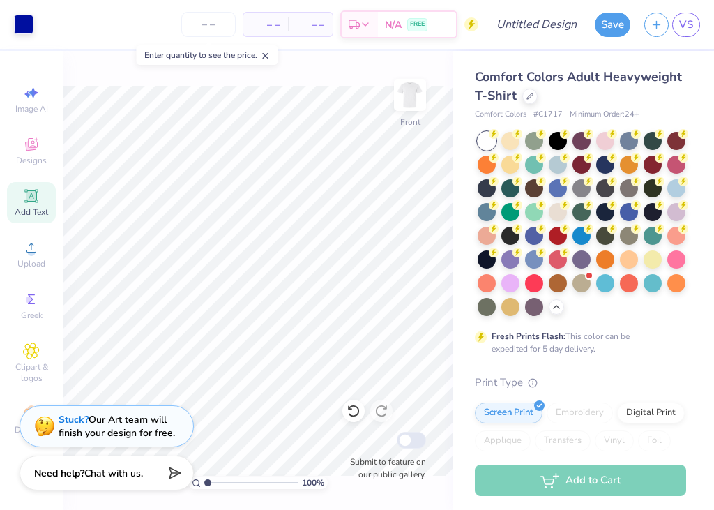
click at [290, 77] on div "Art colors – – Per Item – – Total Est. Delivery N/A FREE Design Title Save VS I…" at bounding box center [357, 255] width 714 height 510
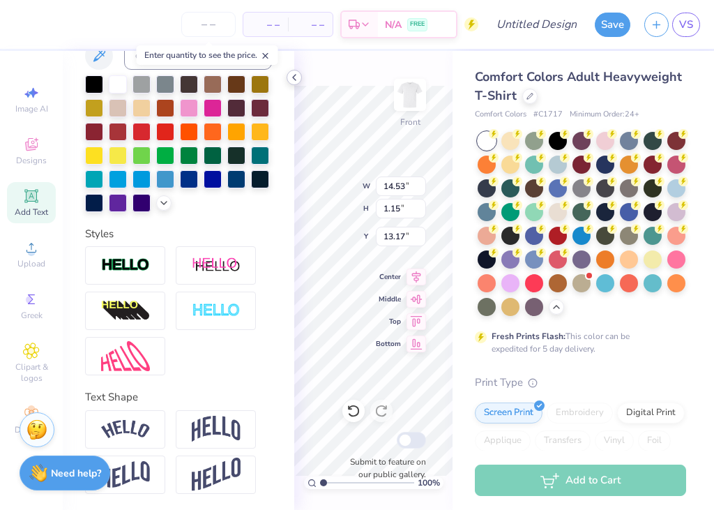
click at [289, 77] on icon at bounding box center [294, 77] width 11 height 11
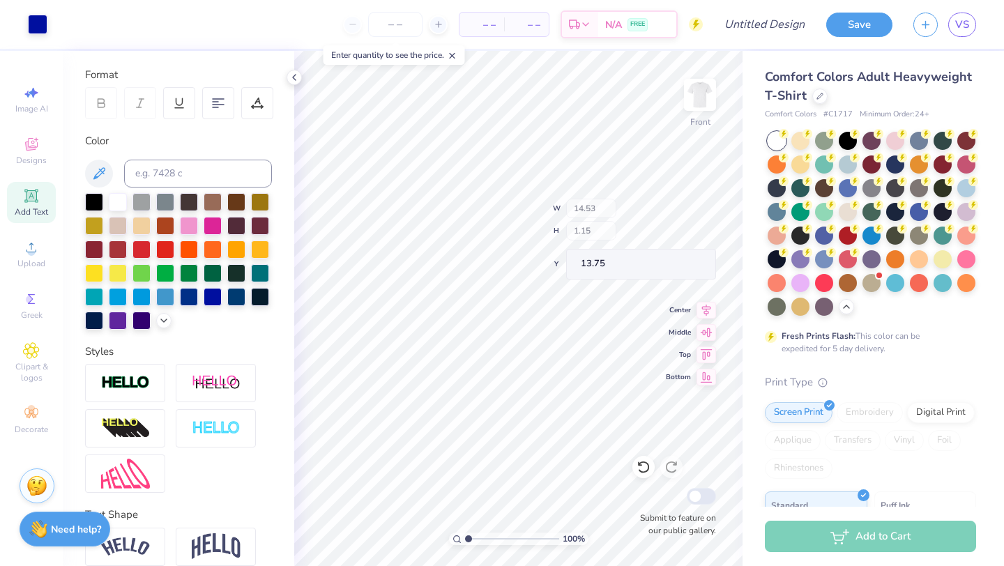
scroll to position [240, 0]
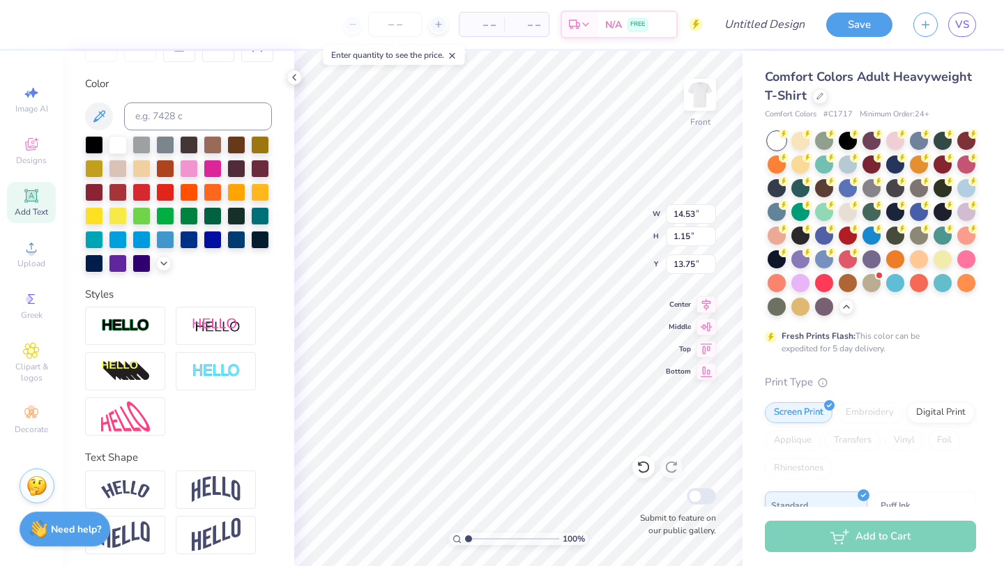
type input "11.01"
type input "0.88"
type input "14.03"
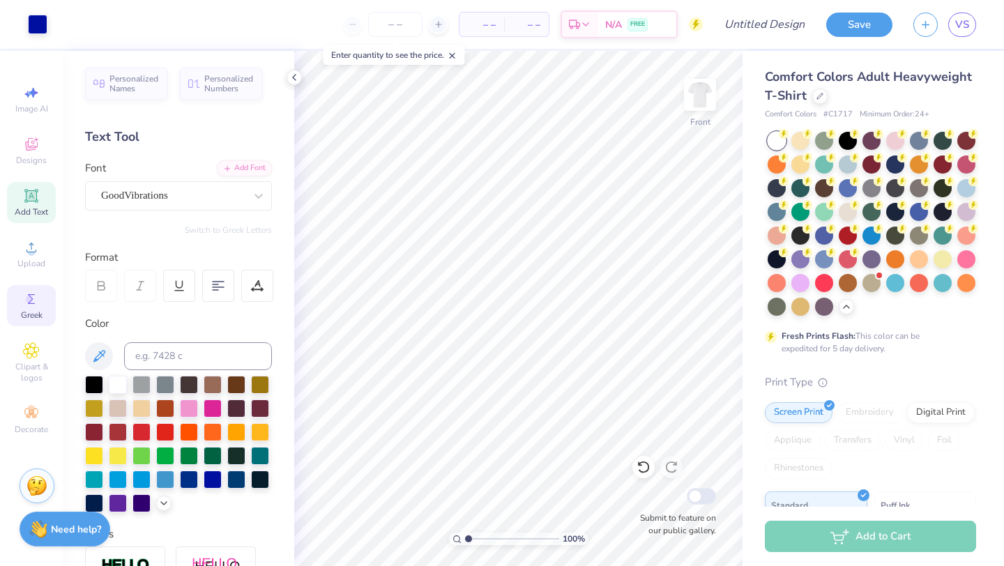
click at [34, 305] on icon at bounding box center [31, 299] width 17 height 17
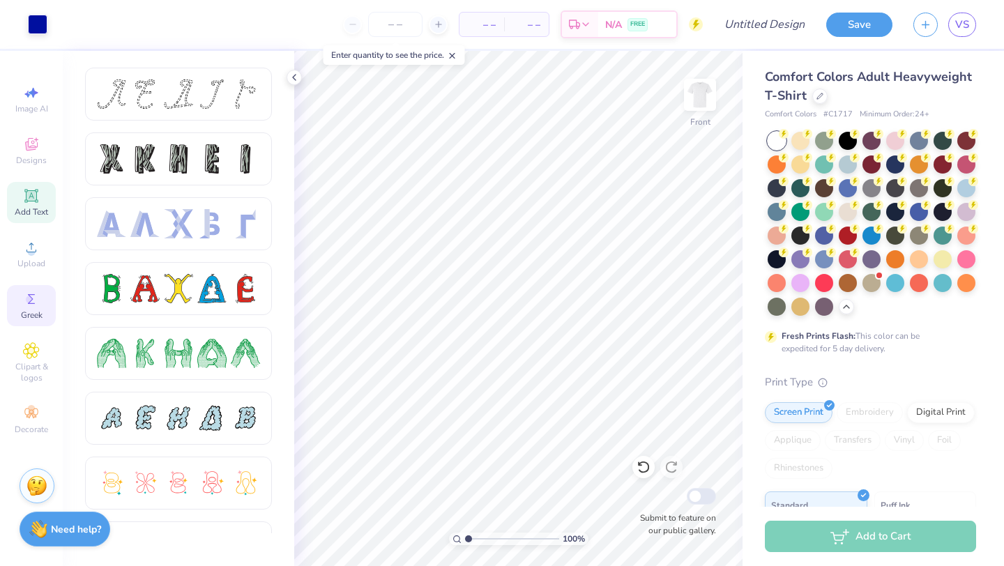
click at [36, 197] on icon at bounding box center [31, 196] width 17 height 17
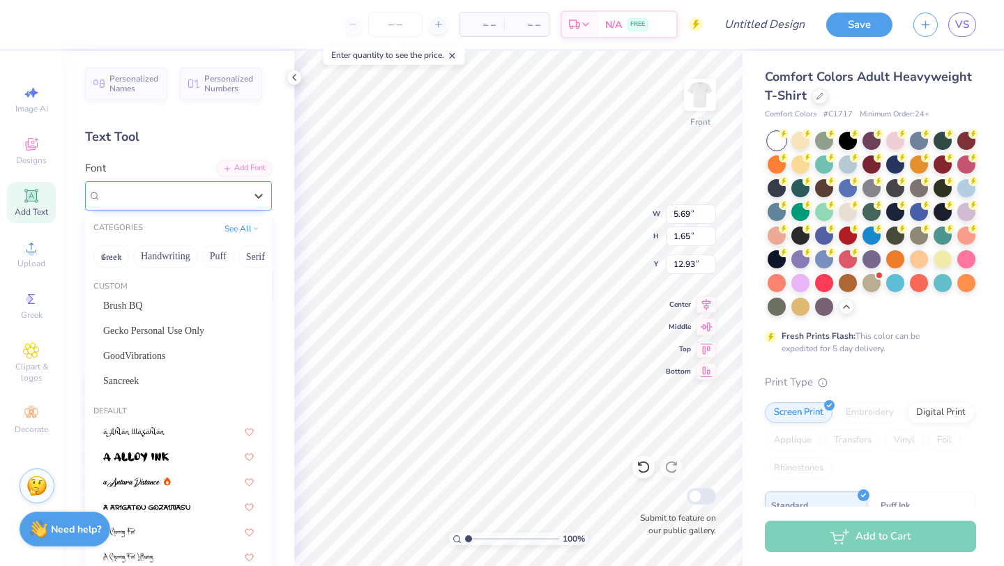
click at [224, 192] on div "Super Dream" at bounding box center [173, 196] width 146 height 22
click at [199, 328] on span "Gecko Personal Use Only" at bounding box center [153, 330] width 101 height 15
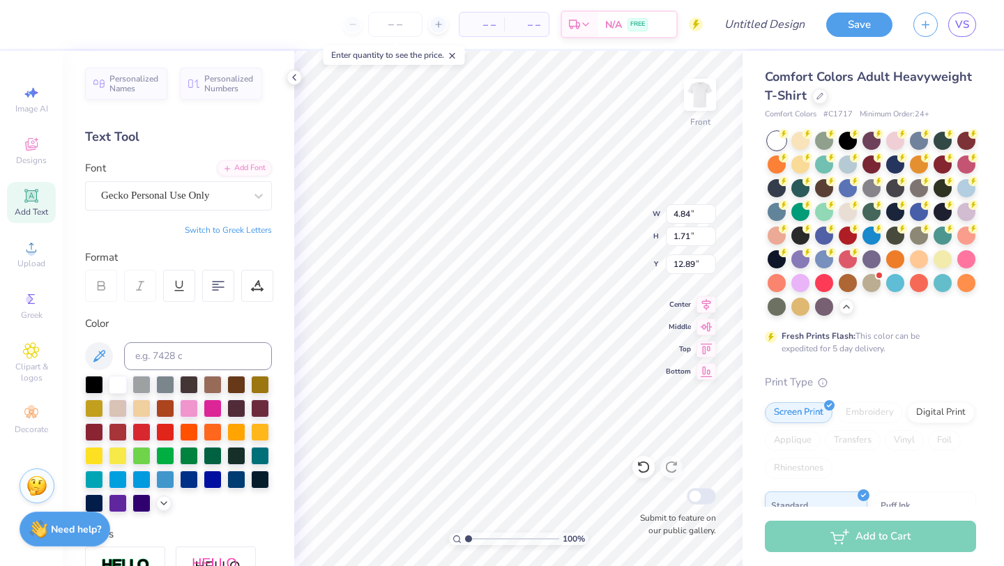
type input "4.84"
type input "1.71"
type input "12.89"
click at [239, 225] on button "Switch to Greek Letters" at bounding box center [228, 229] width 87 height 11
click at [239, 183] on div "Gecko Personal Use Only" at bounding box center [178, 195] width 187 height 29
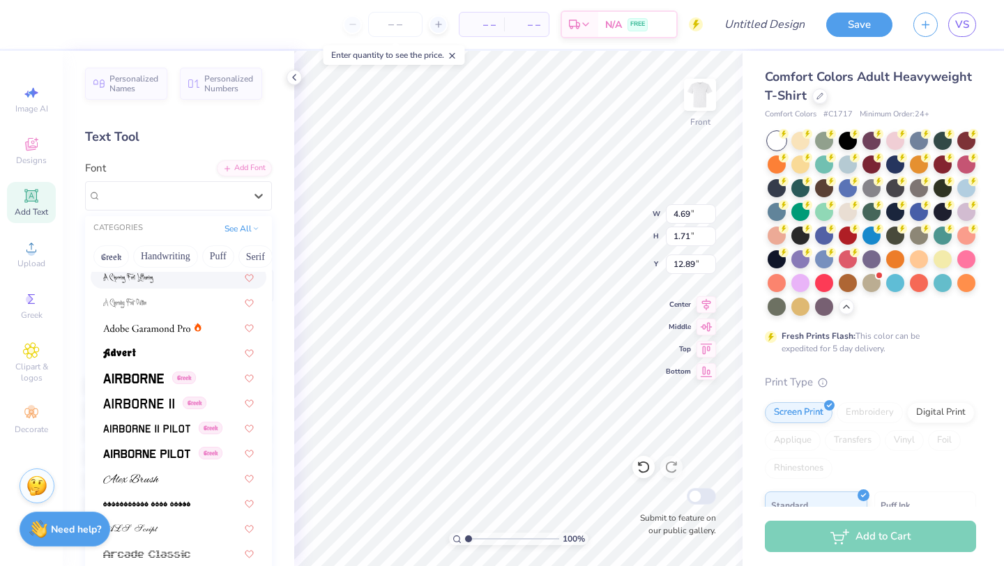
scroll to position [280, 0]
click at [173, 349] on div at bounding box center [178, 351] width 151 height 15
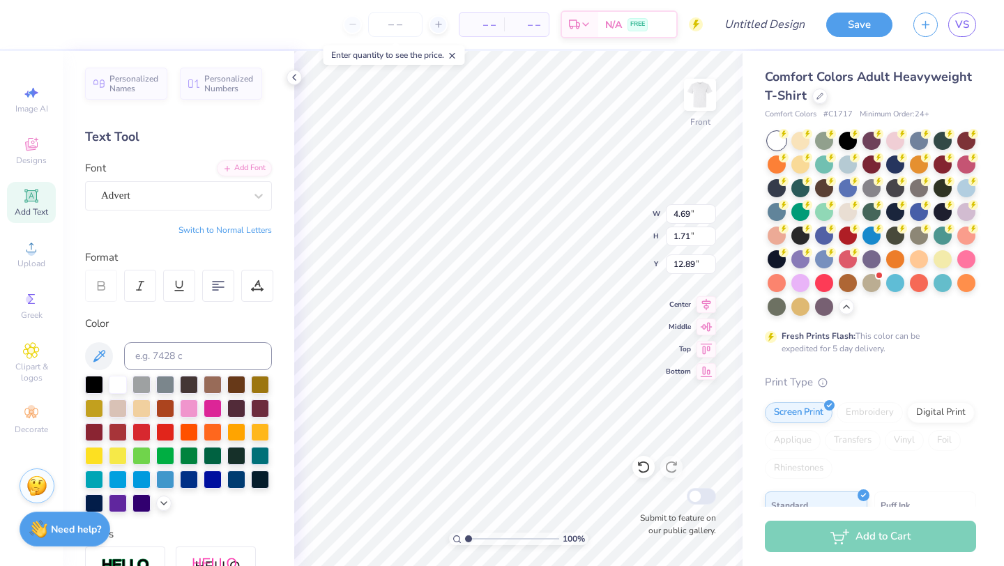
type input "5.51"
type input "1.83"
type input "12.83"
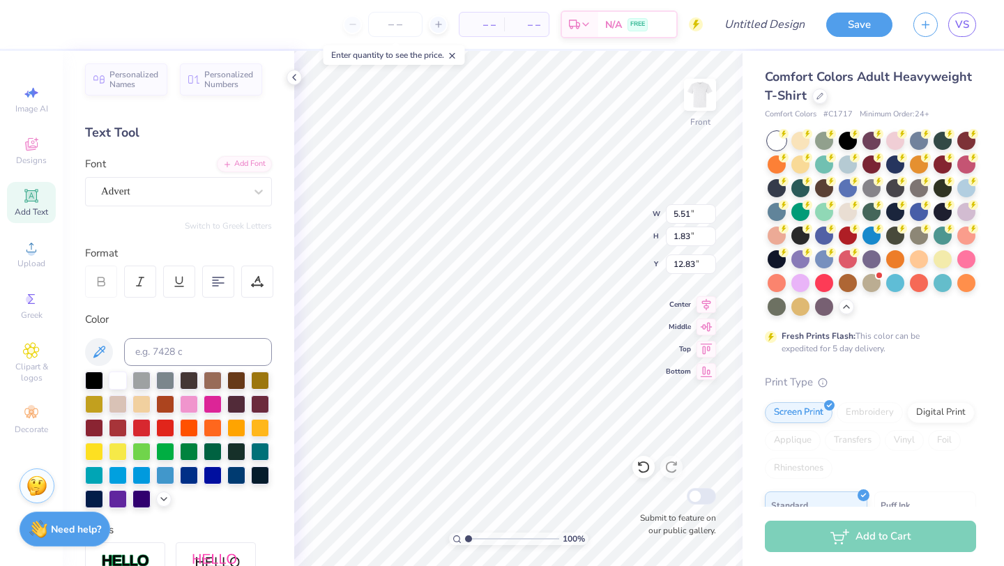
scroll to position [0, 0]
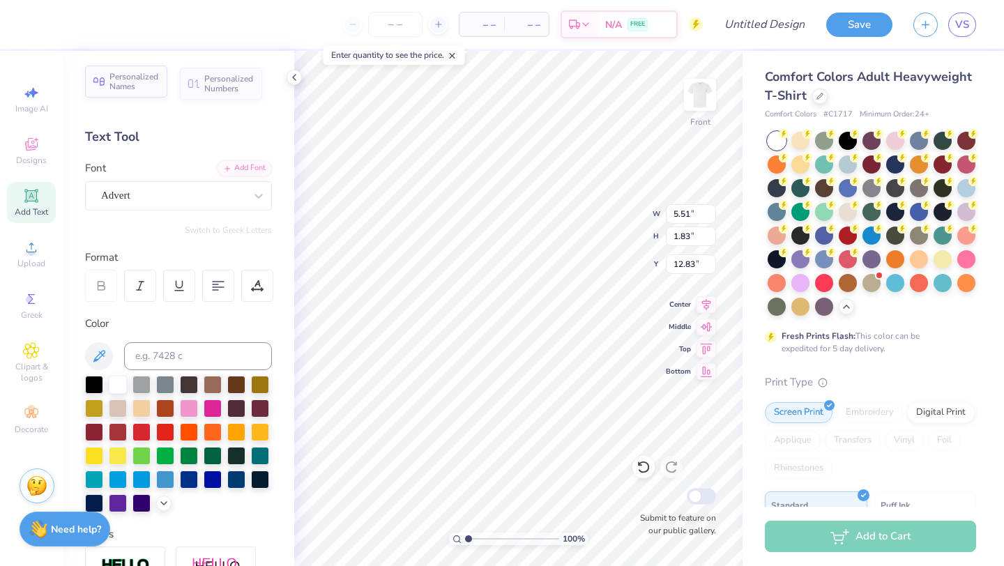
click at [124, 76] on span "Personalized Names" at bounding box center [134, 82] width 50 height 20
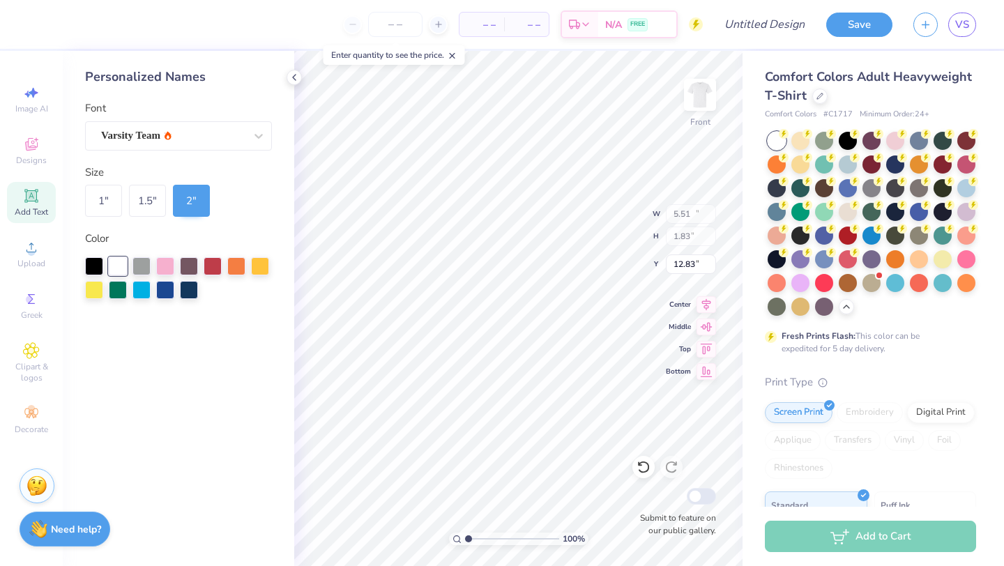
type input "12.43"
type input "2.00"
type input "12.75"
click at [298, 73] on icon at bounding box center [294, 77] width 11 height 11
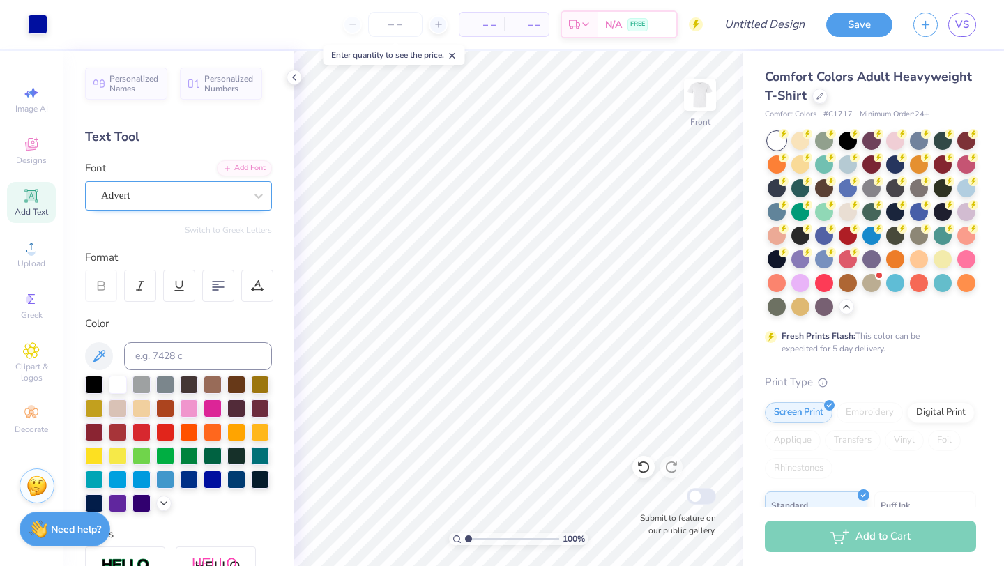
click at [200, 199] on div "Advert" at bounding box center [173, 196] width 146 height 22
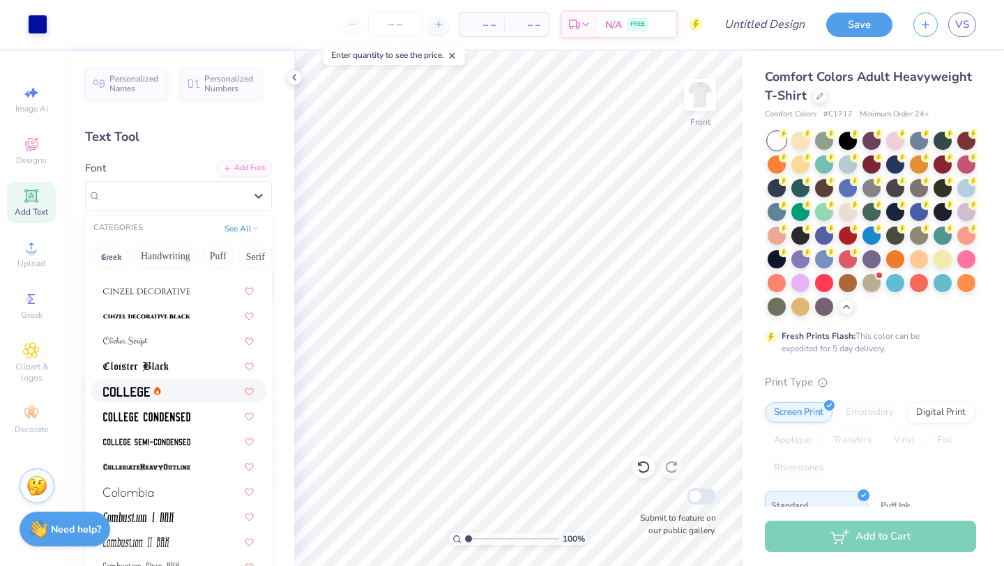
scroll to position [1838, 0]
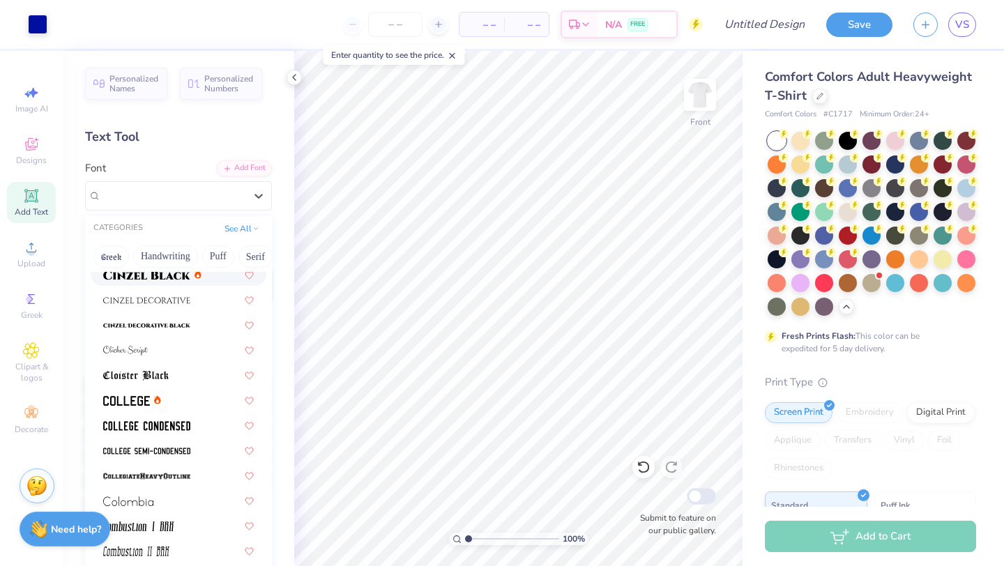
click at [186, 277] on img at bounding box center [146, 276] width 87 height 10
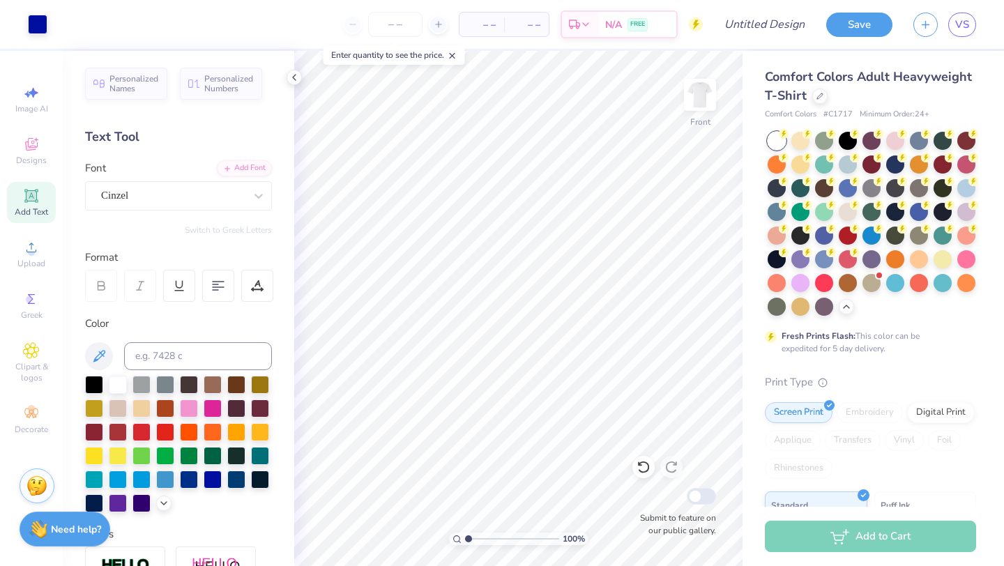
click at [232, 218] on div "Personalized Names Personalized Numbers Text Tool Add Font Font Cinzel Switch t…" at bounding box center [178, 308] width 231 height 515
click at [233, 219] on div "Personalized Names Personalized Numbers Text Tool Add Font Font Cinzel Switch t…" at bounding box center [178, 308] width 231 height 515
click at [236, 195] on div "Cinzel" at bounding box center [173, 196] width 146 height 22
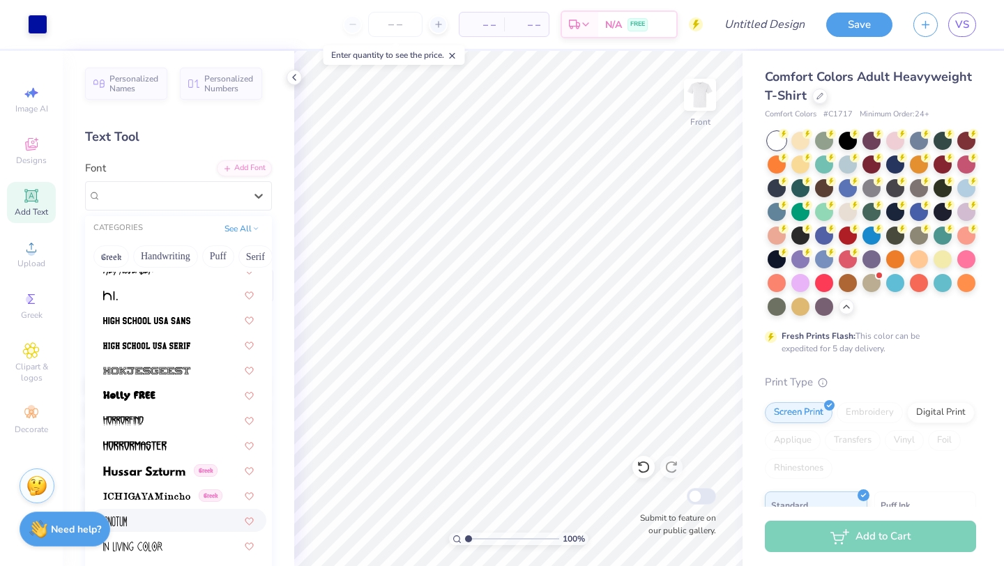
scroll to position [3613, 0]
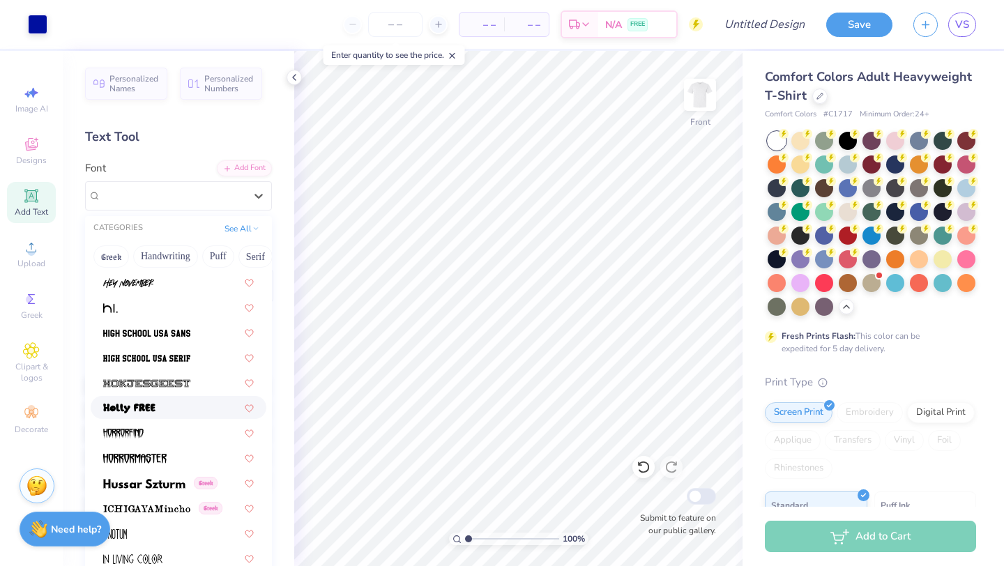
click at [165, 409] on div at bounding box center [178, 407] width 151 height 15
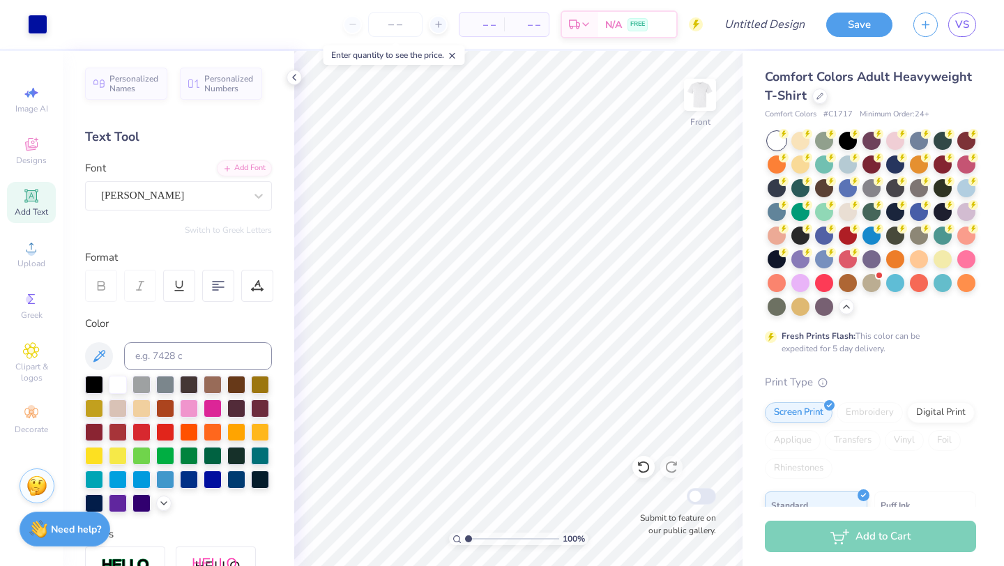
click at [249, 223] on div "Personalized Names Personalized Numbers Text Tool Add Font Font Holly FREE Swit…" at bounding box center [178, 308] width 231 height 515
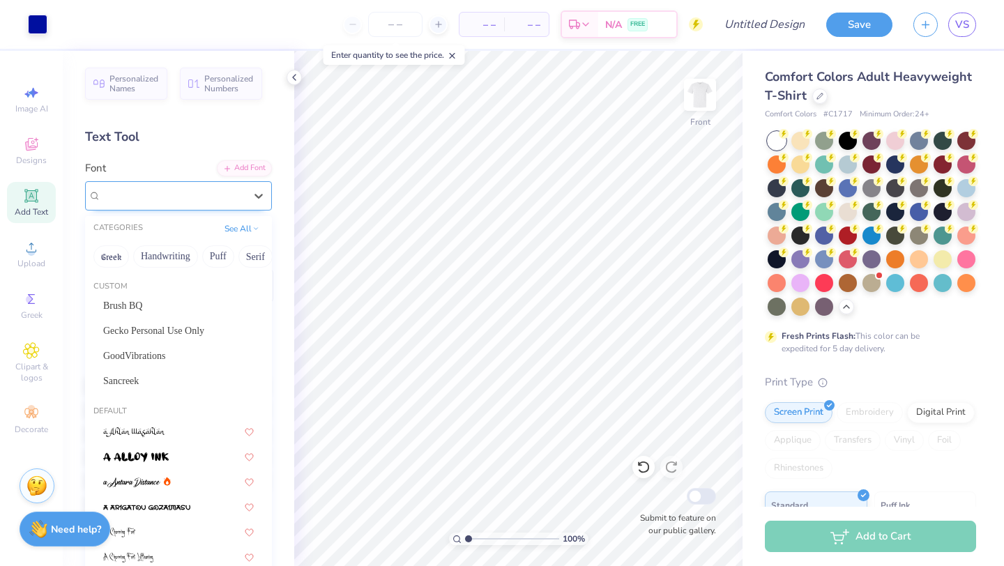
click at [242, 195] on div "Holly FREE" at bounding box center [173, 196] width 146 height 22
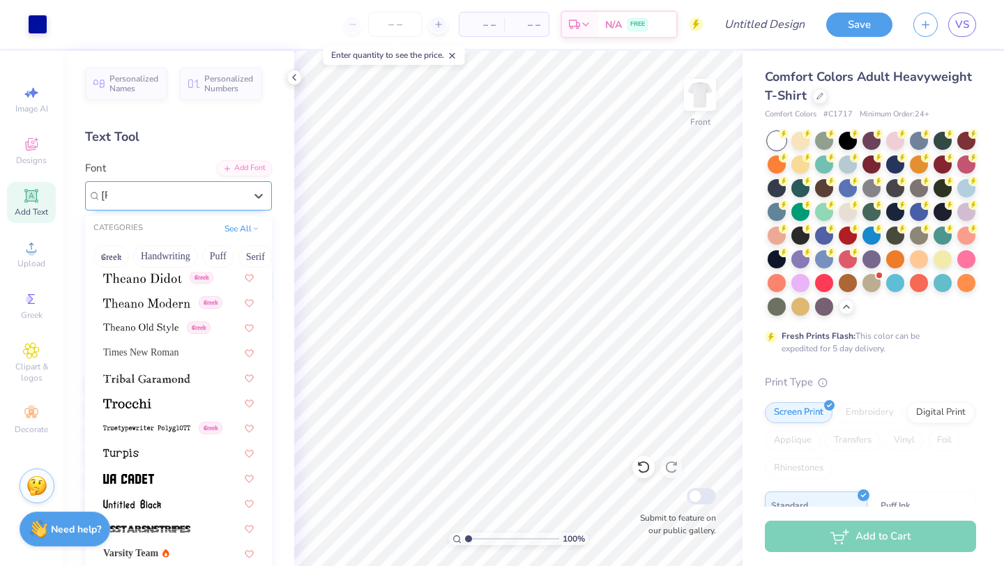
scroll to position [0, 0]
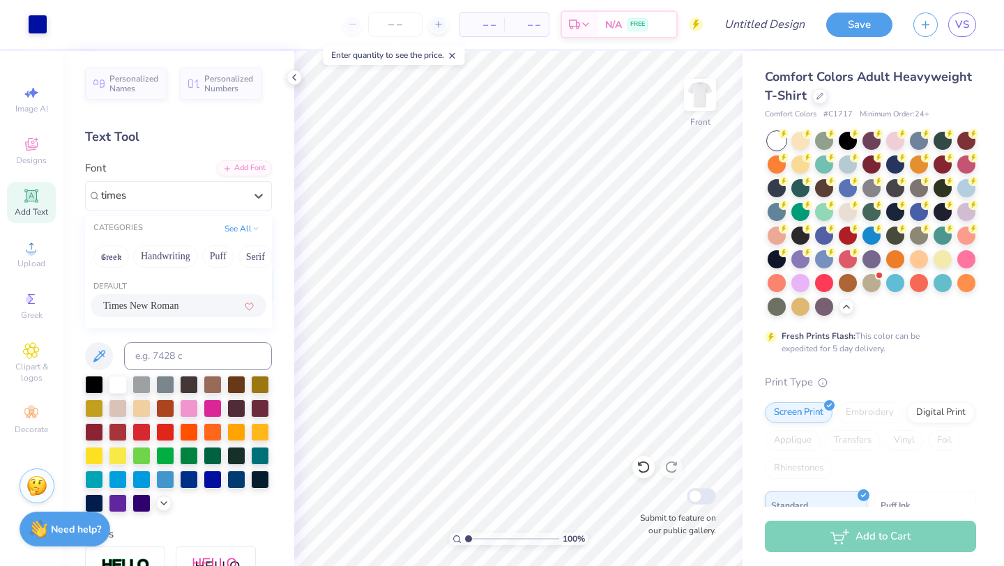
click at [155, 304] on span "Times New Roman" at bounding box center [140, 305] width 75 height 15
type input "times"
click at [215, 201] on div "Times New Roman" at bounding box center [173, 196] width 146 height 22
click at [215, 201] on div "Times New Roman" at bounding box center [173, 196] width 144 height 16
click at [215, 195] on div "Times New Roman" at bounding box center [173, 196] width 144 height 16
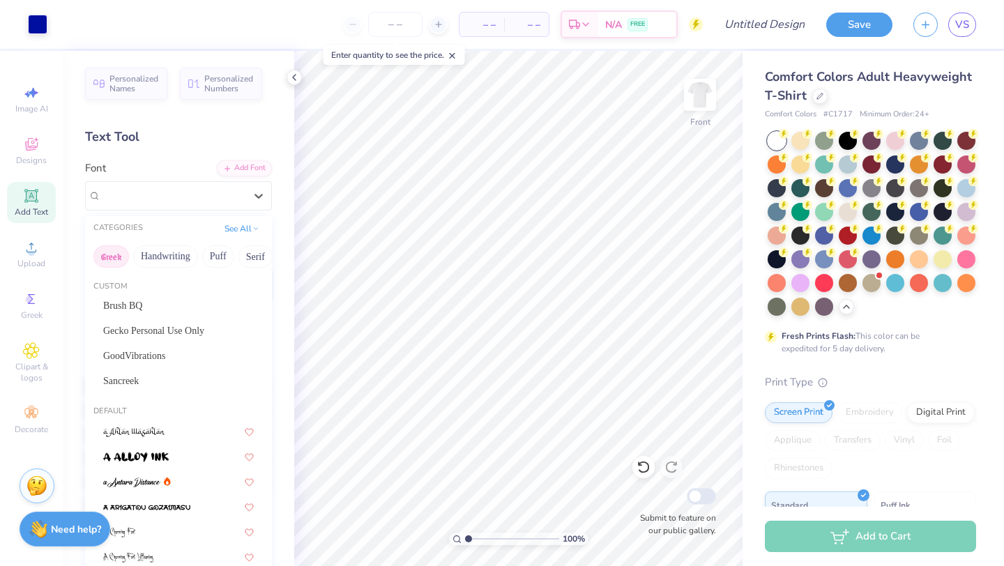
click at [116, 256] on button "Greek" at bounding box center [111, 256] width 36 height 22
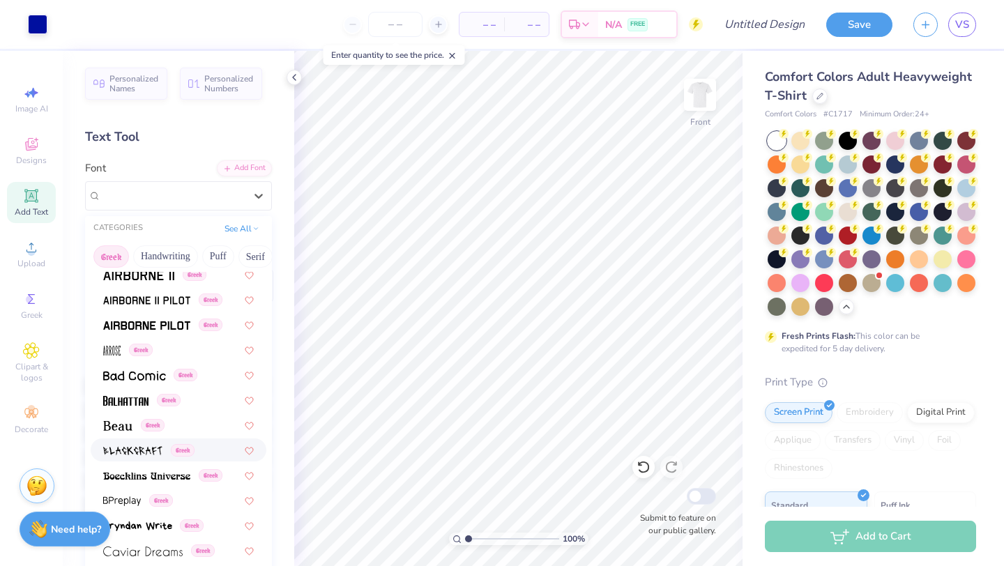
scroll to position [78, 0]
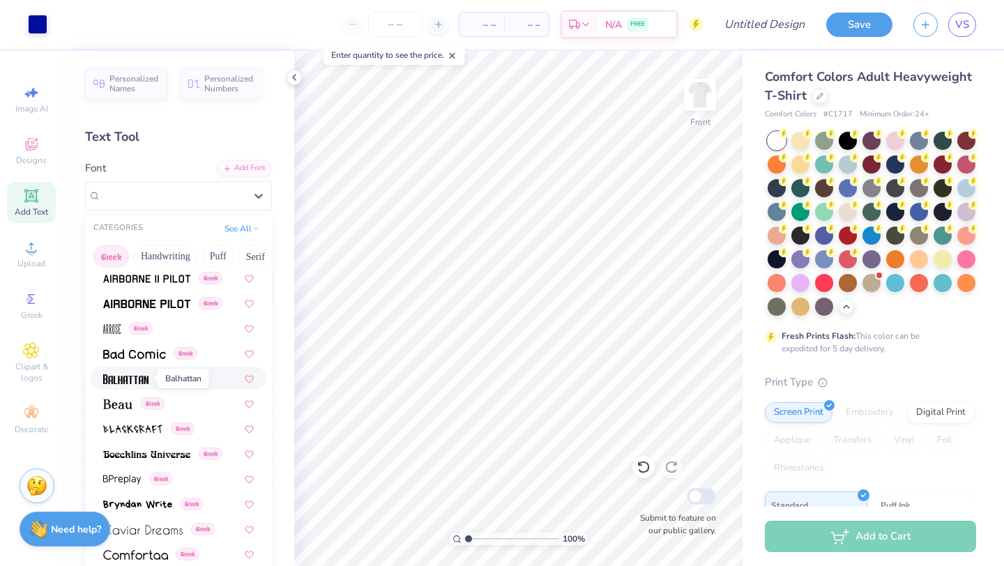
click at [141, 379] on img at bounding box center [125, 379] width 45 height 10
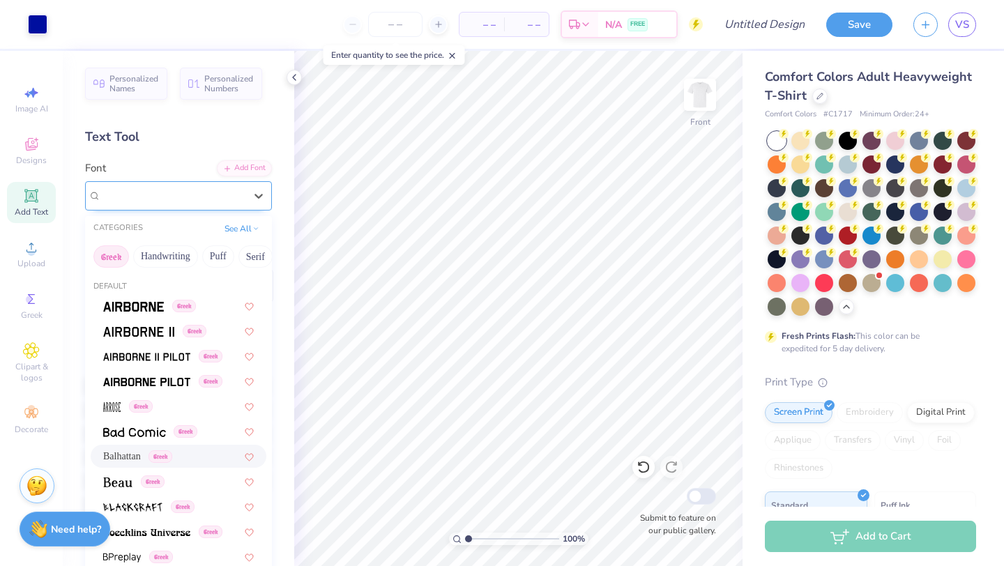
click at [206, 185] on div "Balhattan Greek" at bounding box center [173, 196] width 146 height 22
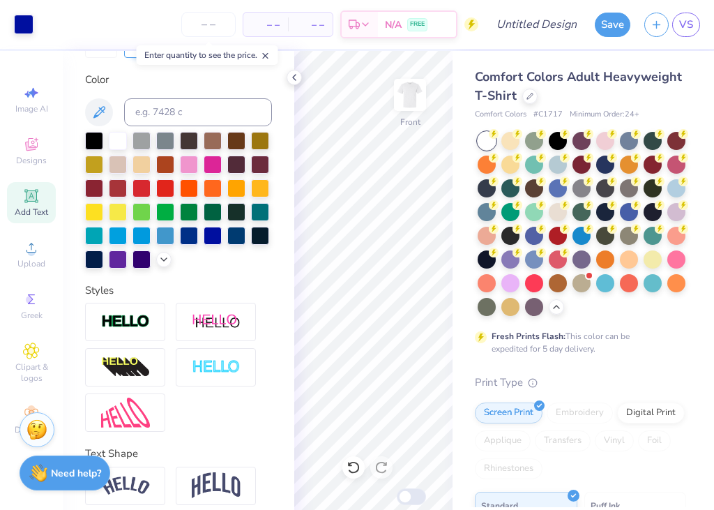
scroll to position [244, 0]
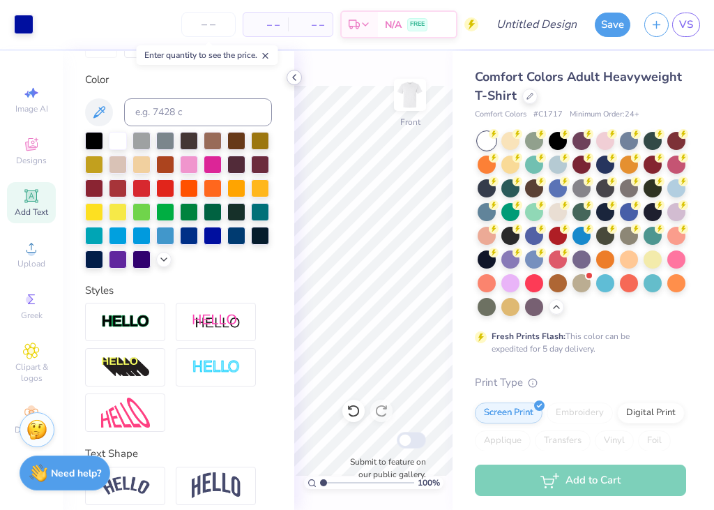
click at [295, 77] on icon at bounding box center [294, 77] width 11 height 11
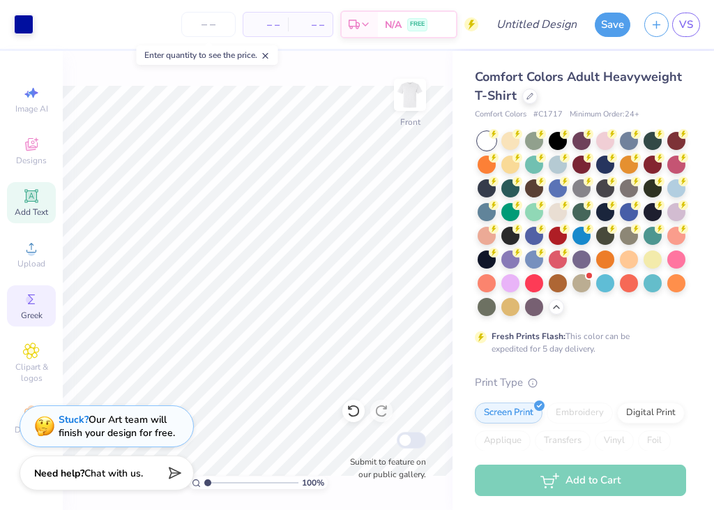
click at [35, 304] on icon at bounding box center [31, 299] width 17 height 17
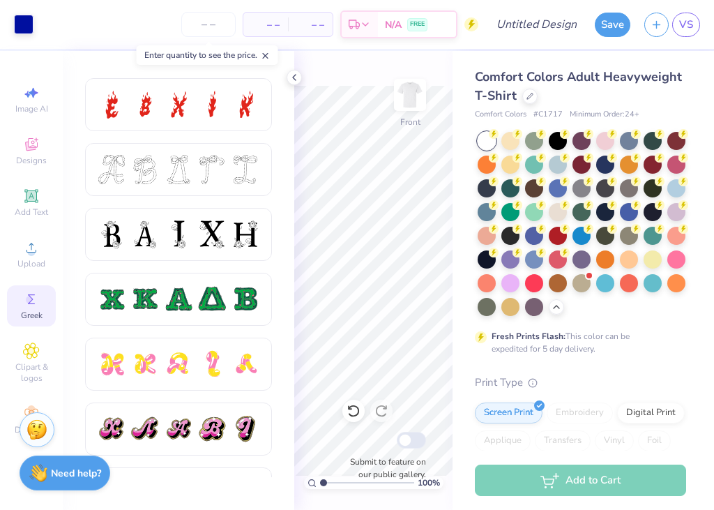
scroll to position [525, 0]
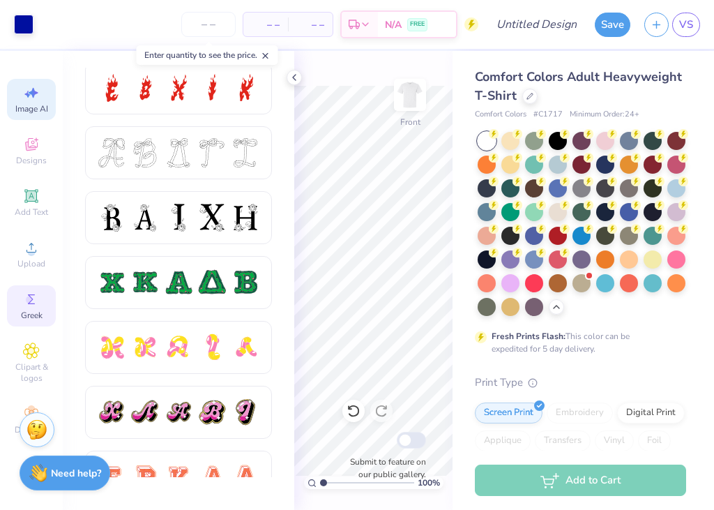
click at [30, 95] on icon at bounding box center [31, 92] width 17 height 17
select select "4"
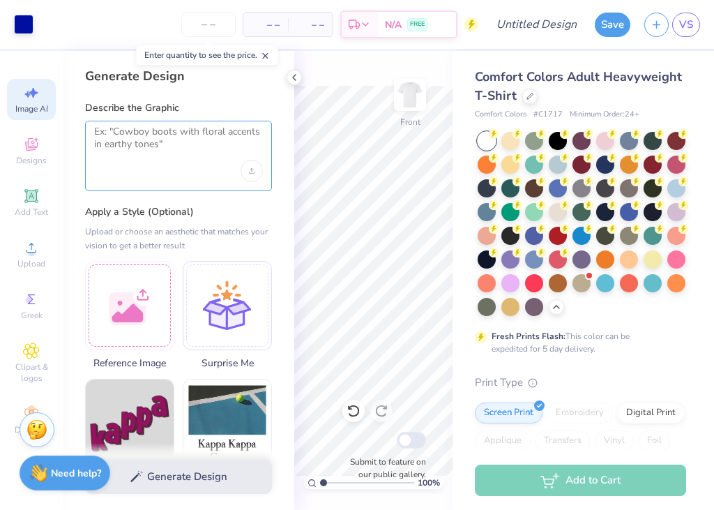
click at [169, 154] on textarea at bounding box center [178, 142] width 169 height 35
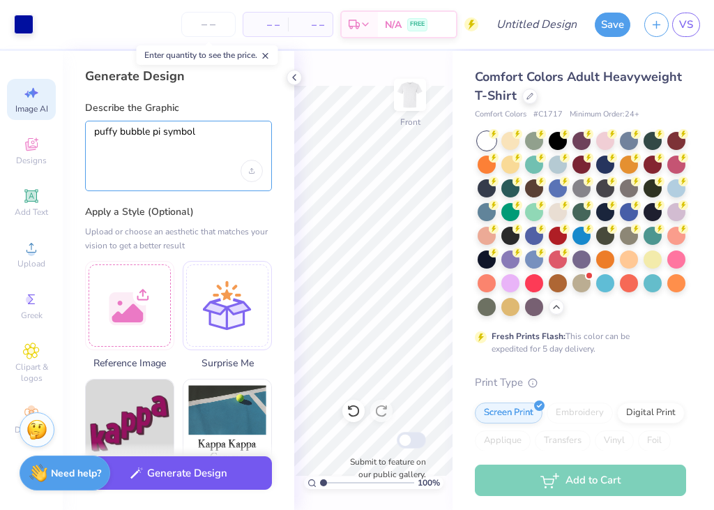
type textarea "puffy bubble pi symbol"
click at [169, 471] on button "Generate Design" at bounding box center [178, 473] width 187 height 34
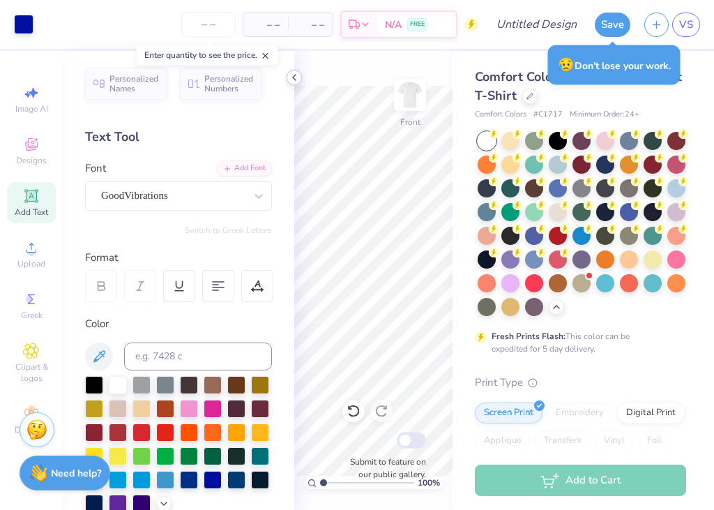
click at [296, 75] on icon at bounding box center [294, 77] width 11 height 11
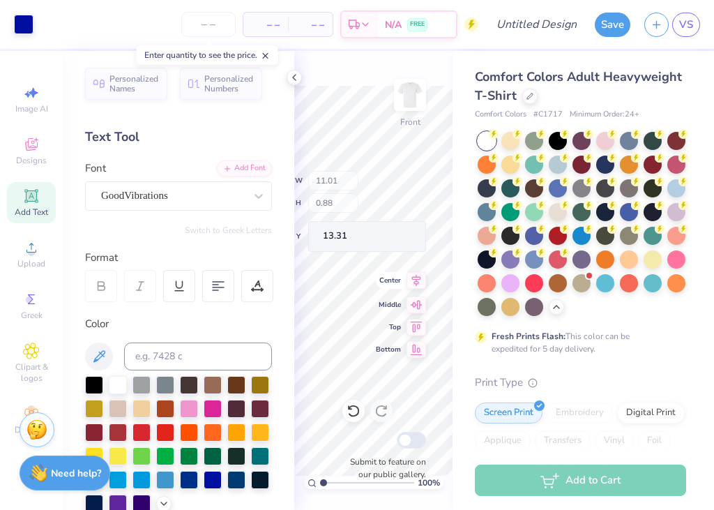
type input "13.31"
click at [291, 78] on icon at bounding box center [294, 77] width 11 height 11
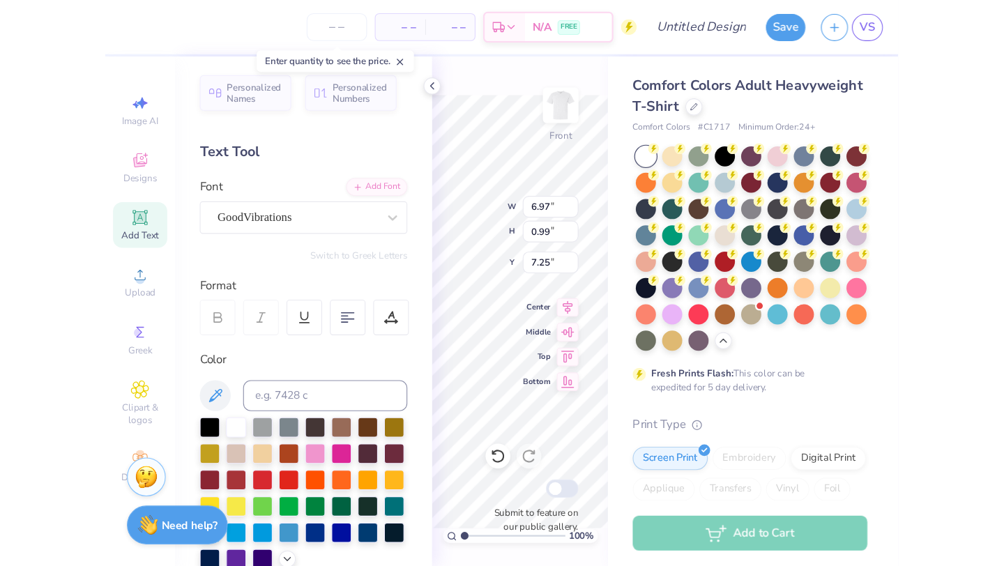
scroll to position [0, 2]
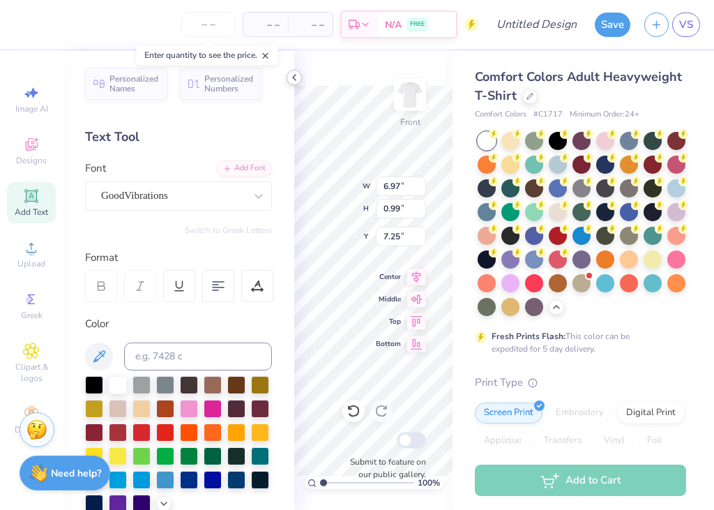
click at [294, 81] on icon at bounding box center [294, 77] width 11 height 11
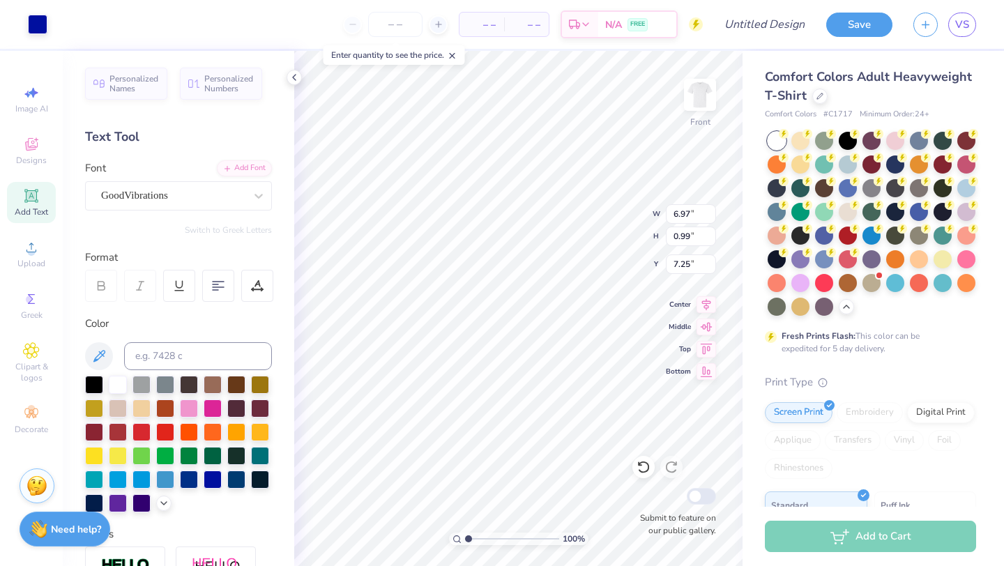
scroll to position [0, 2]
type textarea "lucky to be a..."
click at [299, 76] on icon at bounding box center [294, 77] width 11 height 11
type input "6.97"
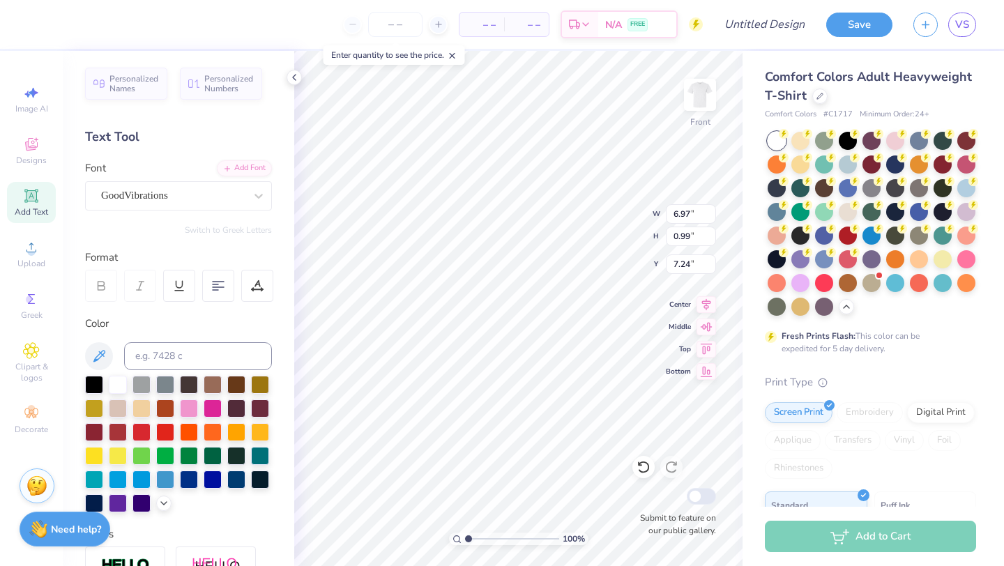
scroll to position [0, 0]
type textarea "a"
type input "7.30"
click at [296, 72] on icon at bounding box center [294, 77] width 11 height 11
type input "7.58"
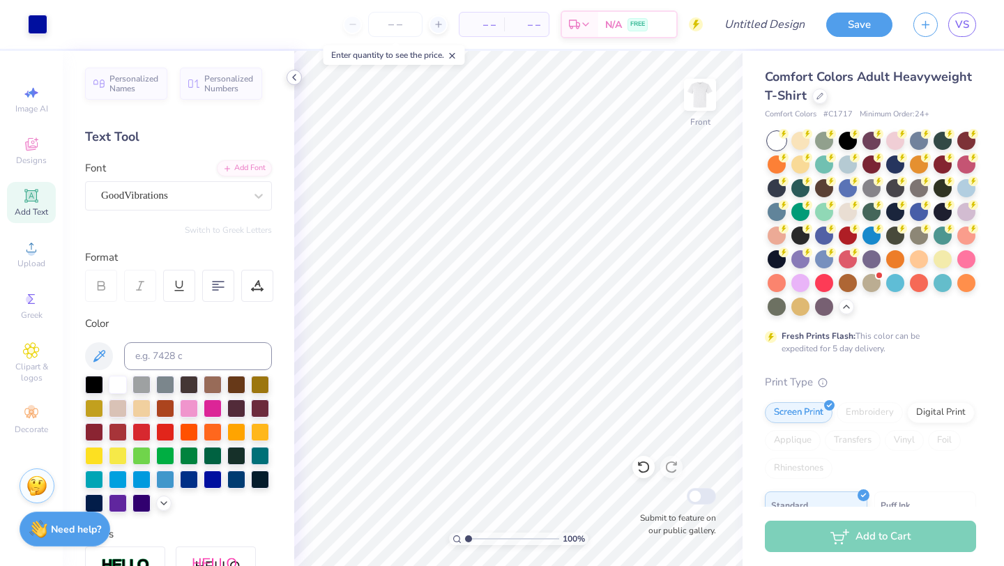
click at [299, 76] on div at bounding box center [294, 77] width 15 height 15
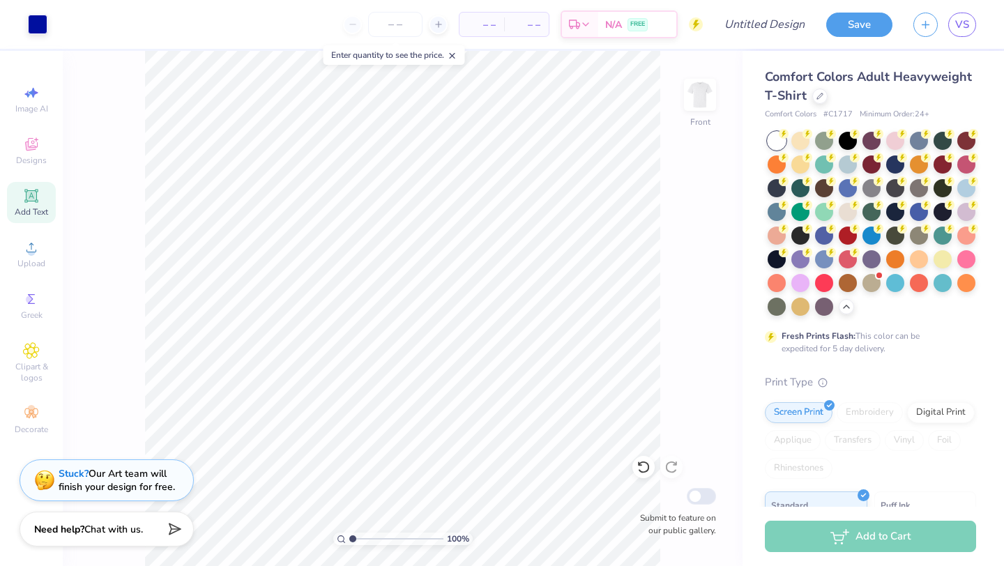
click at [127, 480] on div "Stuck? Our Art team will finish your design for free." at bounding box center [117, 480] width 116 height 26
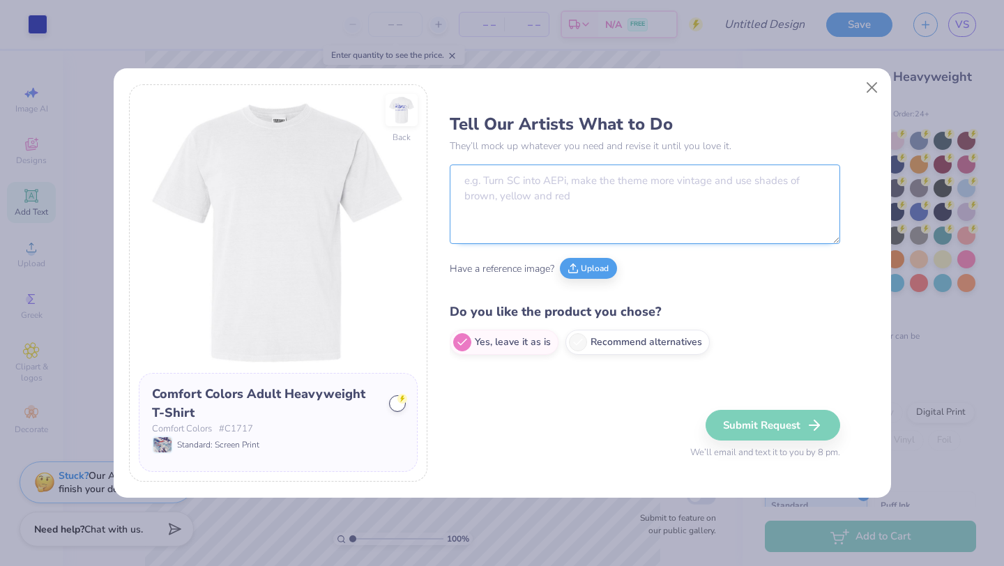
click at [611, 172] on textarea at bounding box center [645, 204] width 390 height 79
type textarea "o"
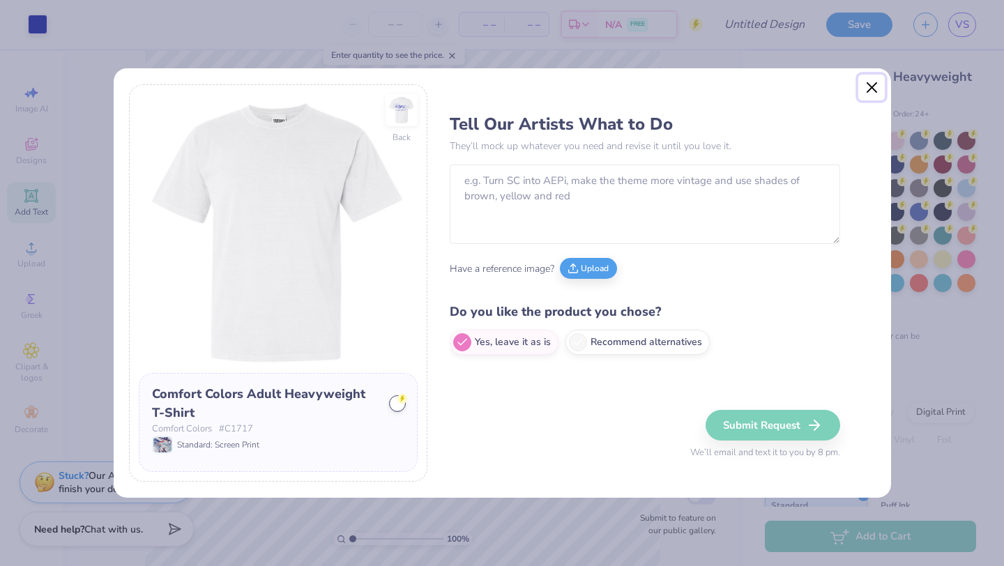
click at [883, 82] on button "Close" at bounding box center [871, 88] width 26 height 26
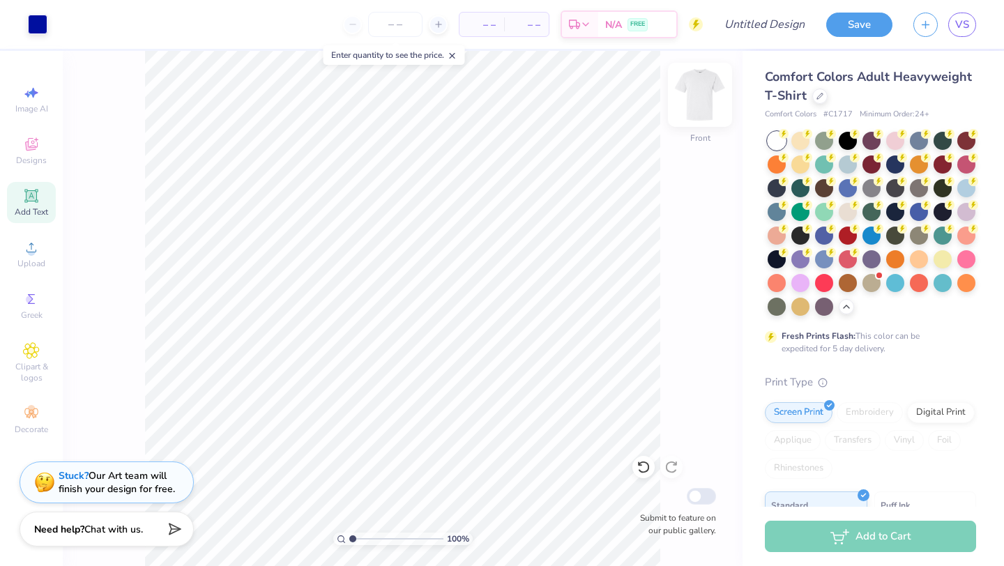
click at [710, 98] on img at bounding box center [700, 95] width 56 height 56
click at [715, 95] on img at bounding box center [700, 95] width 56 height 56
click at [120, 472] on div "Stuck? Our Art team will finish your design for free." at bounding box center [117, 480] width 116 height 26
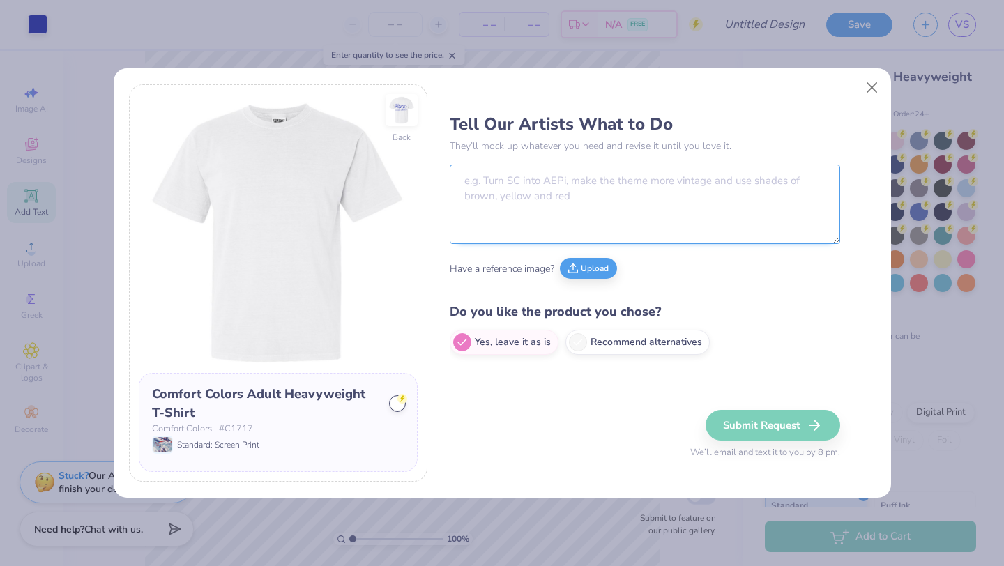
click at [577, 190] on textarea at bounding box center [645, 204] width 390 height 79
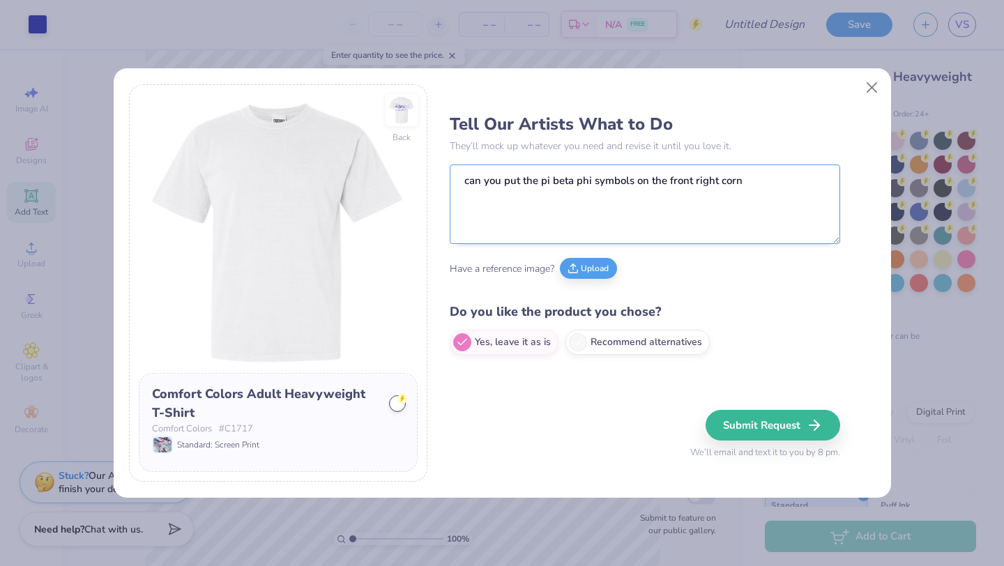
type textarea "can you put the pi beta phi symbols on the front right corne"
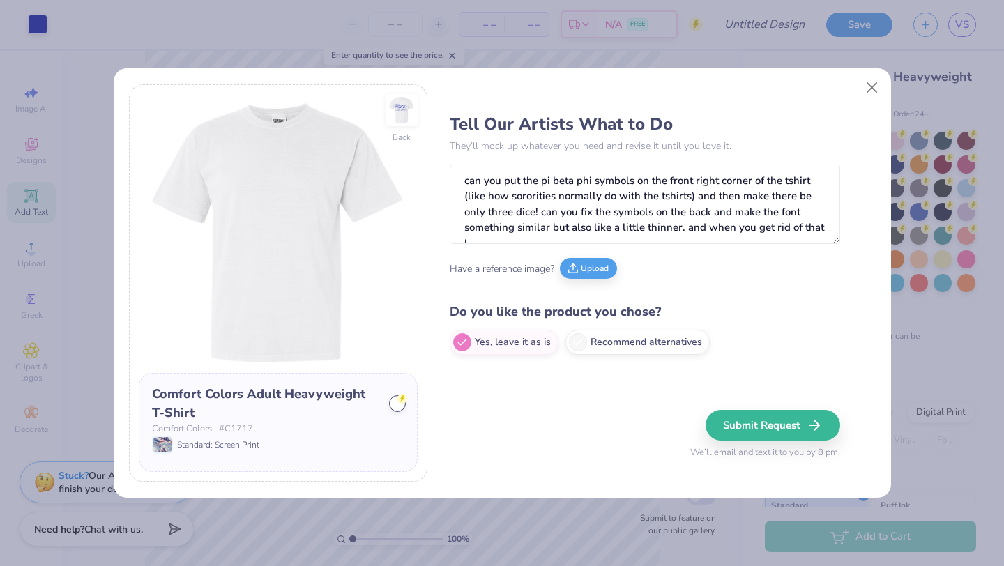
scroll to position [8, 0]
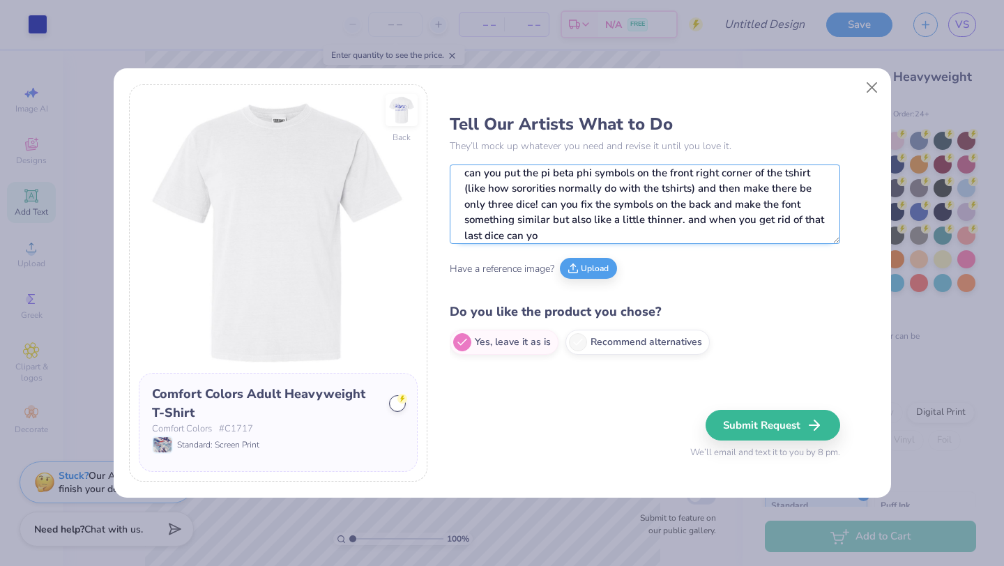
click at [679, 220] on textarea "can you put the pi beta phi symbols on the front right corner of the tshirt (li…" at bounding box center [645, 204] width 390 height 79
click at [665, 238] on textarea "can you put the pi beta phi symbols on the front right corner of the tshirt (li…" at bounding box center [645, 204] width 390 height 79
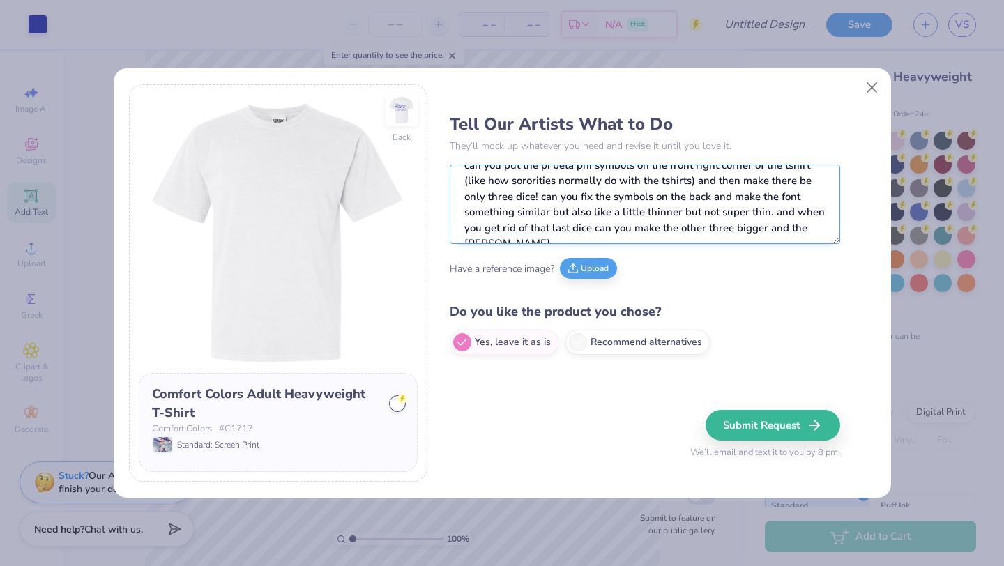
scroll to position [23, 0]
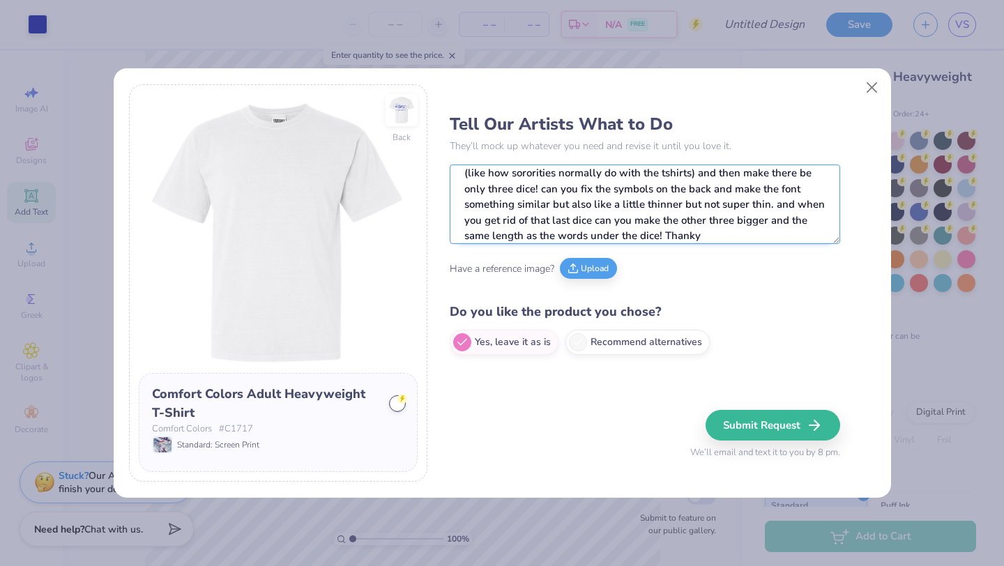
type textarea "can you put the pi beta phi symbols on the front right corner of the tshirt (li…"
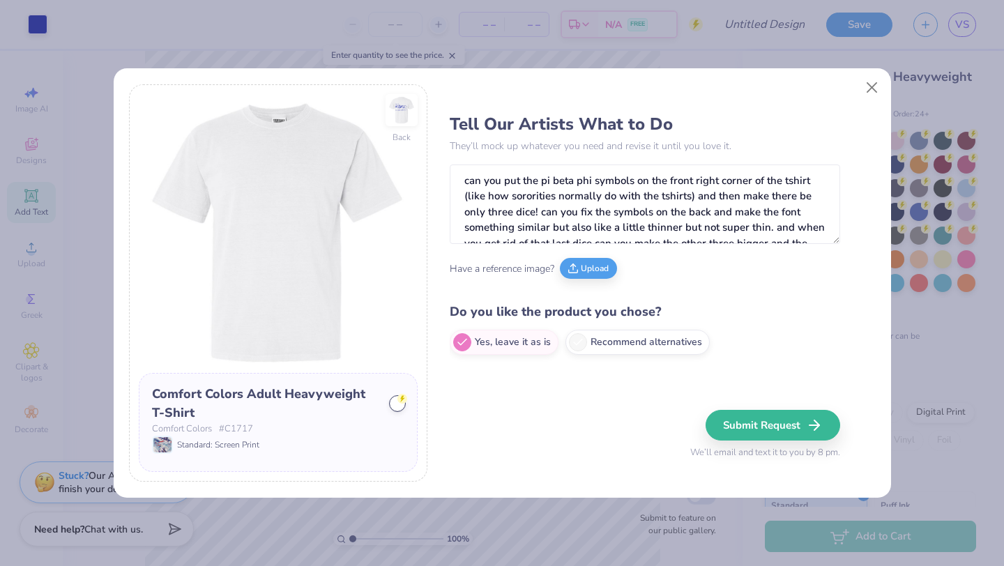
scroll to position [23, 0]
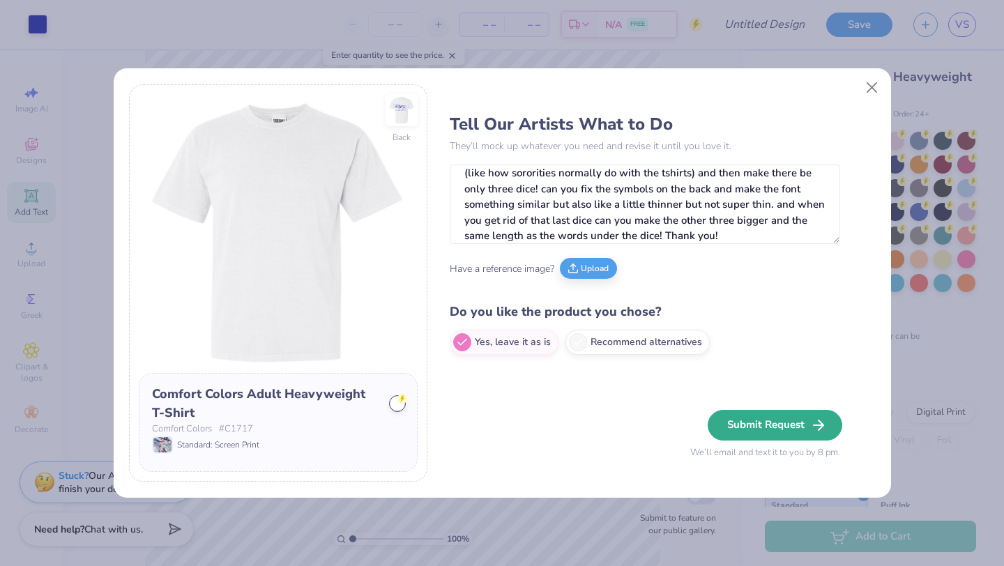
type textarea "can you put the pi beta phi symbols on the front right corner of the tshirt (li…"
click at [779, 426] on button "Submit Request" at bounding box center [775, 425] width 135 height 31
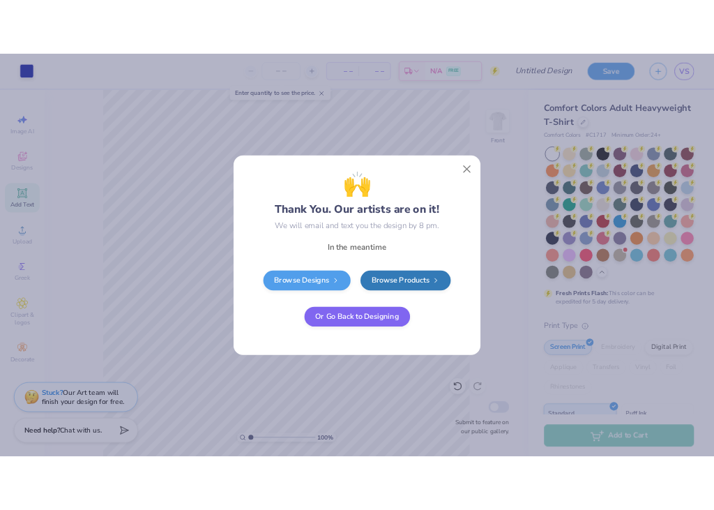
scroll to position [0, 0]
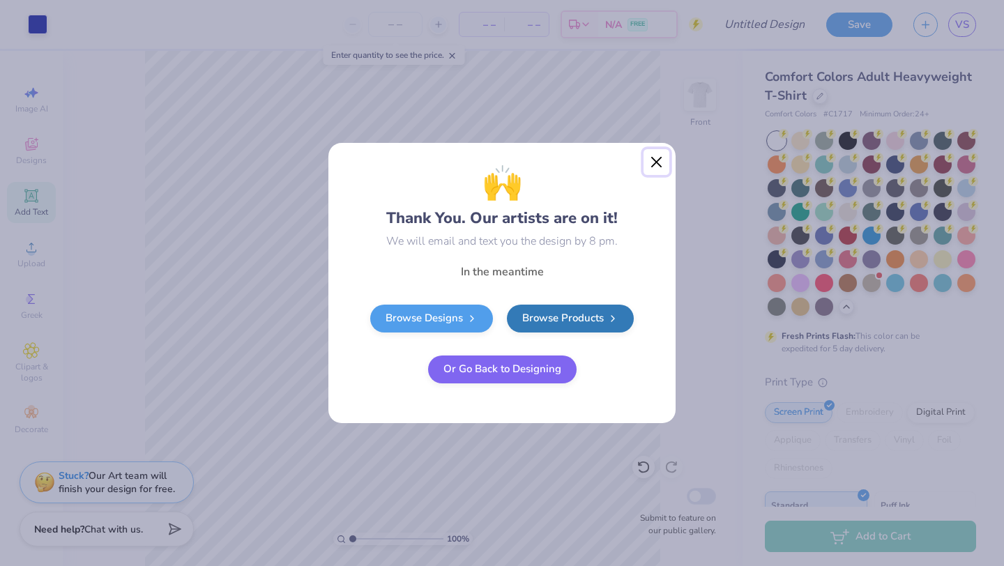
click at [655, 162] on button "Close" at bounding box center [657, 162] width 26 height 26
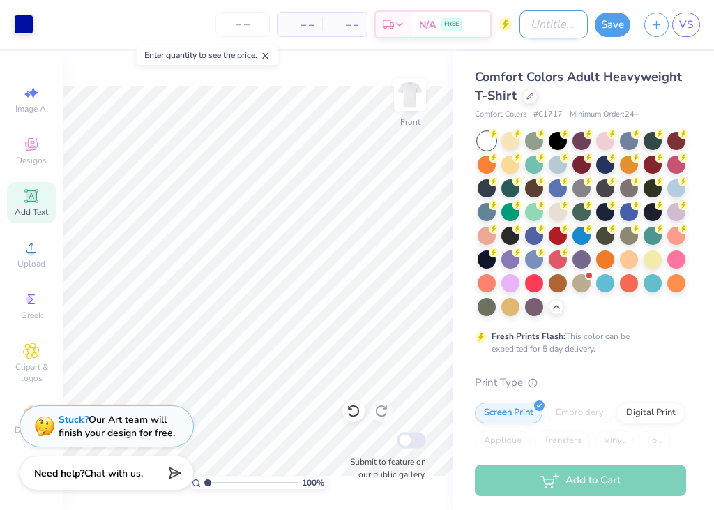
click at [526, 26] on input "Design Title" at bounding box center [553, 24] width 68 height 28
type input "new mem cocktail"
click at [580, 56] on div "Comfort Colors Adult Heavyweight T-Shirt Comfort Colors # C1717 Minimum Order: …" at bounding box center [582, 429] width 261 height 756
